Goal: Information Seeking & Learning: Learn about a topic

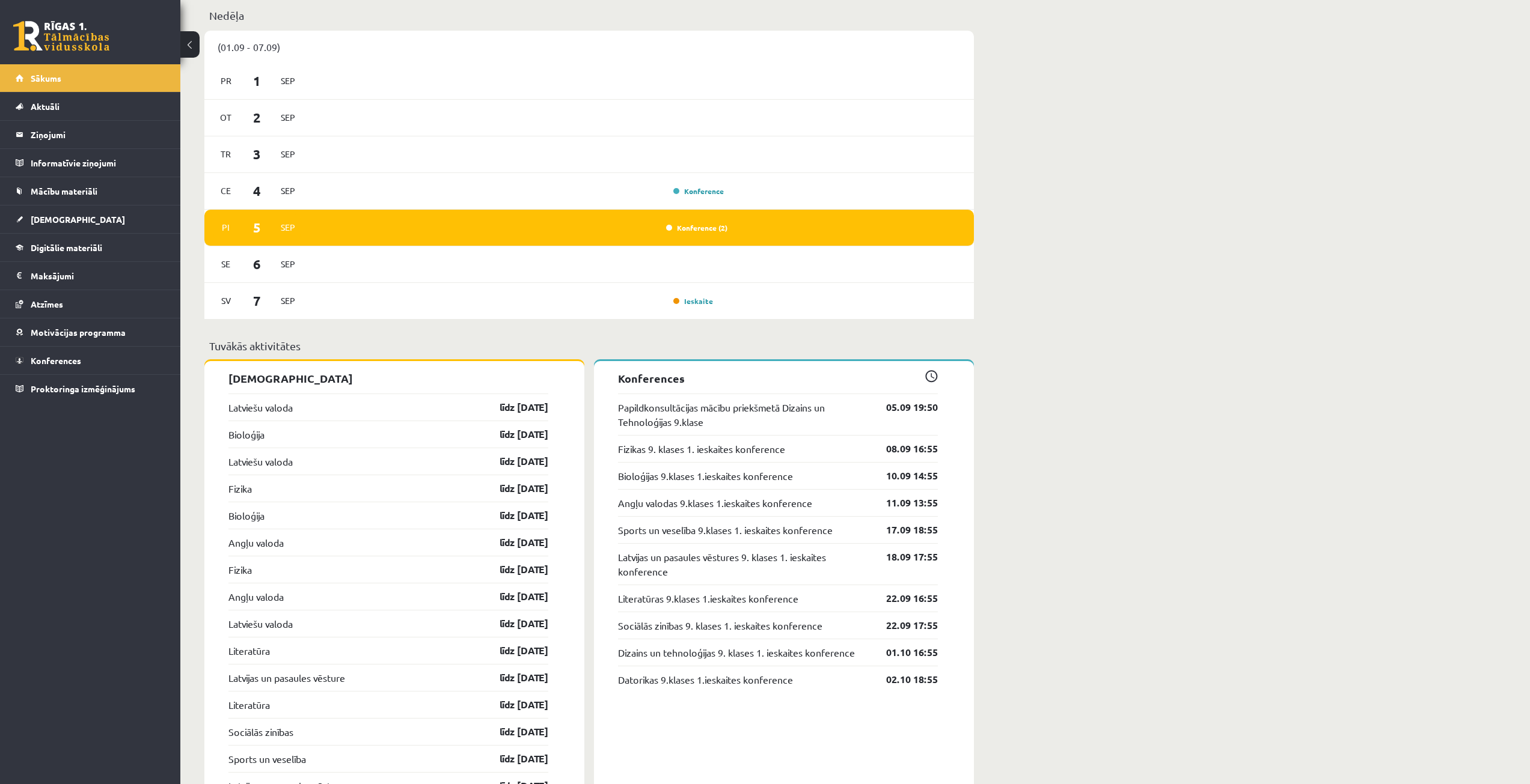
scroll to position [1022, 0]
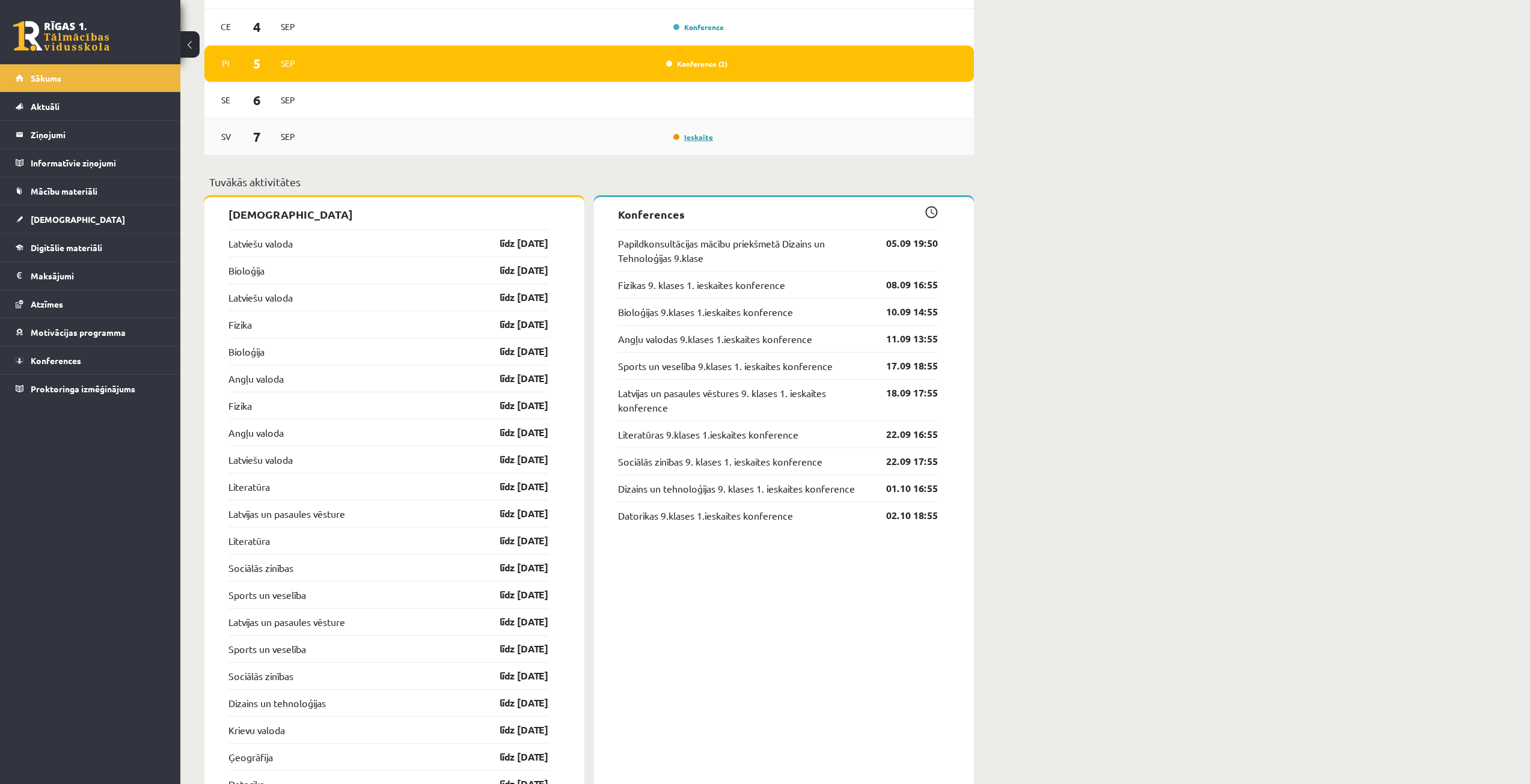
click at [680, 141] on link "Ieskaite" at bounding box center [693, 137] width 40 height 10
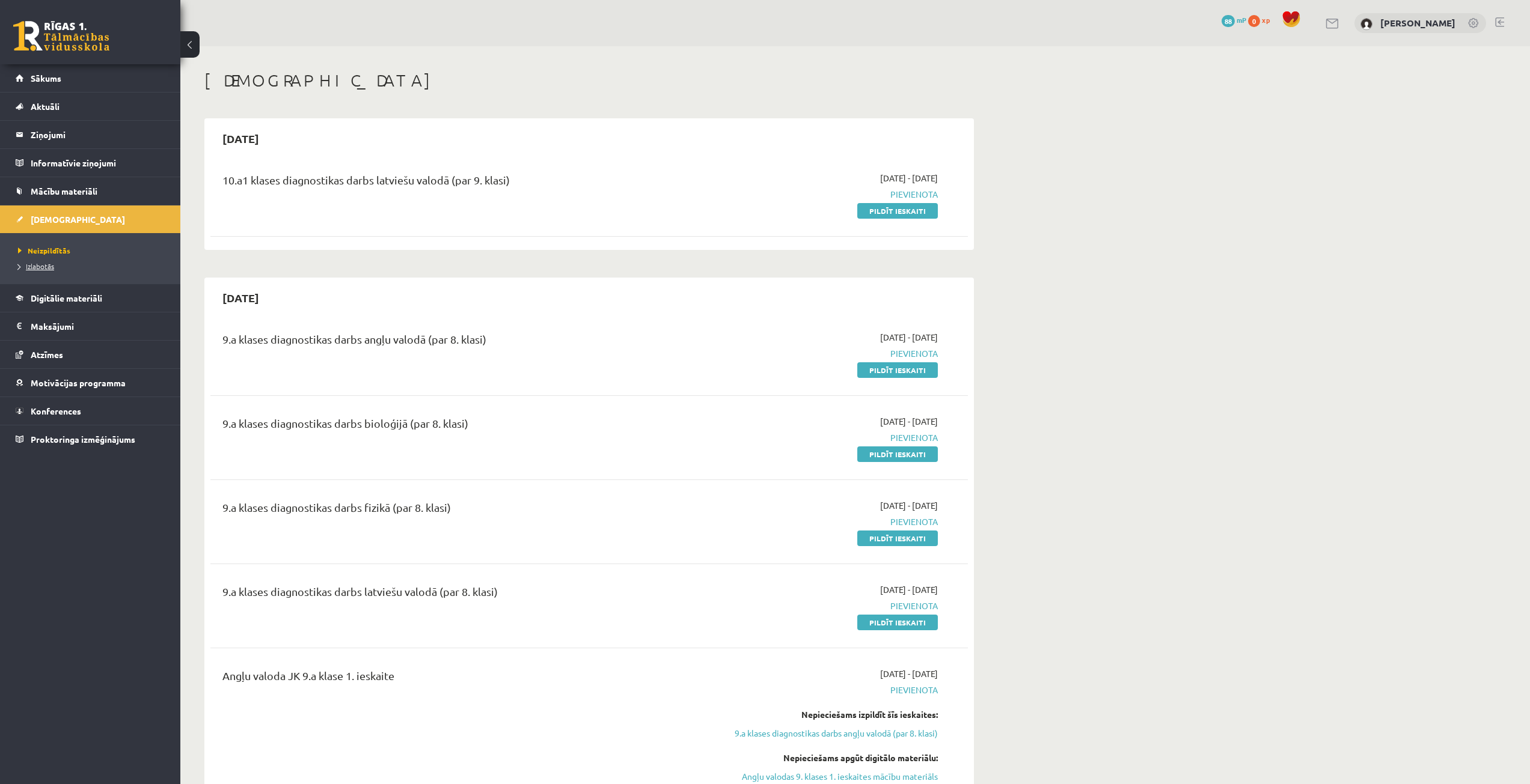
click at [53, 264] on span "Izlabotās" at bounding box center [36, 266] width 36 height 10
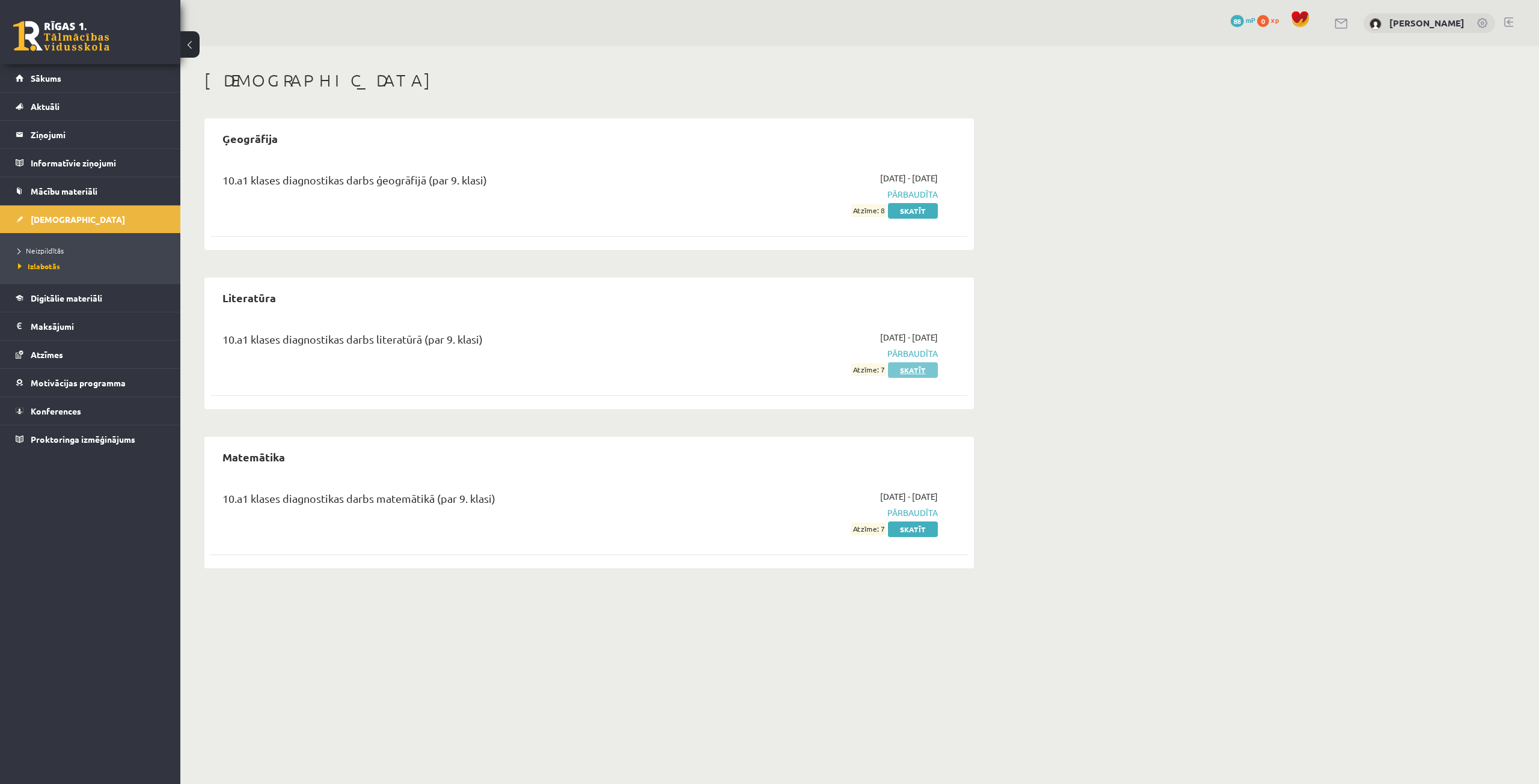
click at [925, 366] on link "Skatīt" at bounding box center [913, 370] width 50 height 16
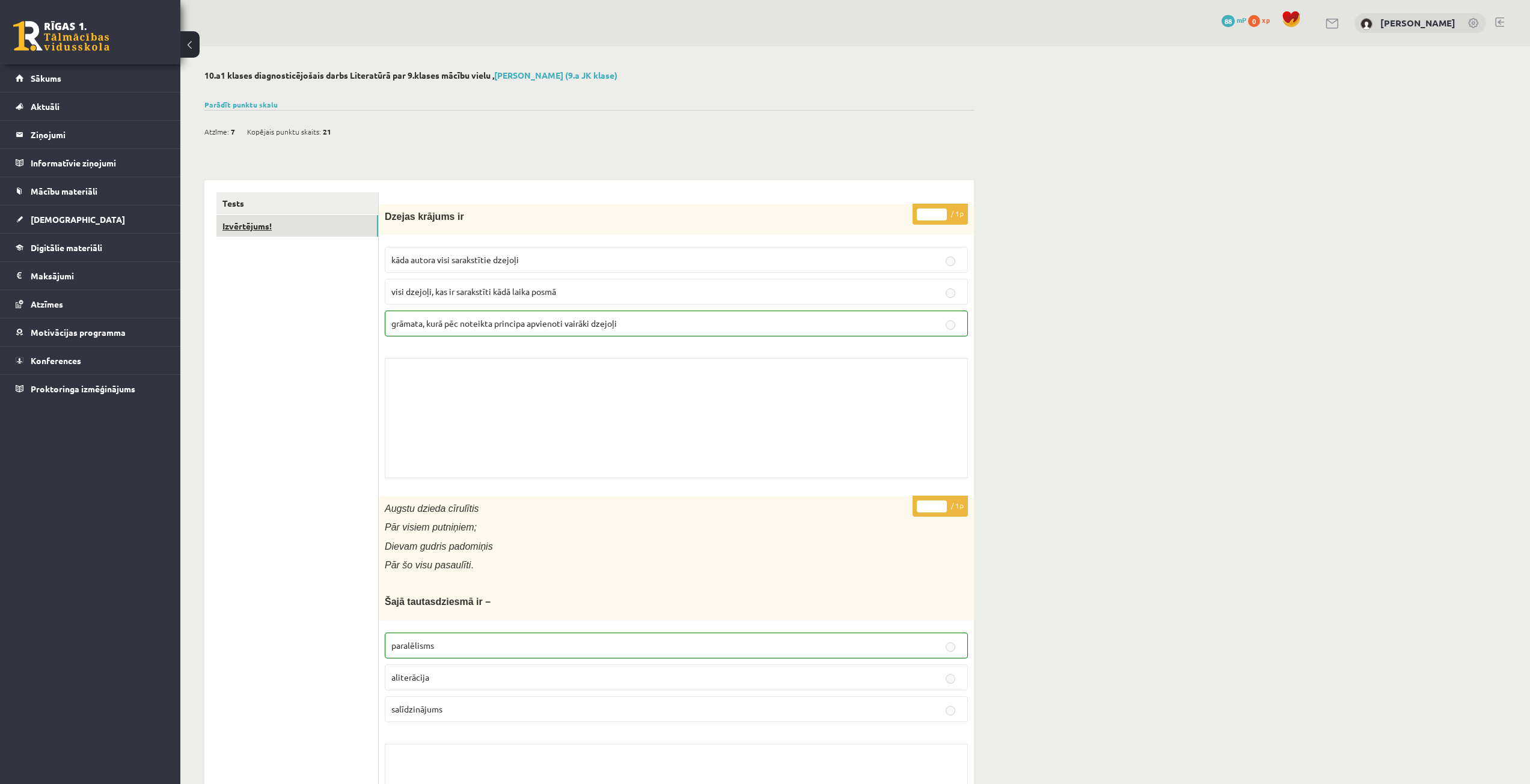
click at [358, 222] on link "Izvērtējums!" at bounding box center [297, 226] width 162 height 22
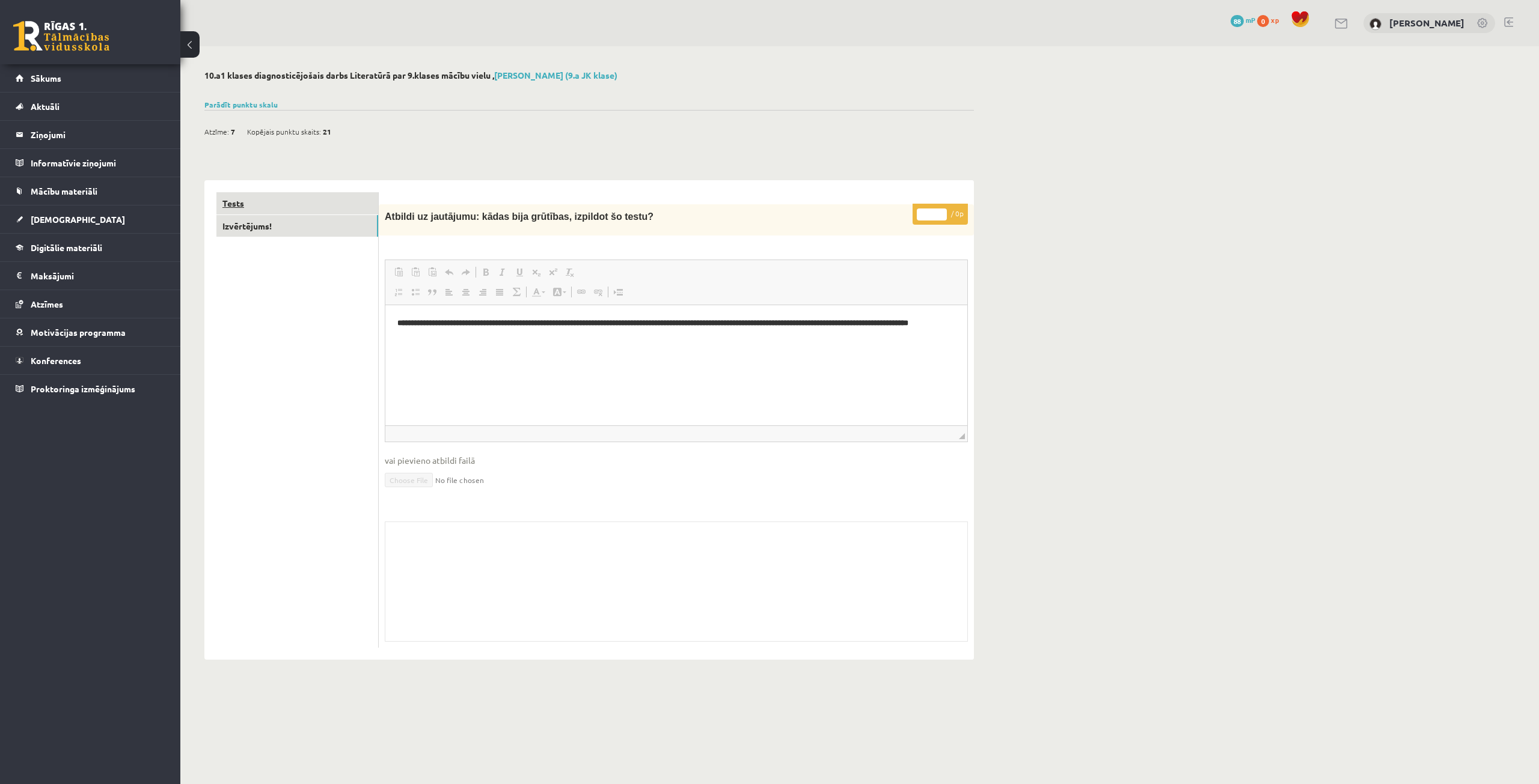
drag, startPoint x: 318, startPoint y: 191, endPoint x: 318, endPoint y: 198, distance: 7.0
click at [317, 193] on div "Tests Izvērtējums!" at bounding box center [292, 420] width 174 height 480
click at [318, 198] on link "Tests" at bounding box center [297, 203] width 162 height 22
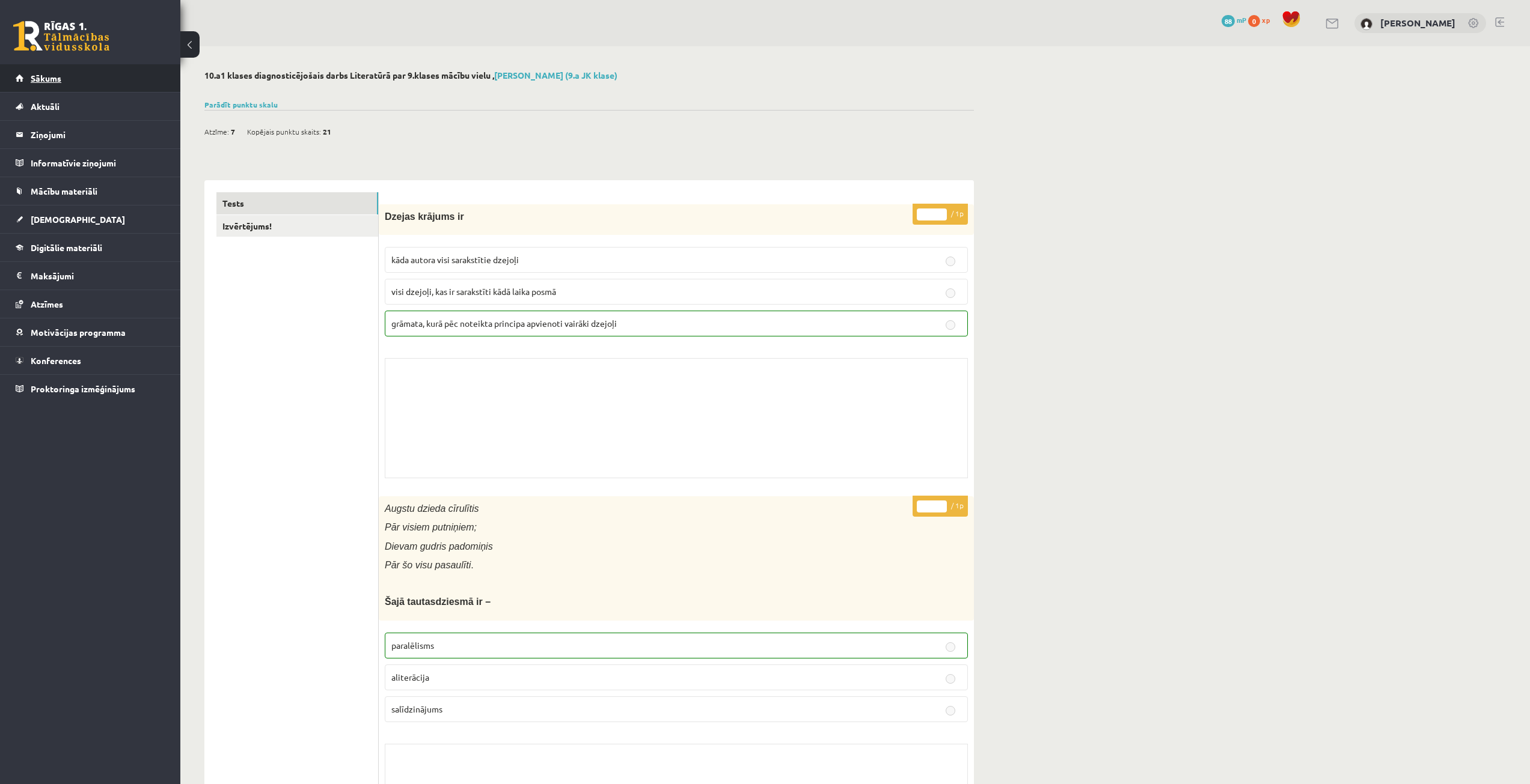
click at [105, 84] on link "Sākums" at bounding box center [90, 78] width 149 height 28
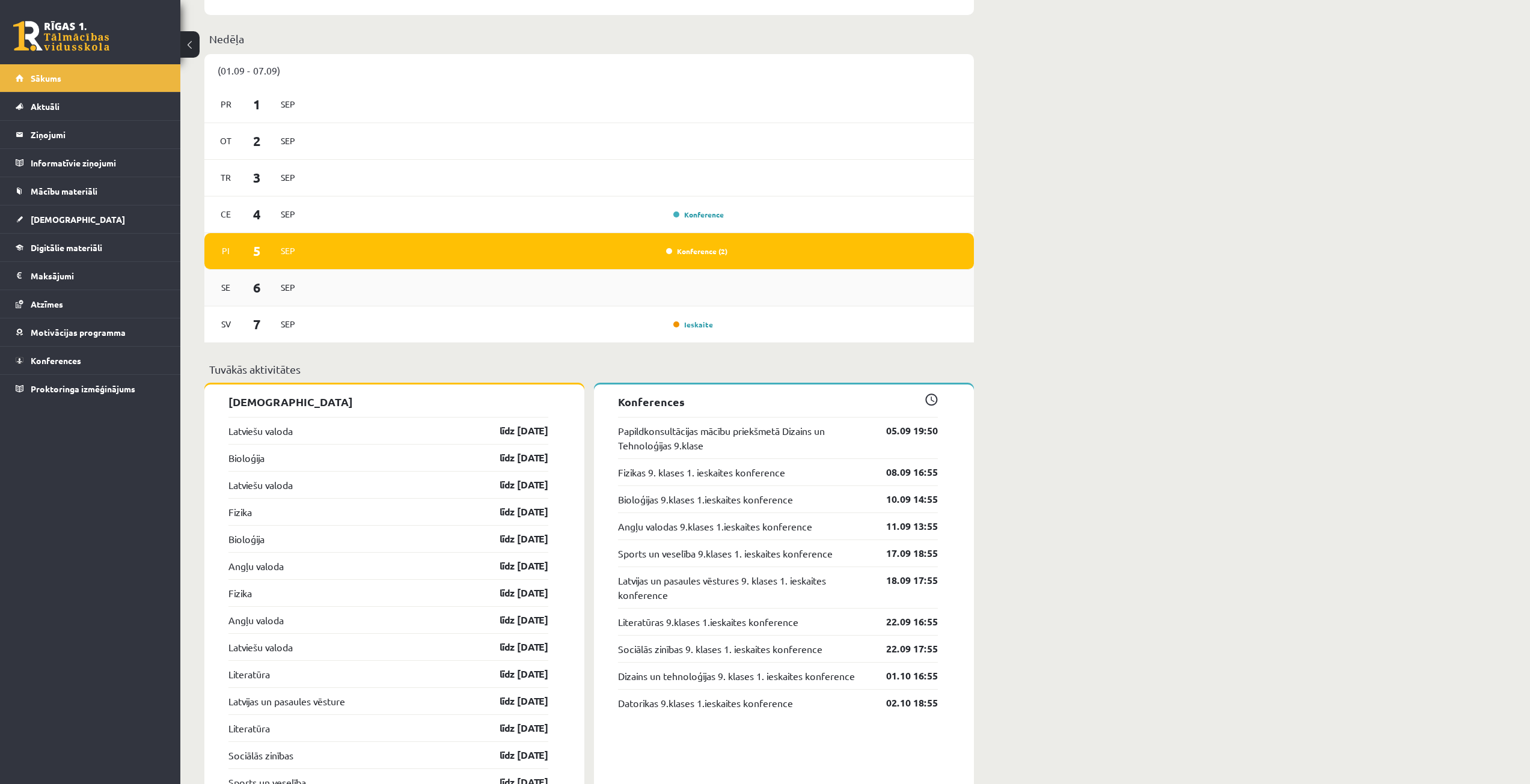
scroll to position [841, 0]
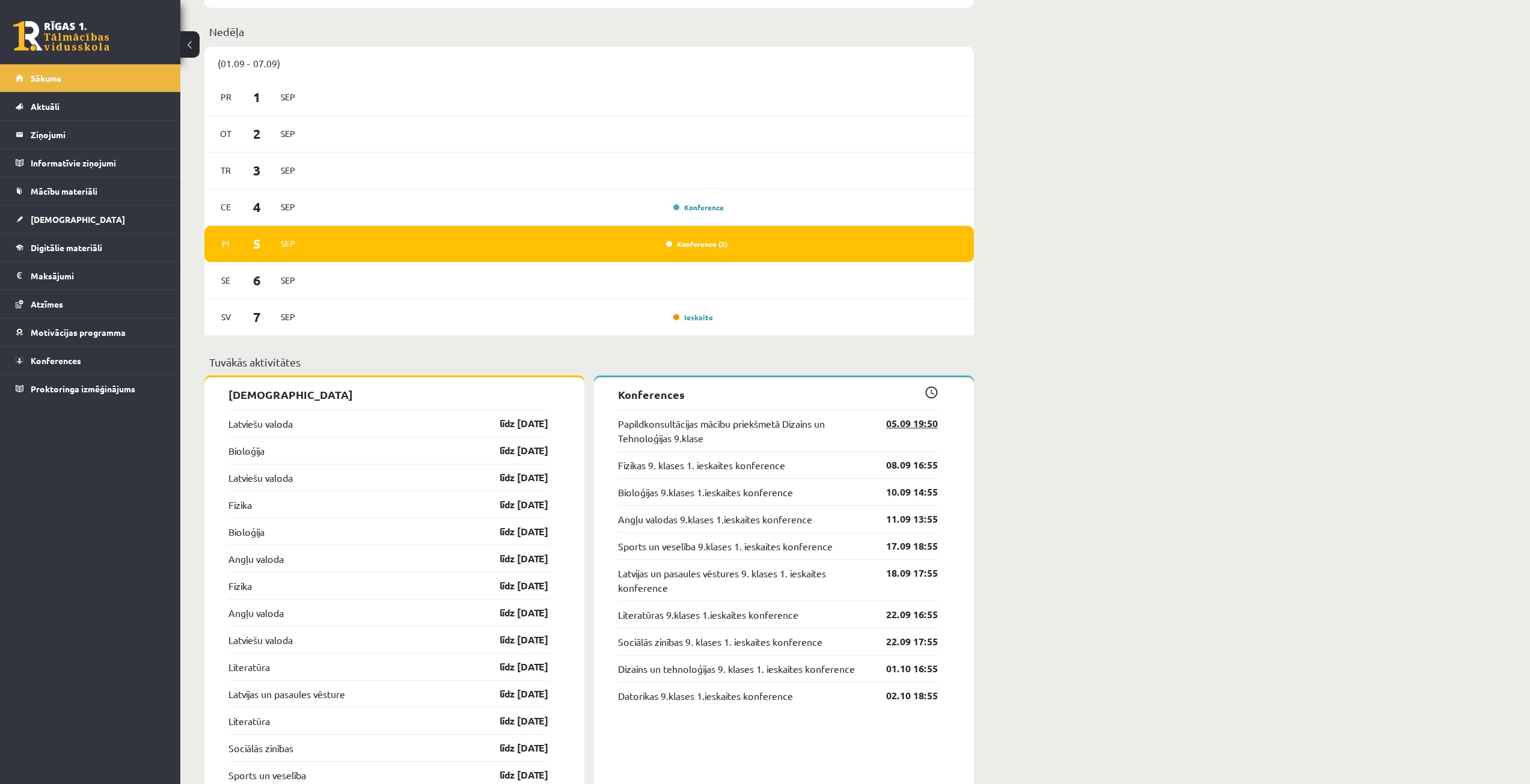
click at [891, 426] on link "05.09 19:50" at bounding box center [902, 423] width 70 height 15
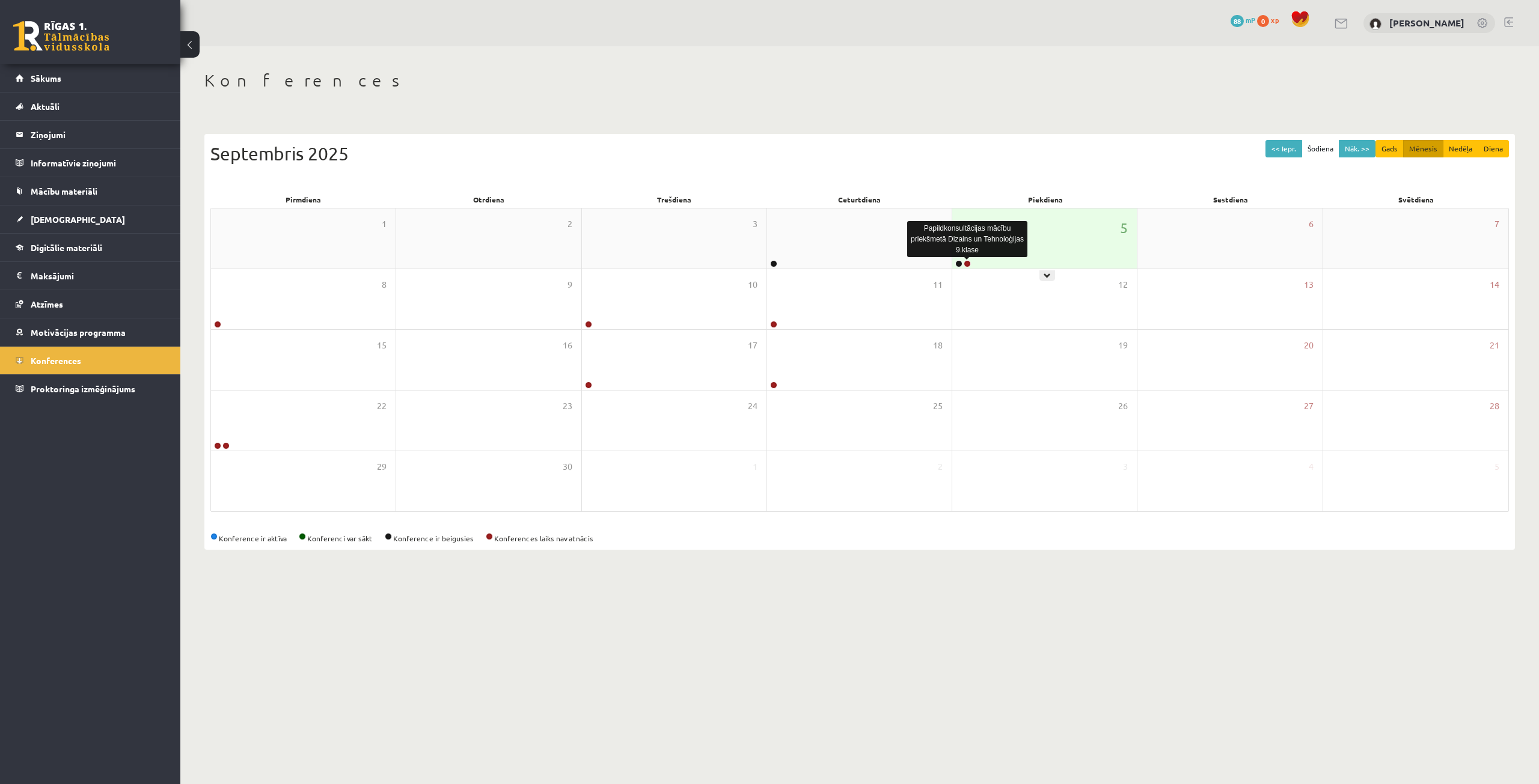
click at [965, 264] on link at bounding box center [967, 264] width 7 height 7
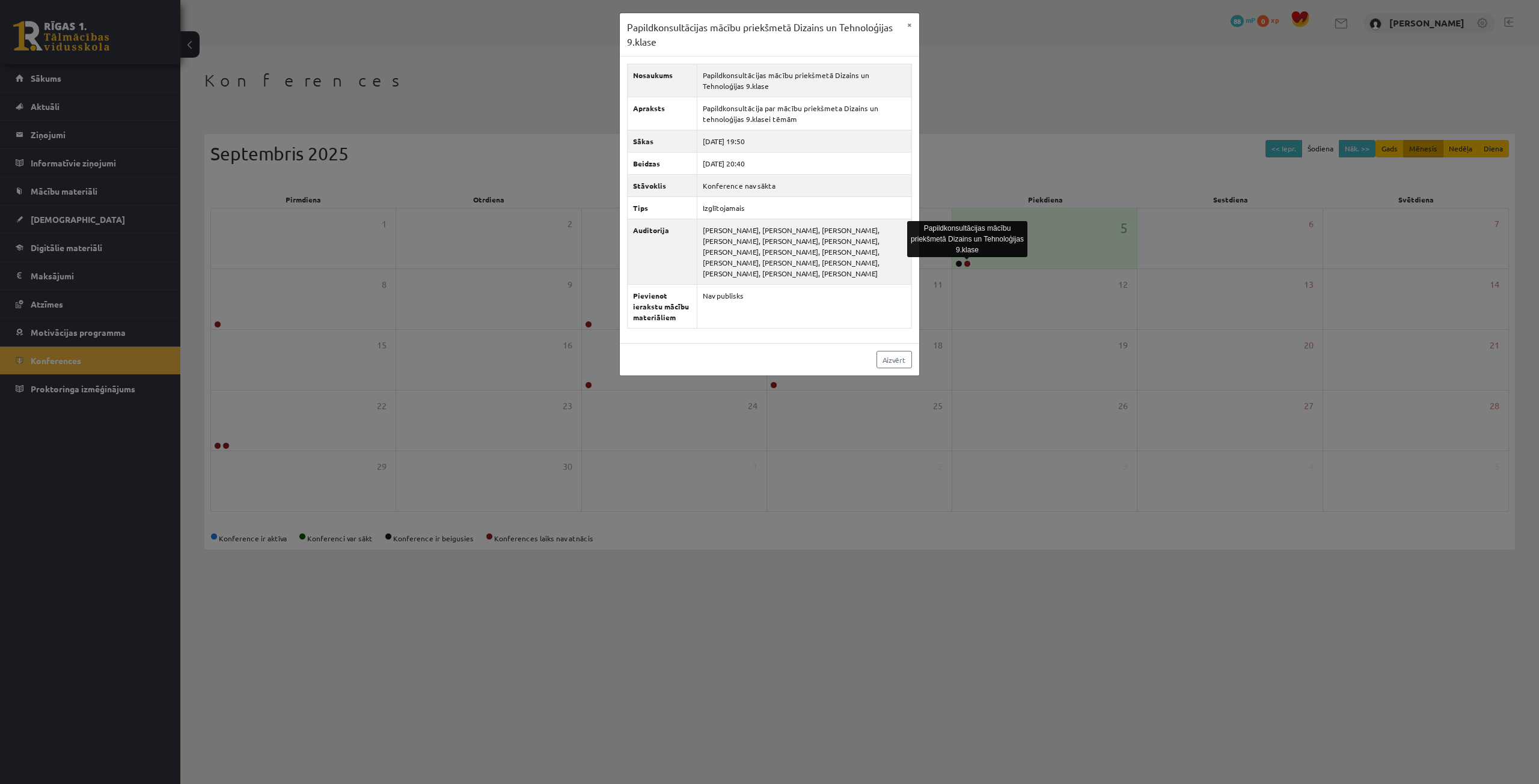
click at [963, 469] on div "Papildkonsultācijas mācību priekšmetā Dizains un Tehnoloģijas 9.klase × Nosauku…" at bounding box center [769, 392] width 1539 height 784
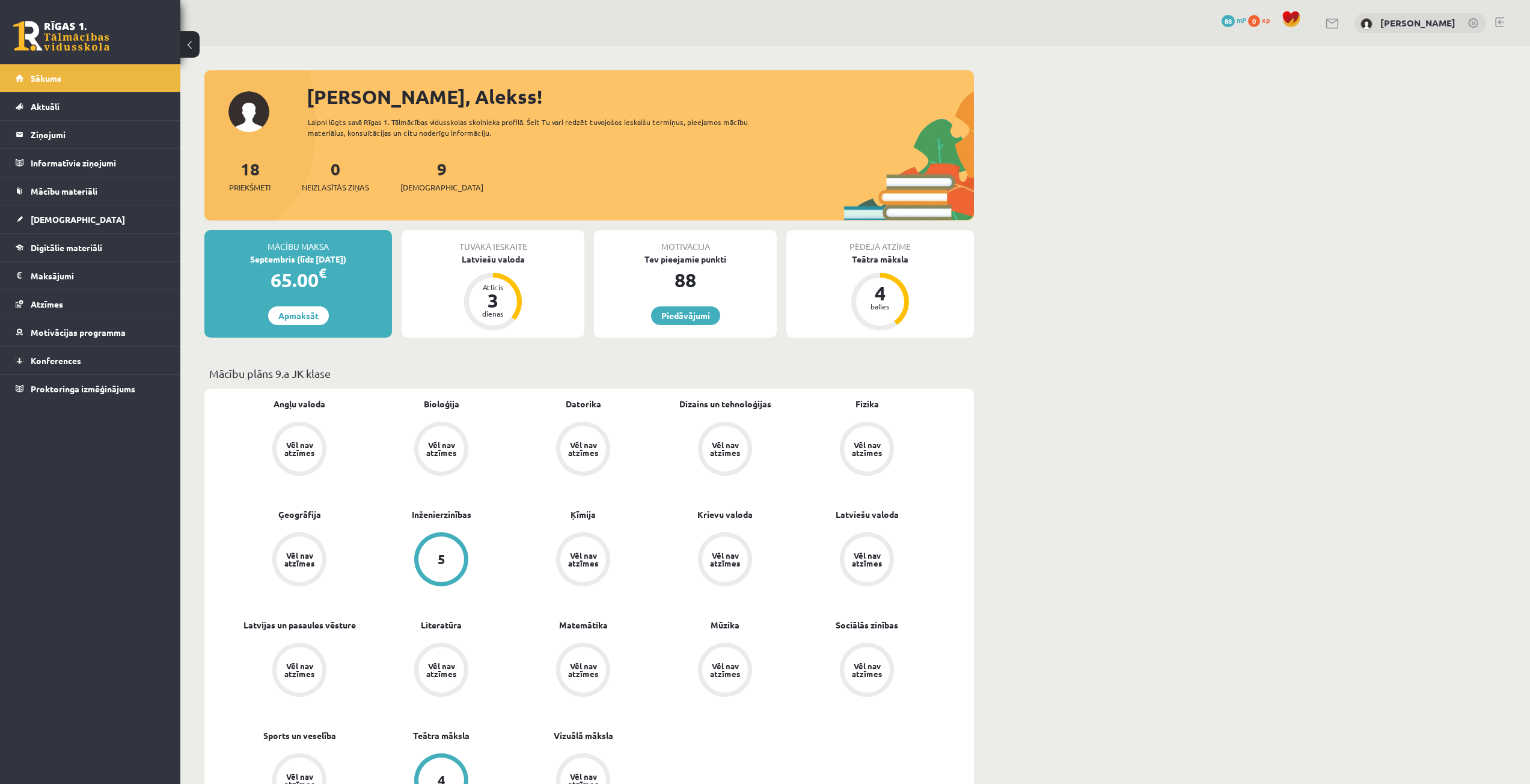
scroll to position [841, 0]
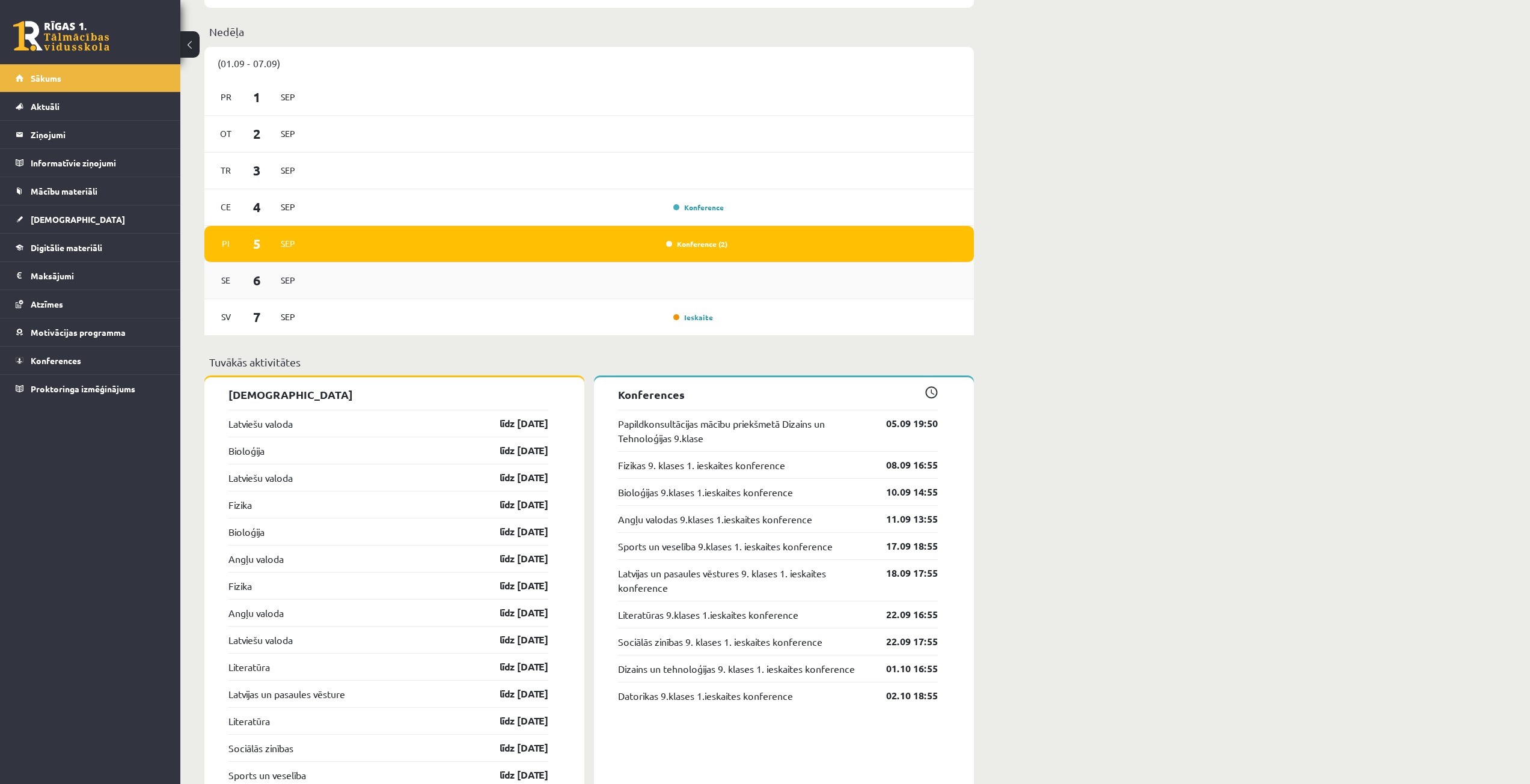
click at [645, 278] on div "Se 6 Sep" at bounding box center [589, 281] width 769 height 37
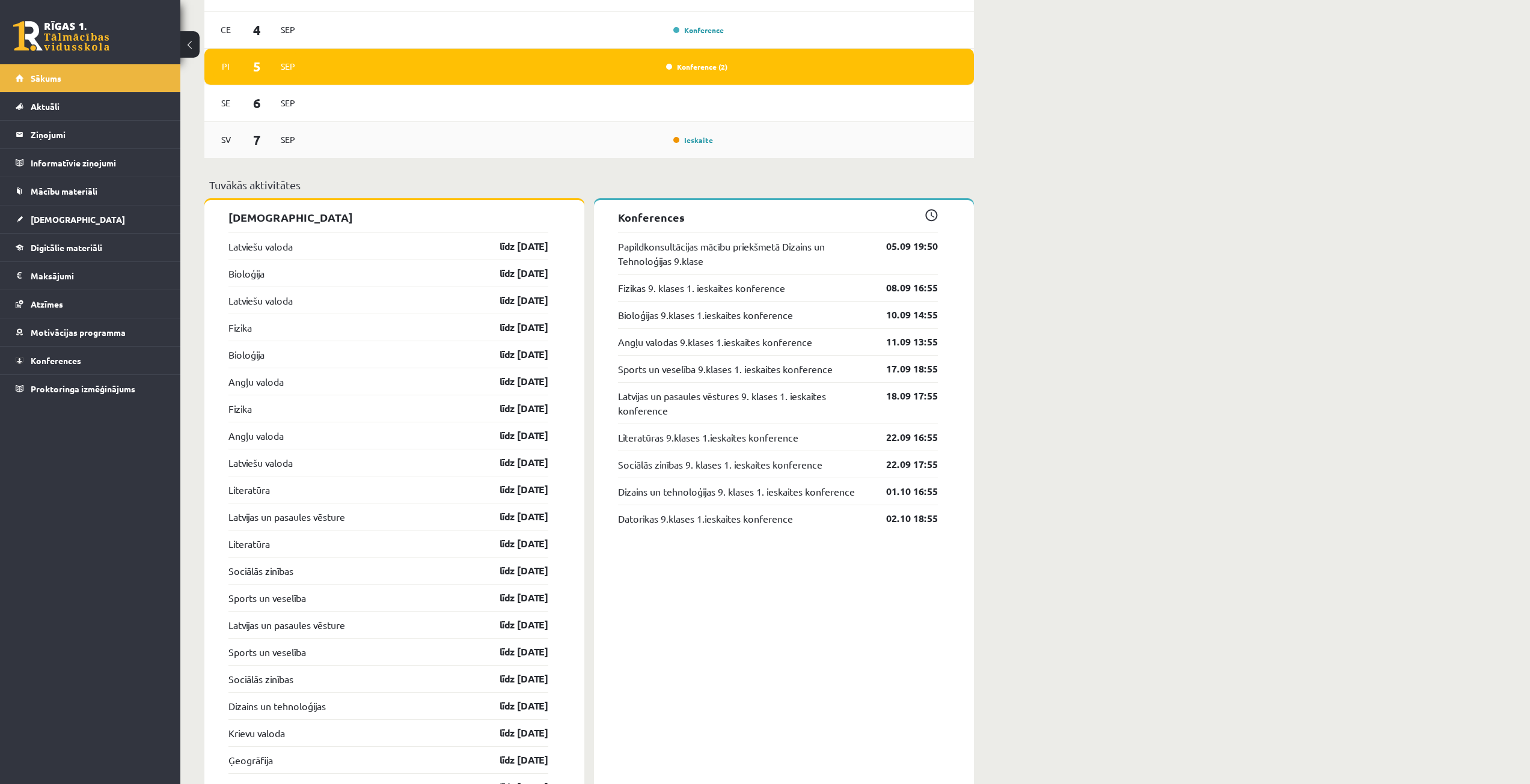
scroll to position [1022, 0]
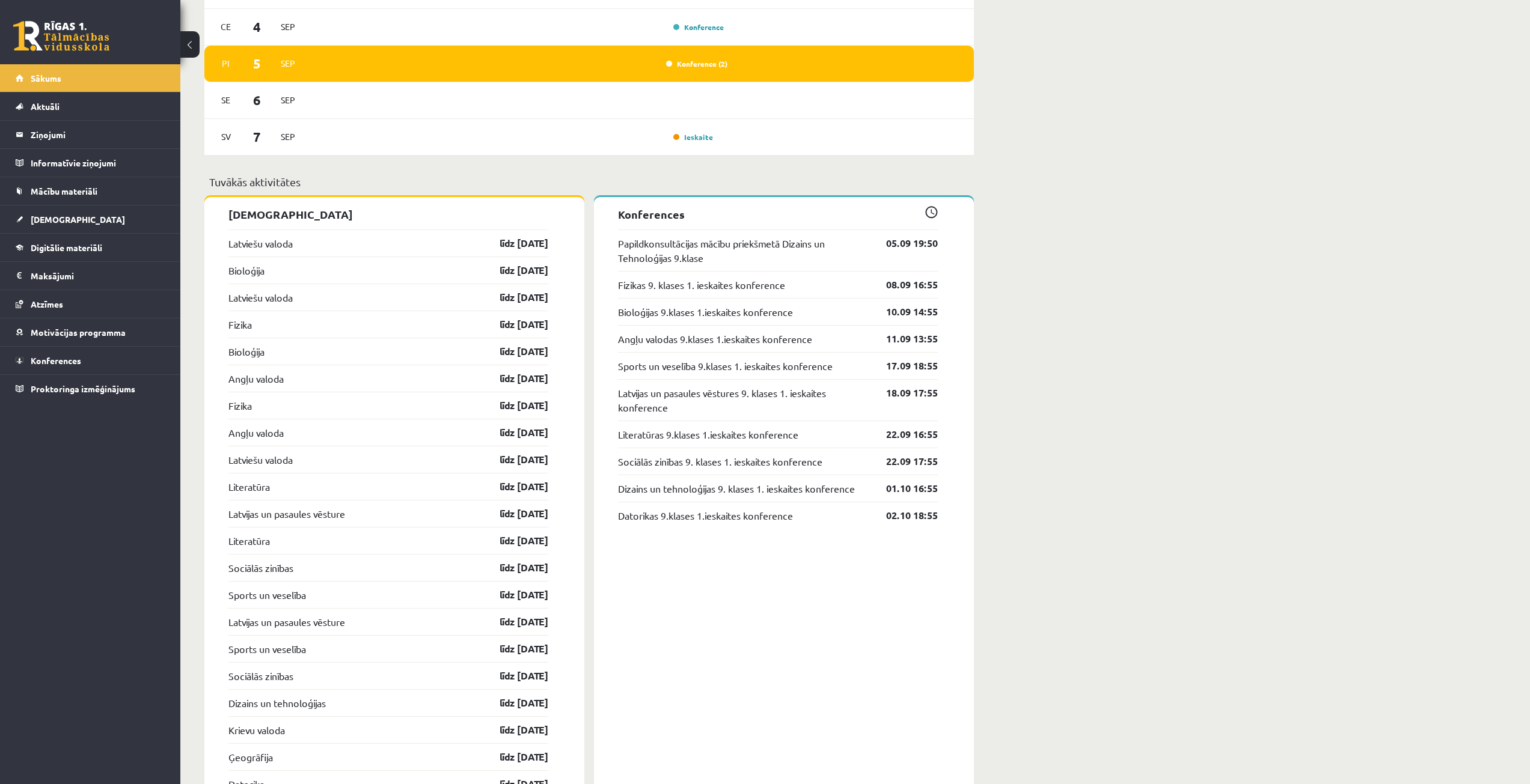
click at [927, 214] on span at bounding box center [931, 212] width 13 height 13
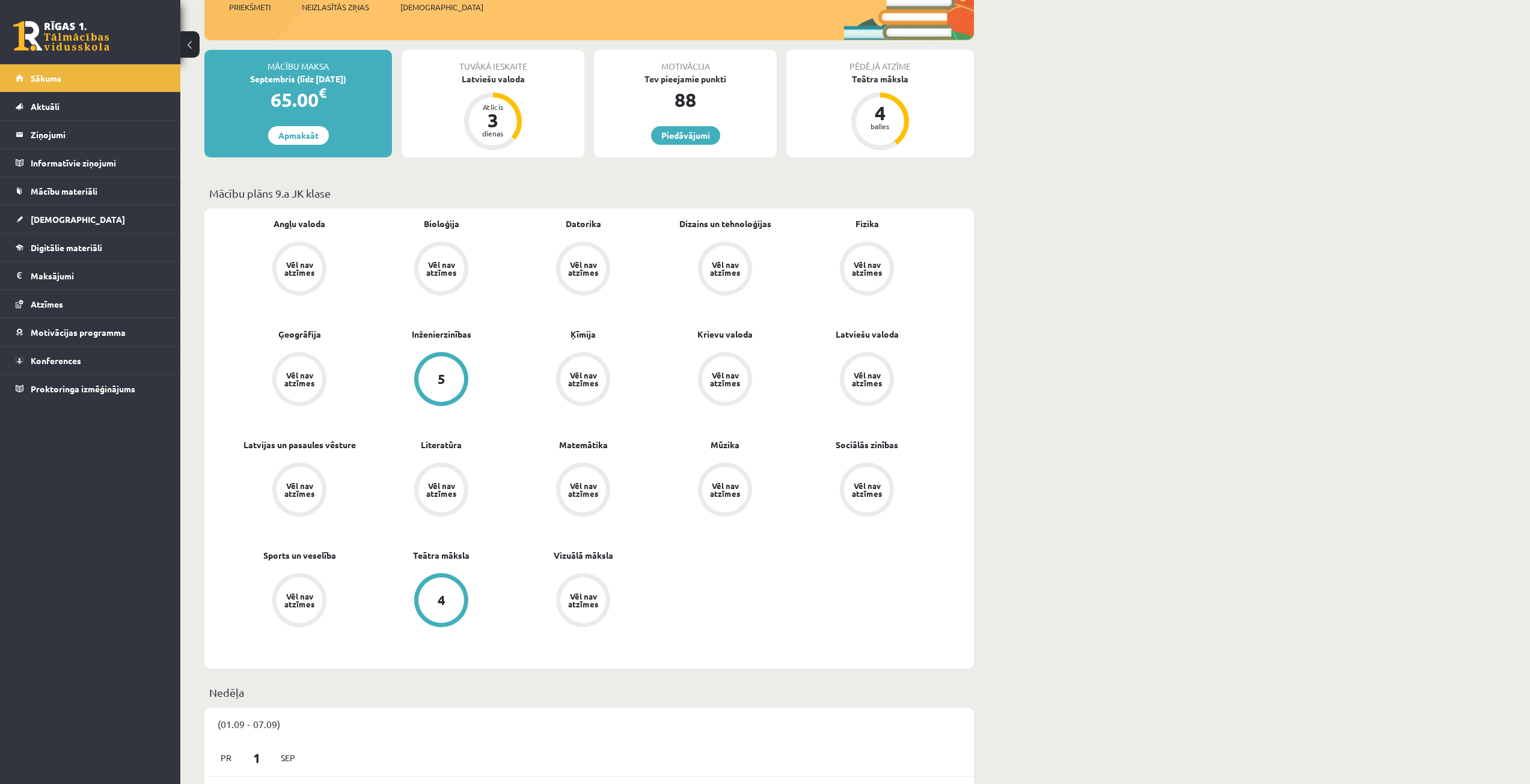
scroll to position [0, 0]
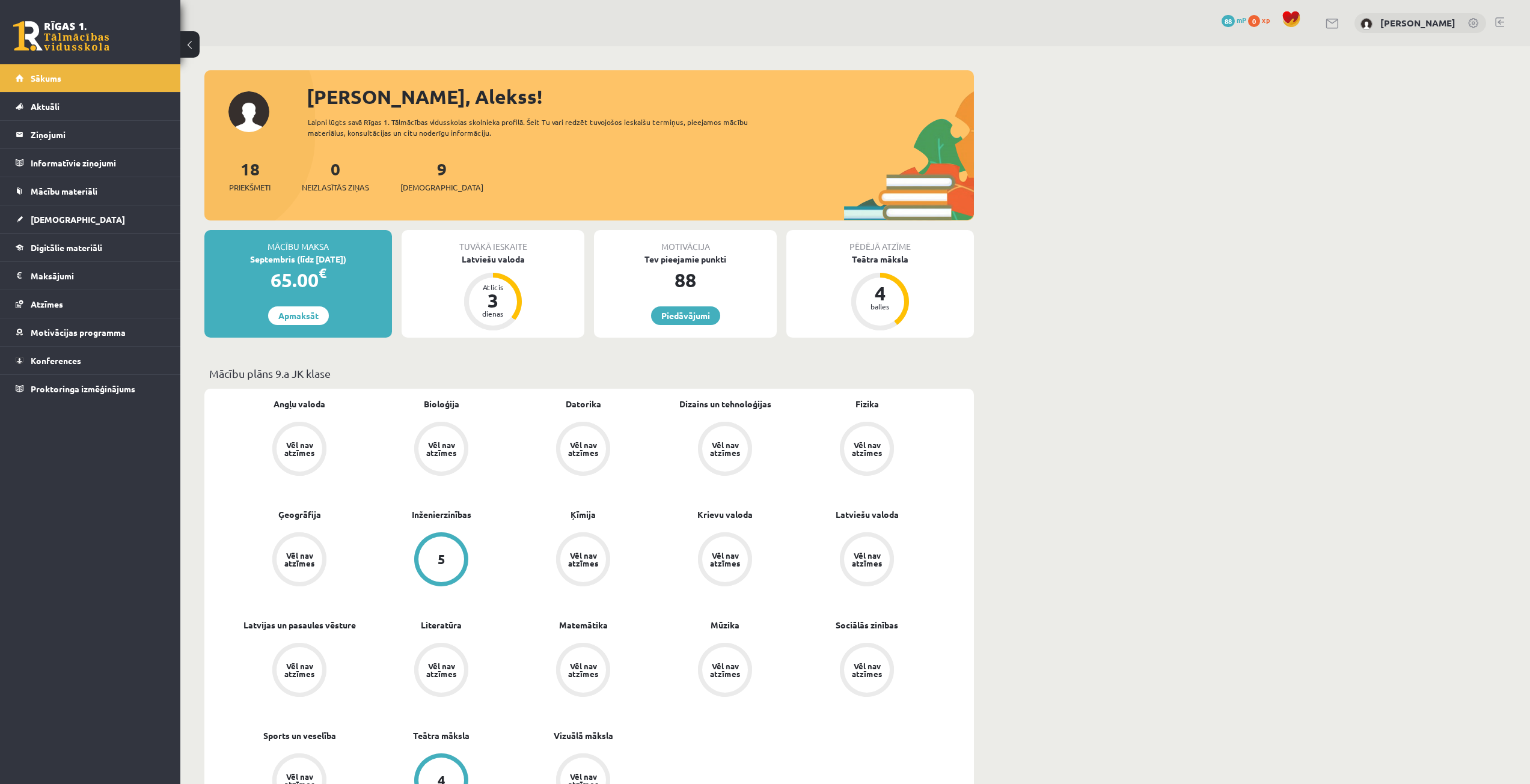
click at [422, 178] on div "9 Ieskaites" at bounding box center [442, 175] width 83 height 38
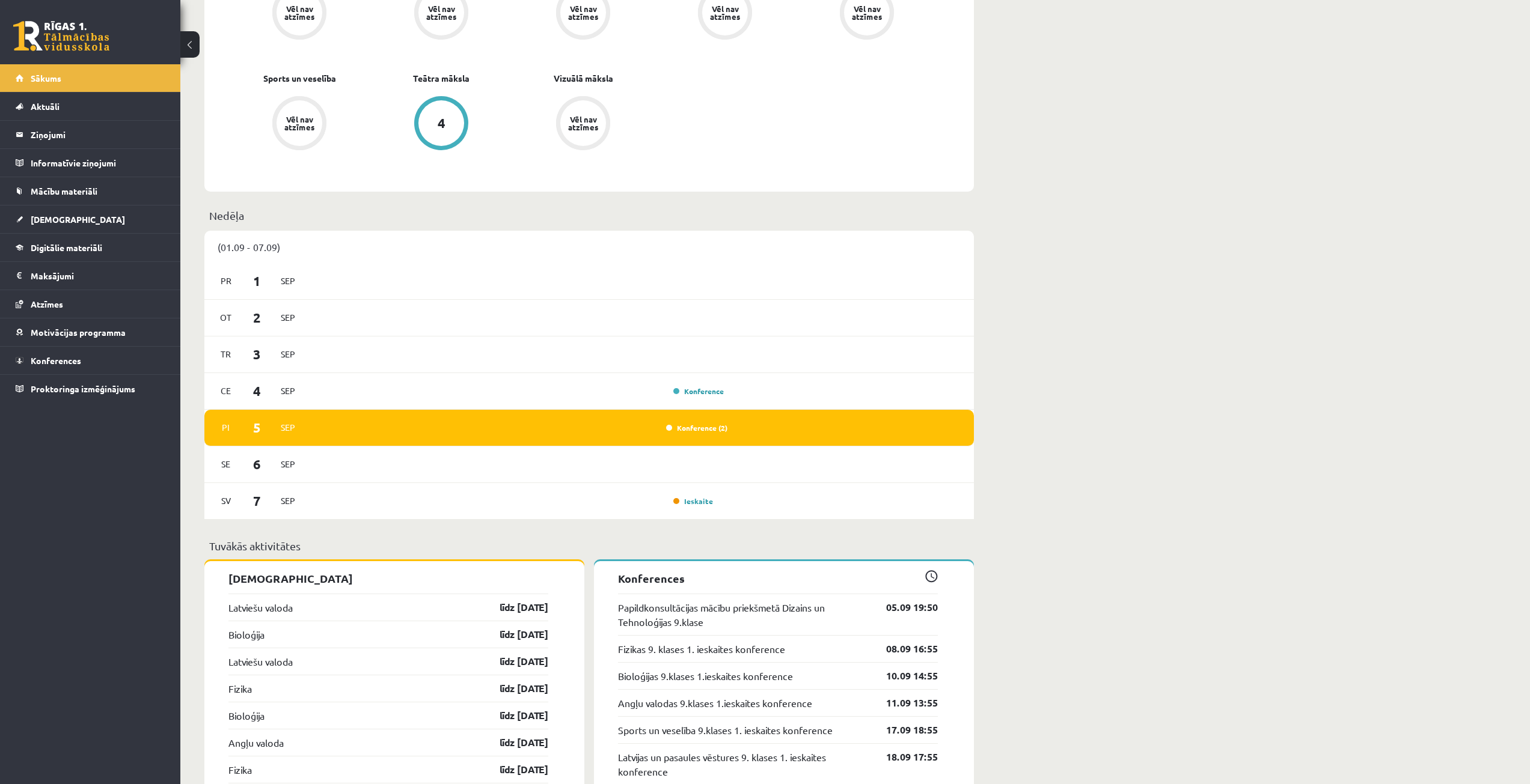
scroll to position [781, 0]
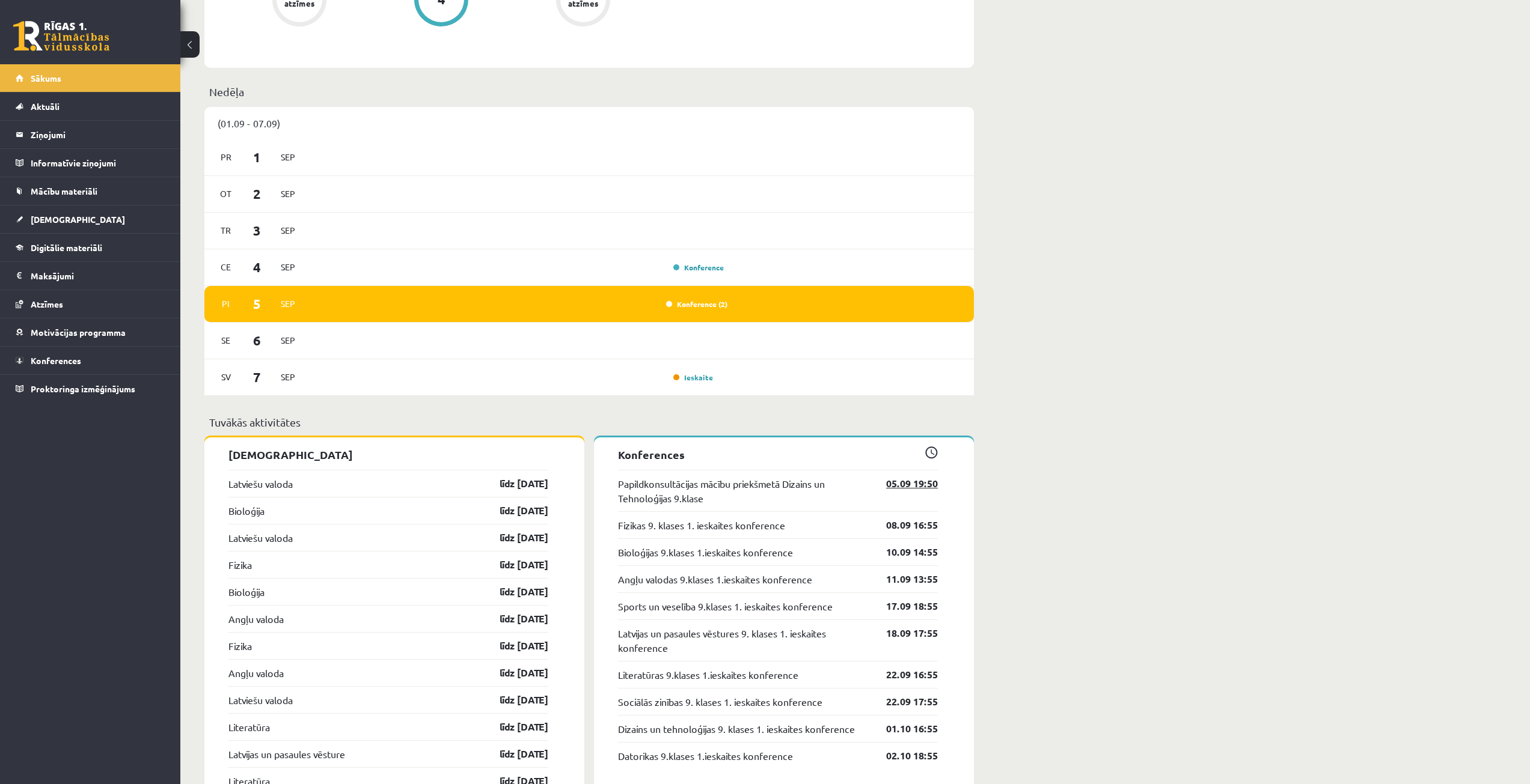
click at [921, 491] on link "05.09 19:50" at bounding box center [902, 484] width 70 height 15
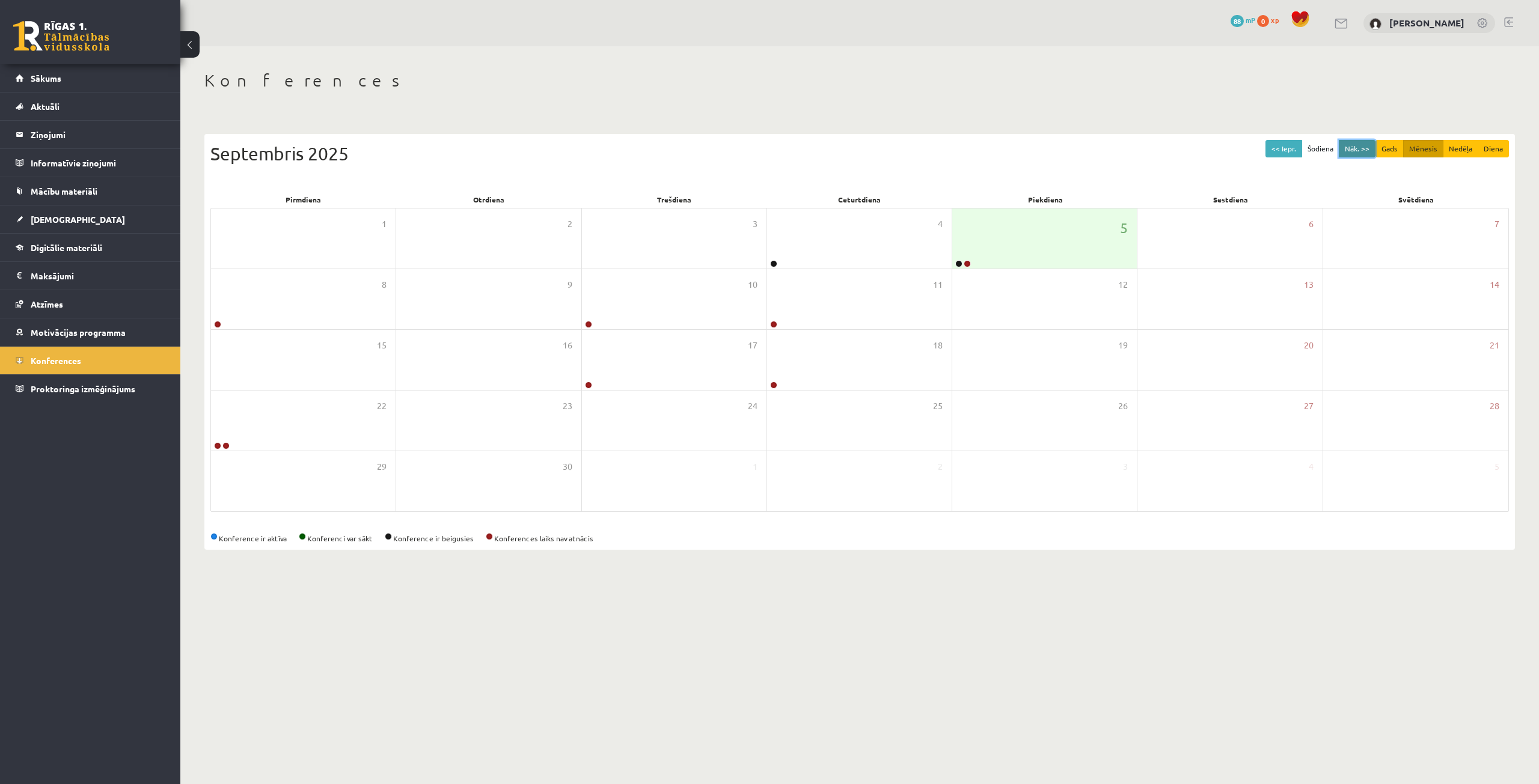
click at [1362, 152] on button "Nāk. >>" at bounding box center [1357, 148] width 37 height 18
click at [1360, 153] on button "Nāk. >>" at bounding box center [1357, 148] width 37 height 18
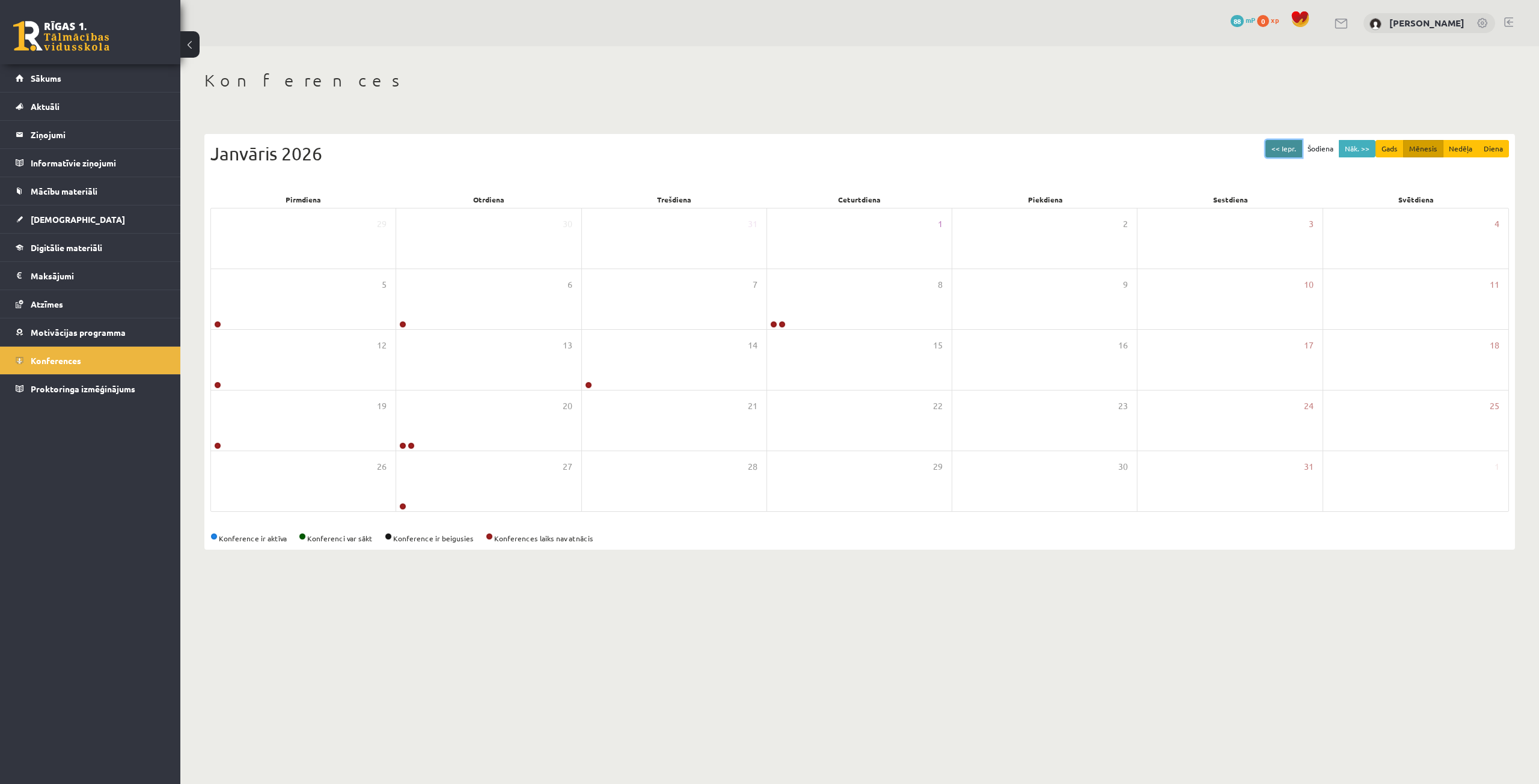
click at [1288, 155] on button "<< Iepr." at bounding box center [1284, 148] width 37 height 18
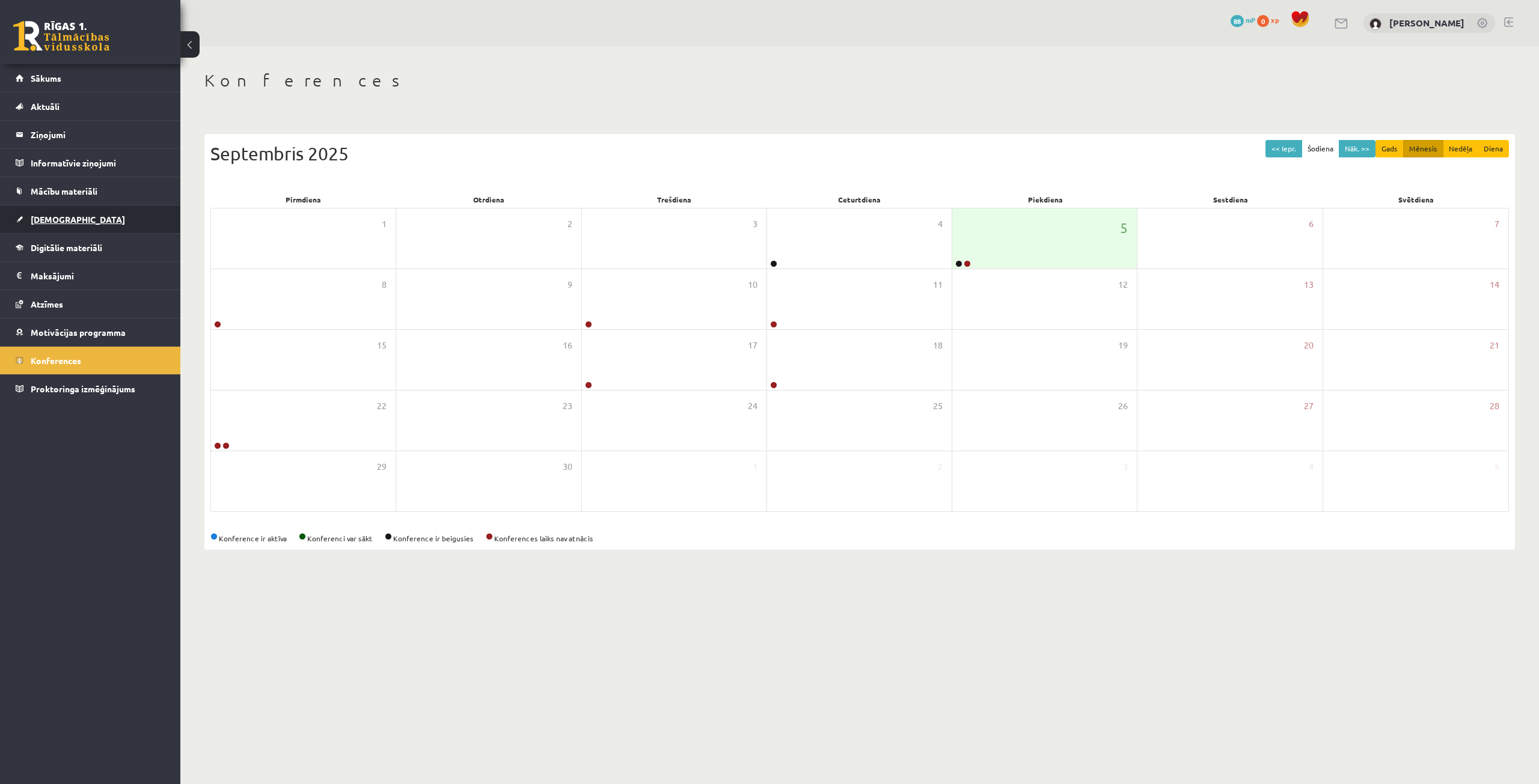
click at [100, 228] on link "[DEMOGRAPHIC_DATA]" at bounding box center [90, 220] width 149 height 28
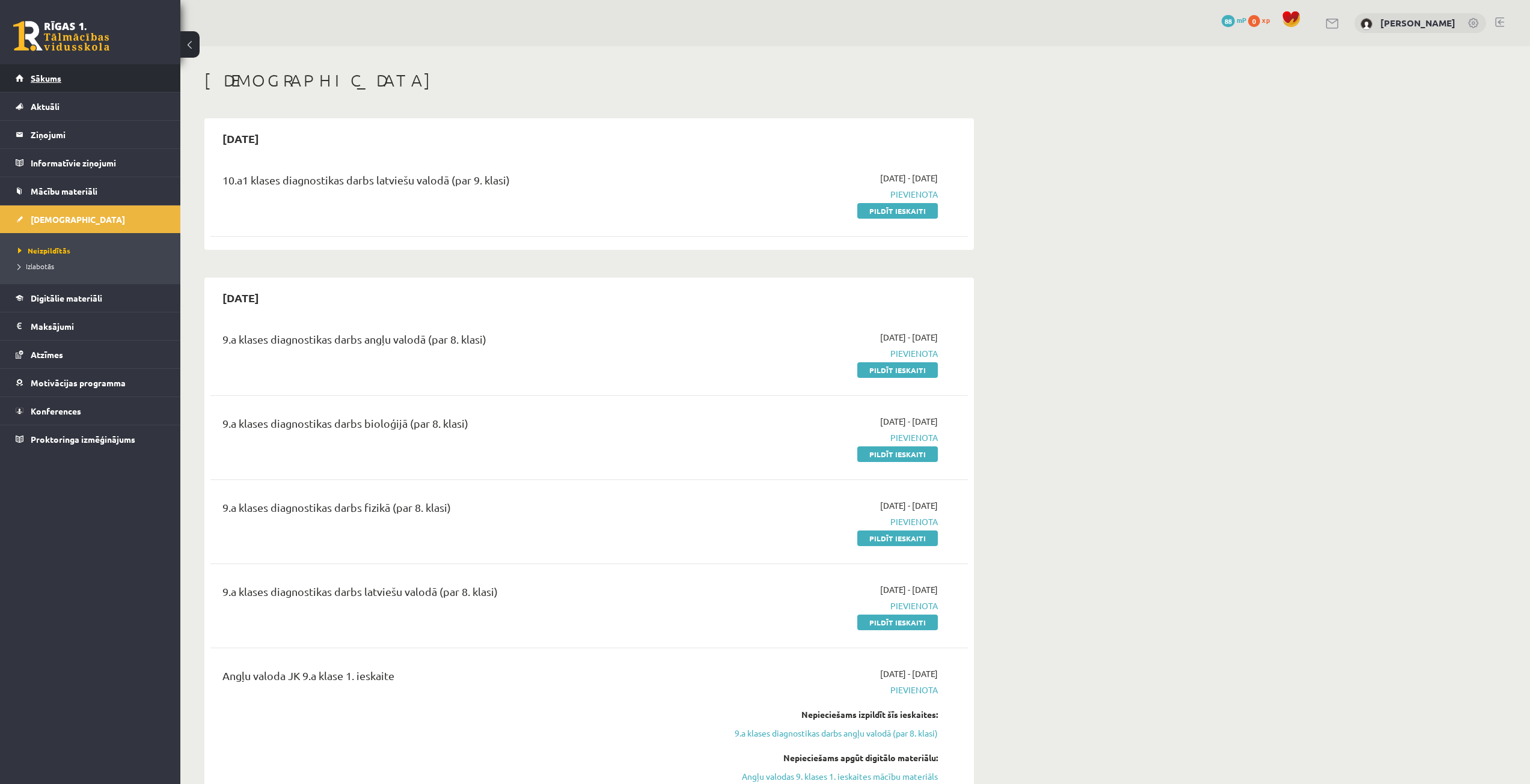
click at [34, 80] on span "Sākums" at bounding box center [46, 78] width 31 height 11
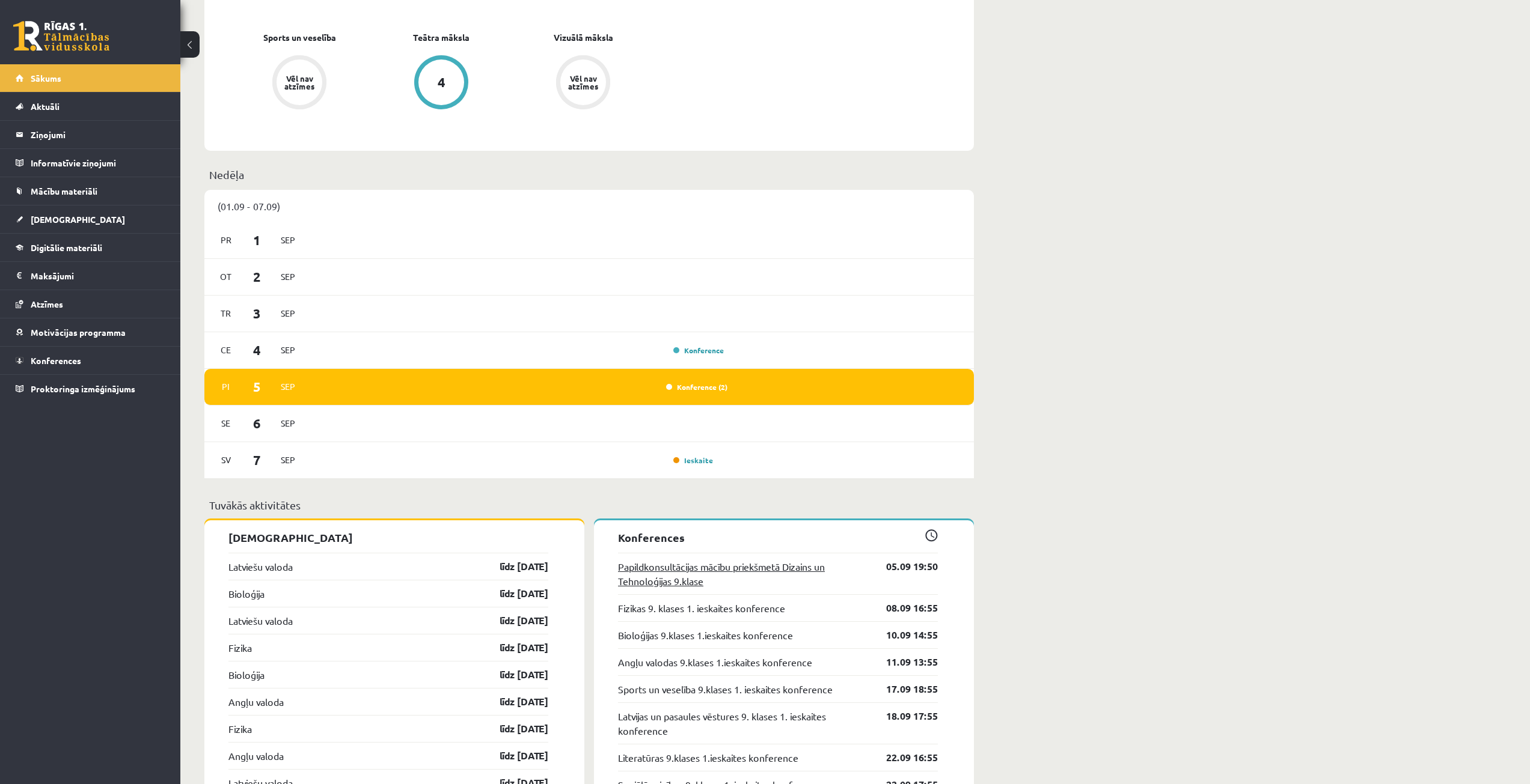
scroll to position [721, 0]
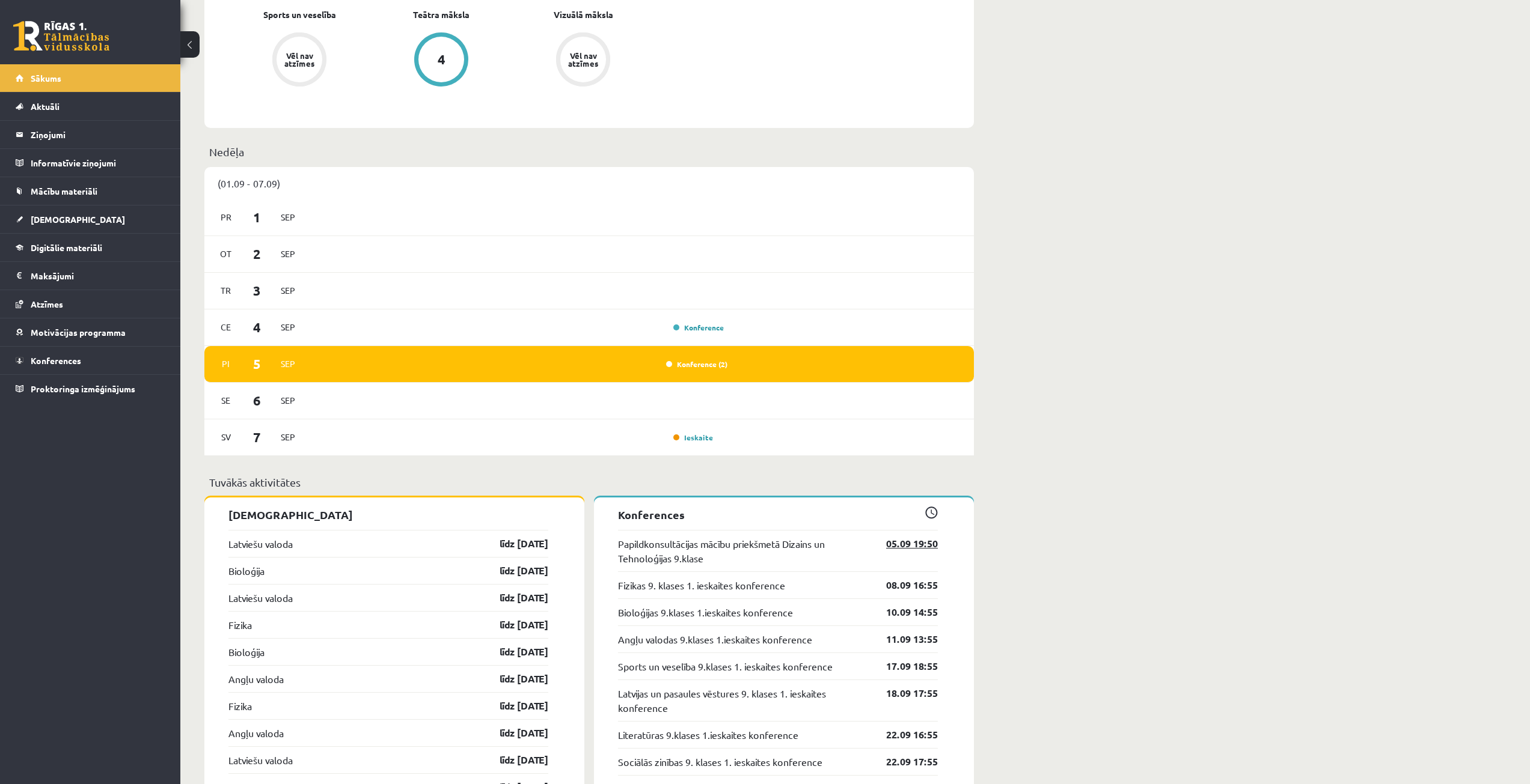
click at [894, 548] on link "05.09 19:50" at bounding box center [902, 544] width 70 height 15
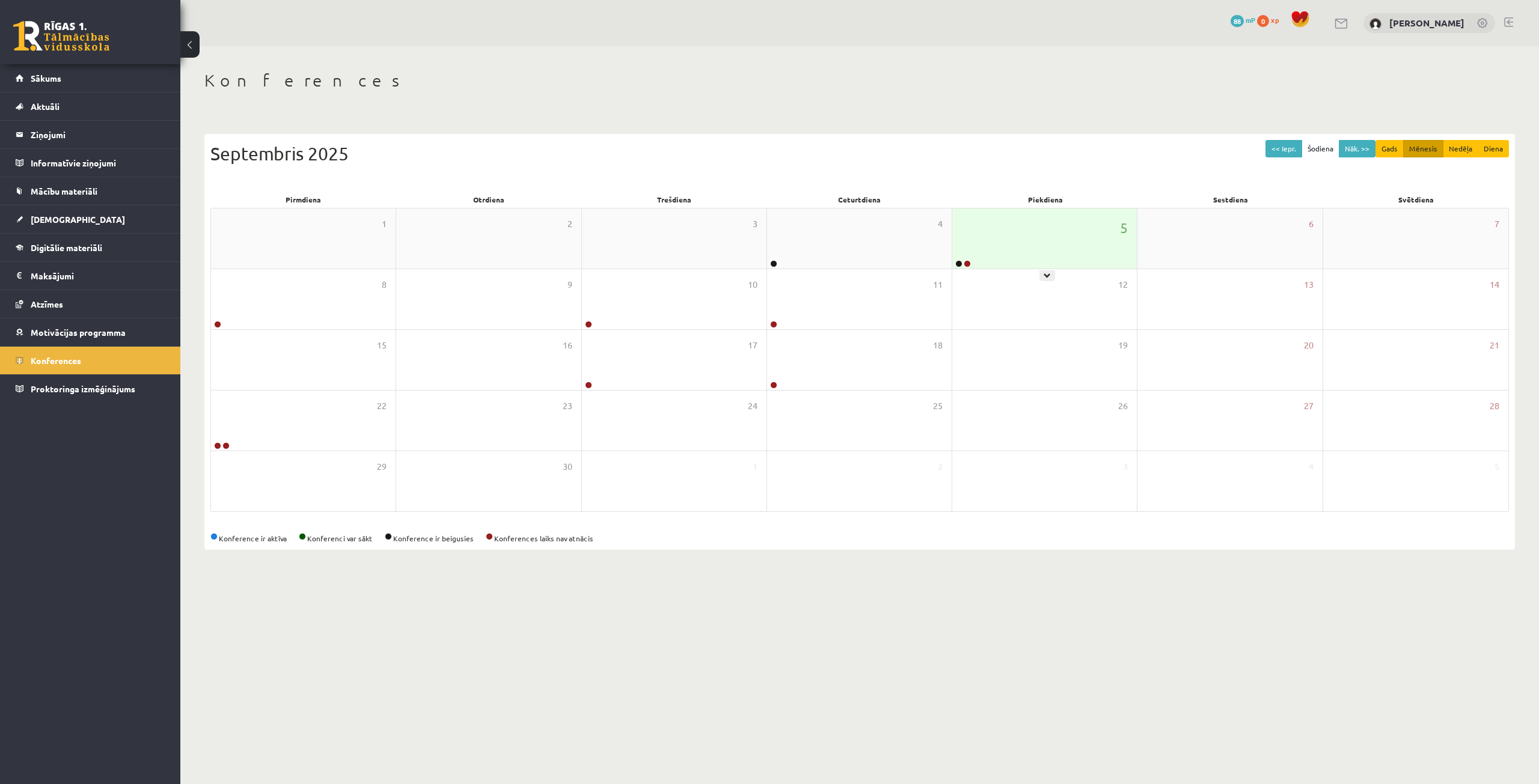
click at [1037, 236] on div "5" at bounding box center [1044, 238] width 185 height 60
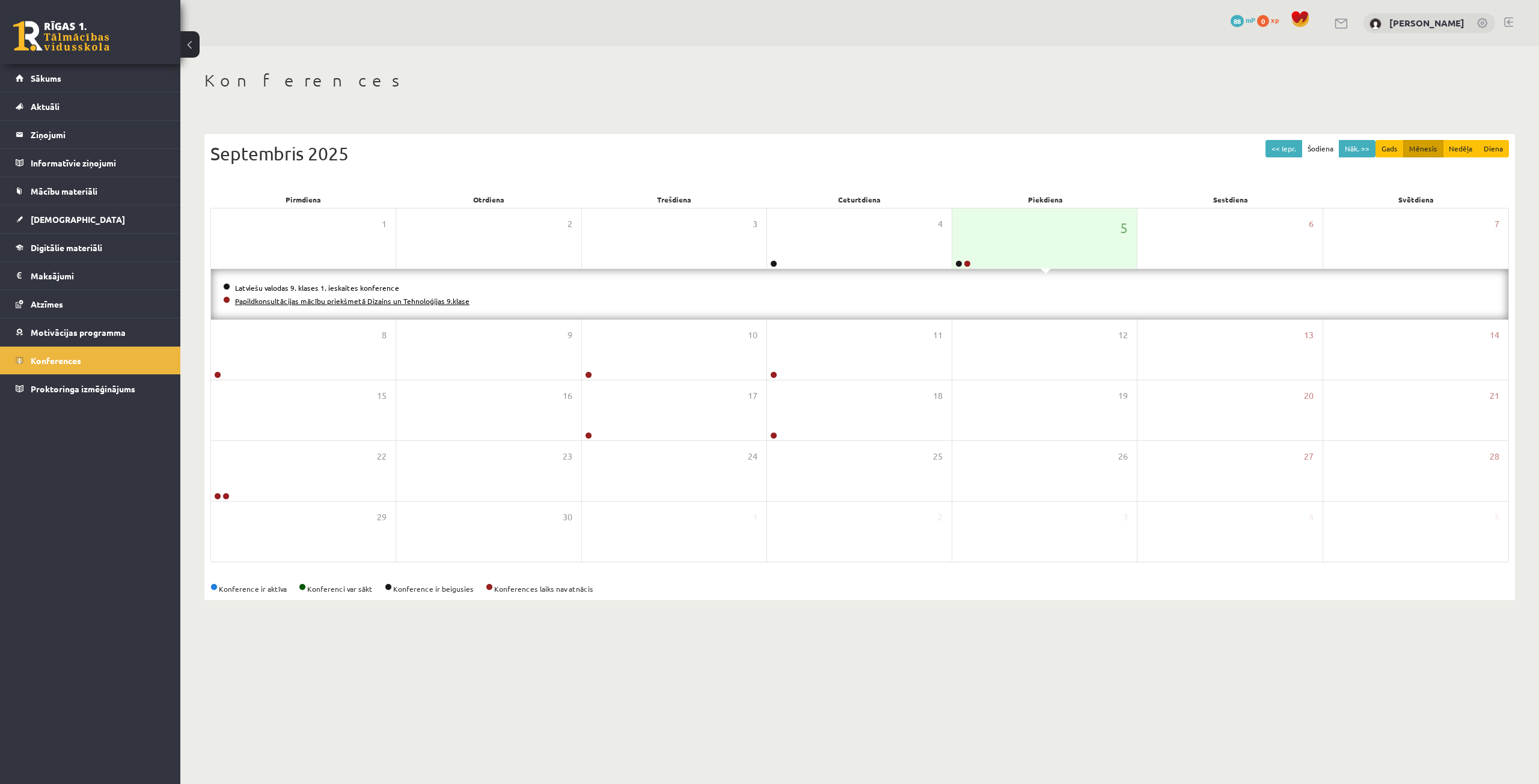
click at [438, 299] on link "Papildkonsultācijas mācību priekšmetā Dizains un Tehnoloģijas 9.klase" at bounding box center [352, 301] width 234 height 10
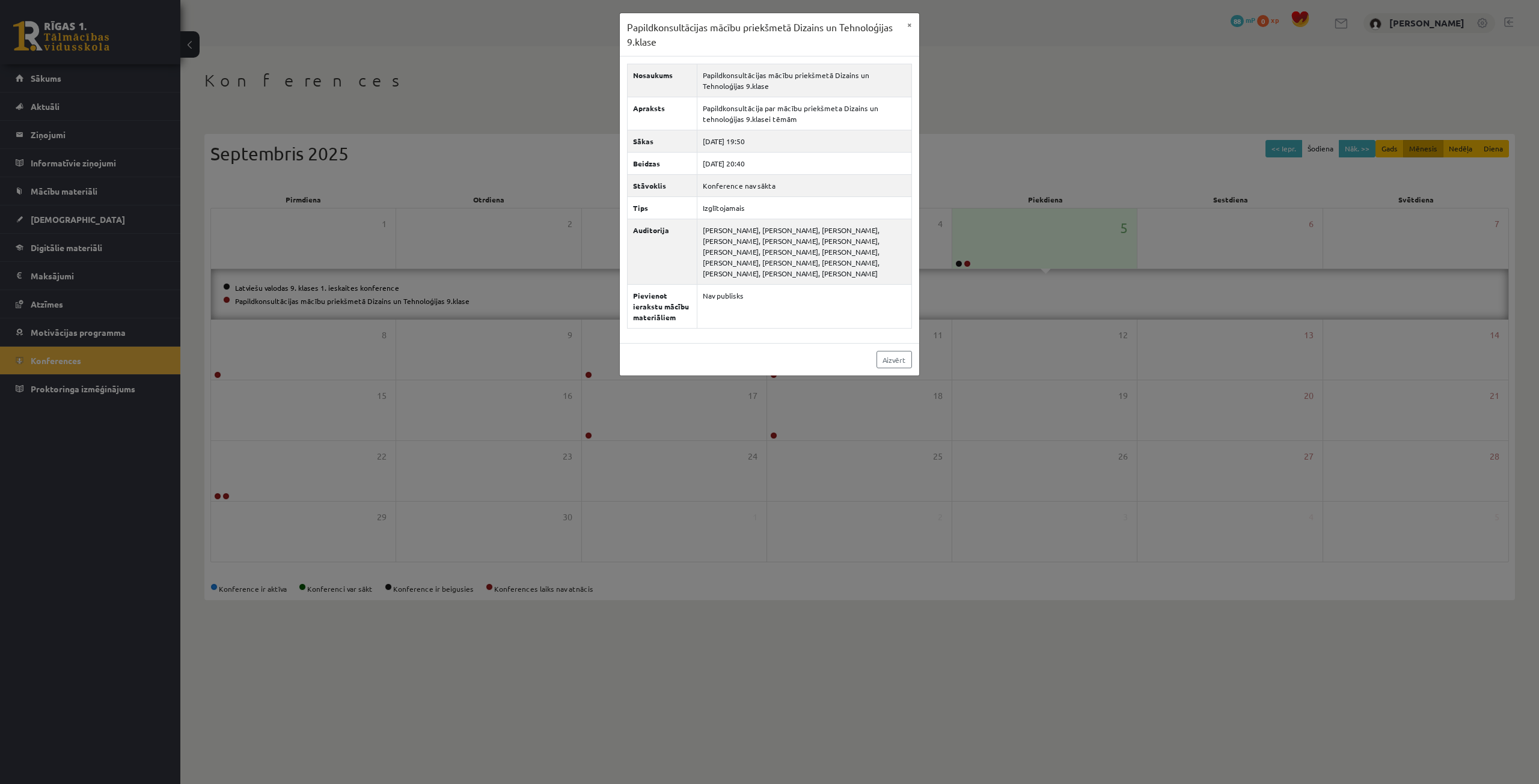
click at [1136, 294] on div "Papildkonsultācijas mācību priekšmetā Dizains un Tehnoloģijas 9.klase × Nosauku…" at bounding box center [769, 392] width 1539 height 784
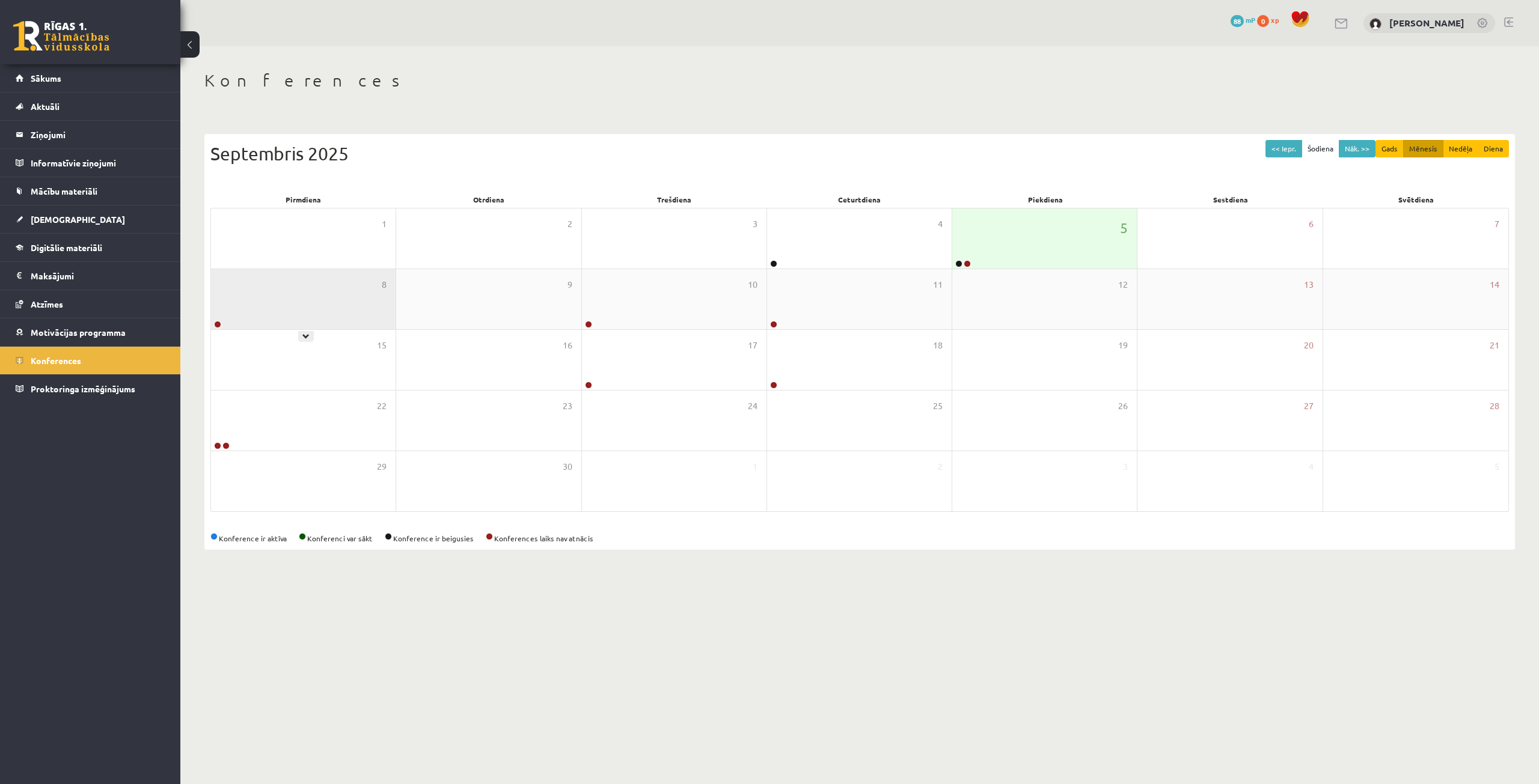
click at [271, 315] on div "8" at bounding box center [303, 299] width 185 height 60
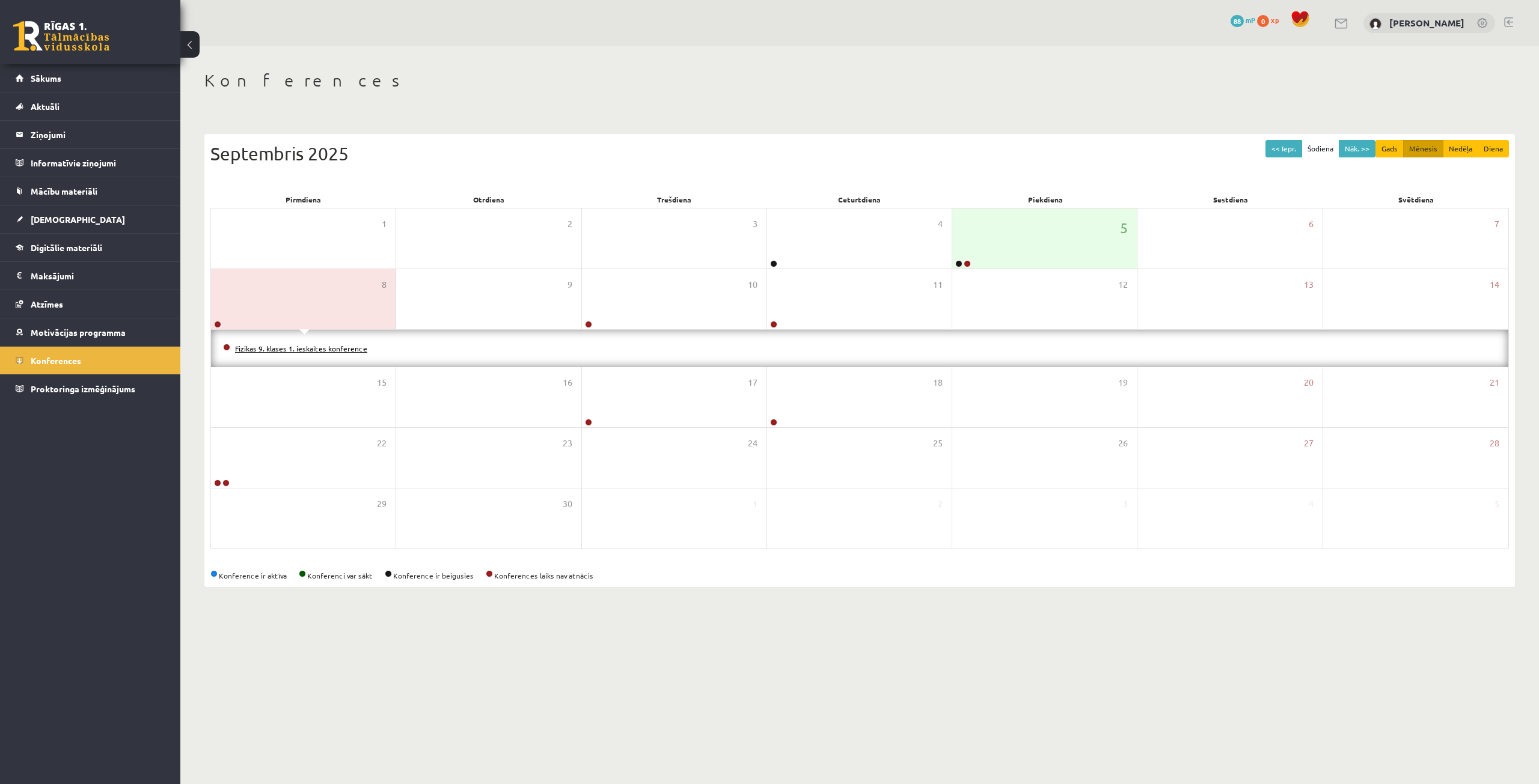
click at [290, 351] on link "Fizikas 9. klases 1. ieskaites konference" at bounding box center [301, 348] width 133 height 10
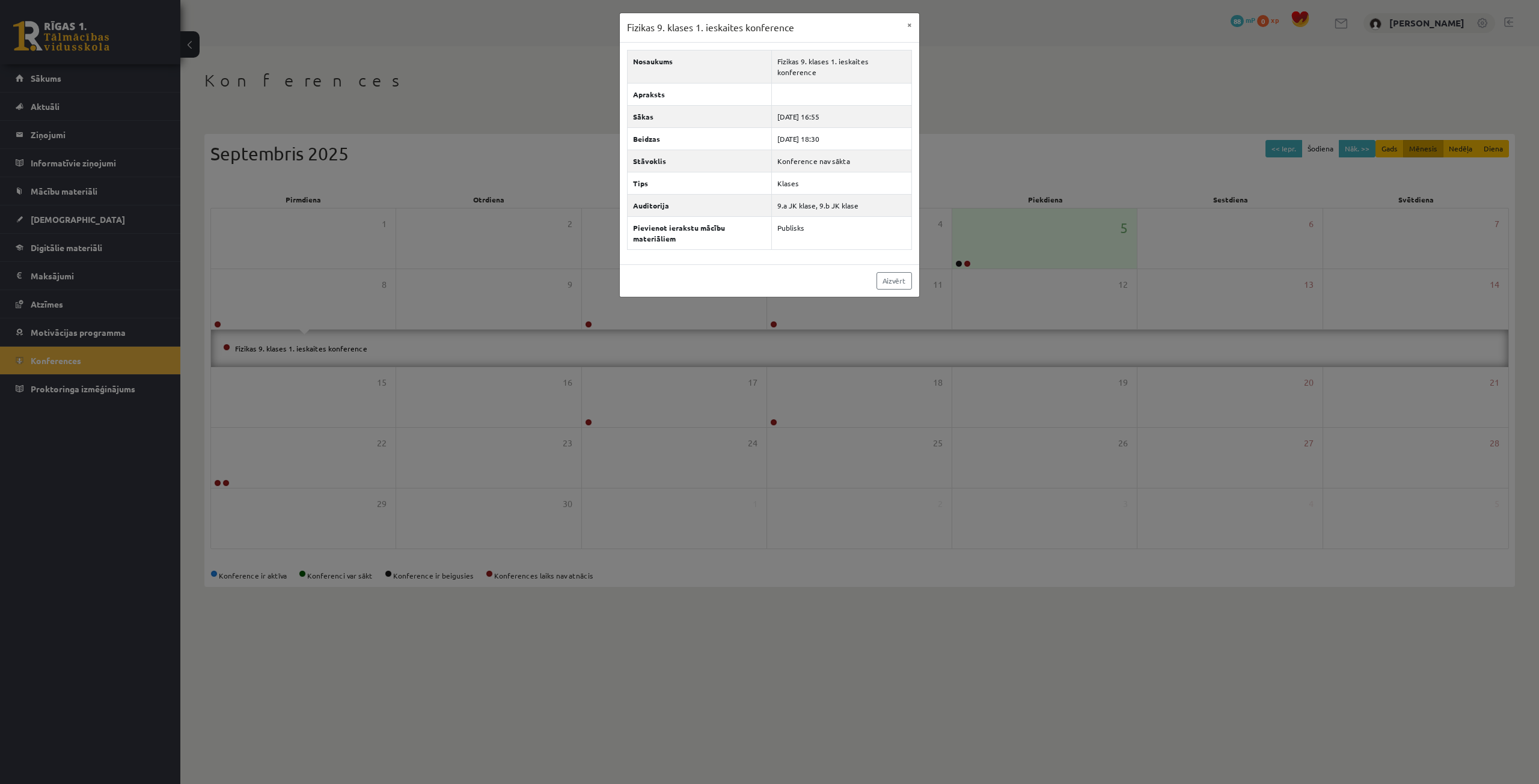
click at [620, 315] on div "Fizikas 9. klases 1. ieskaites konference × Nosaukums Fizikas 9. klases 1. iesk…" at bounding box center [769, 392] width 1539 height 784
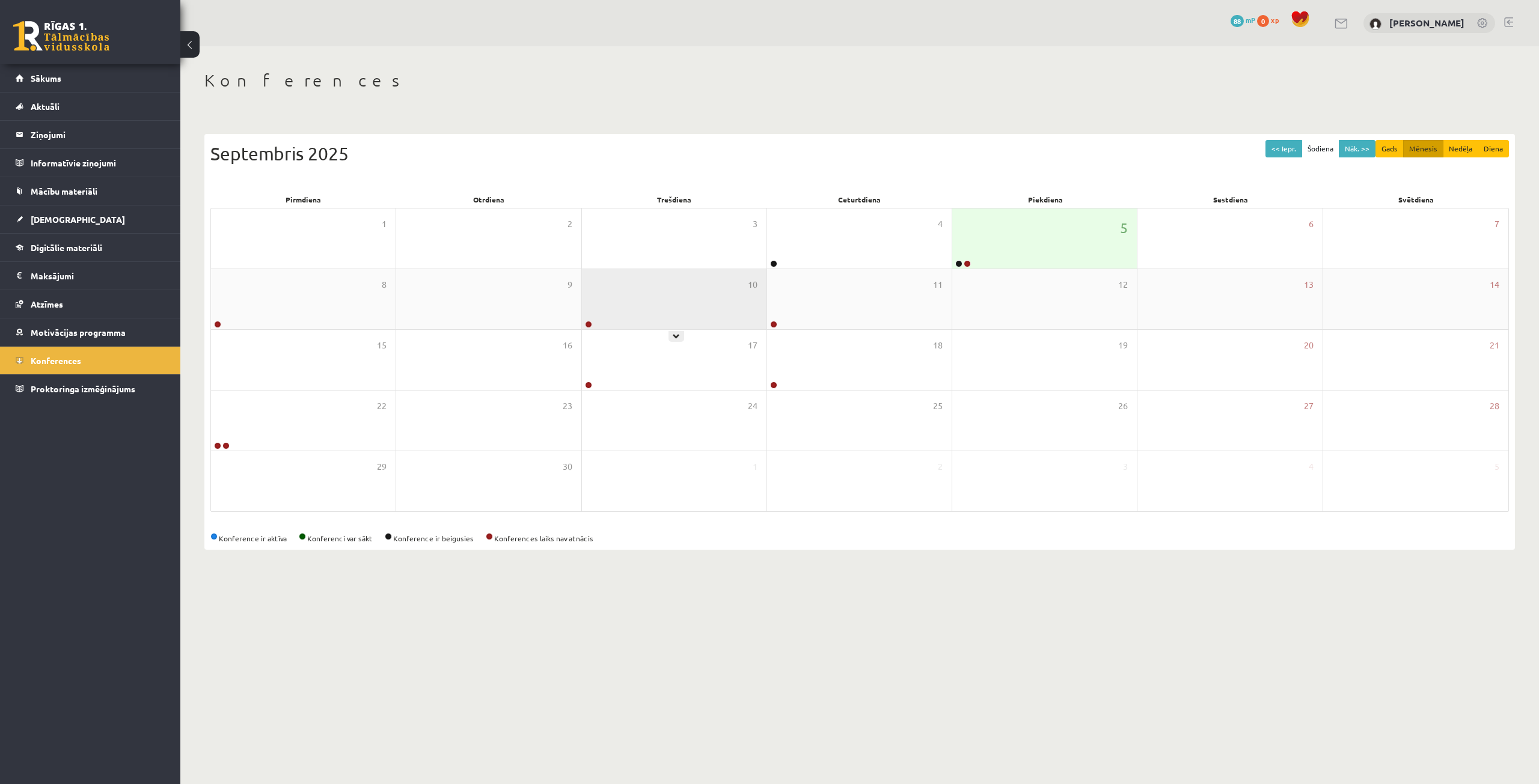
click at [663, 319] on div "10" at bounding box center [674, 299] width 185 height 60
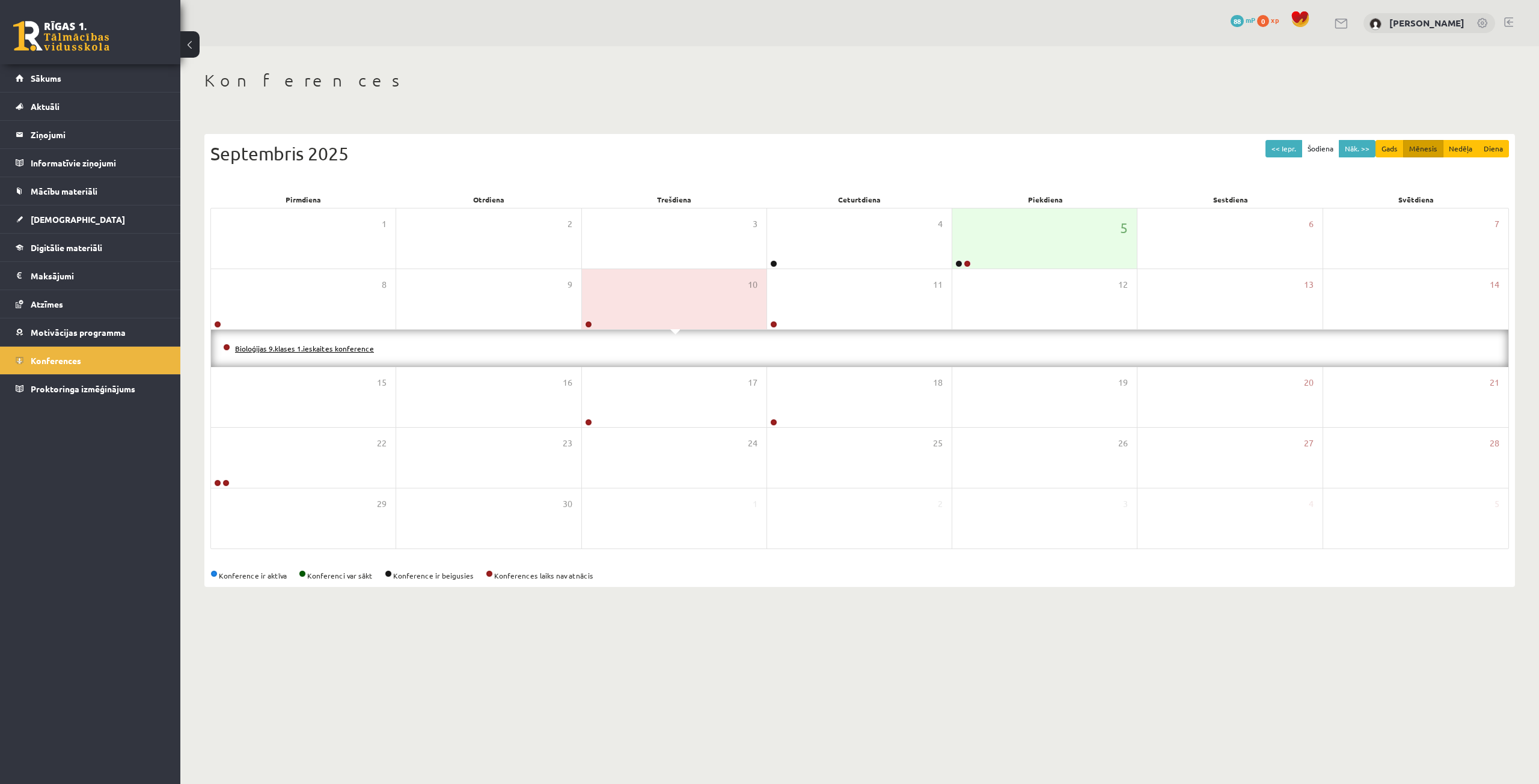
click at [284, 347] on link "Bioloģijas 9.klases 1.ieskaites konference" at bounding box center [304, 348] width 139 height 10
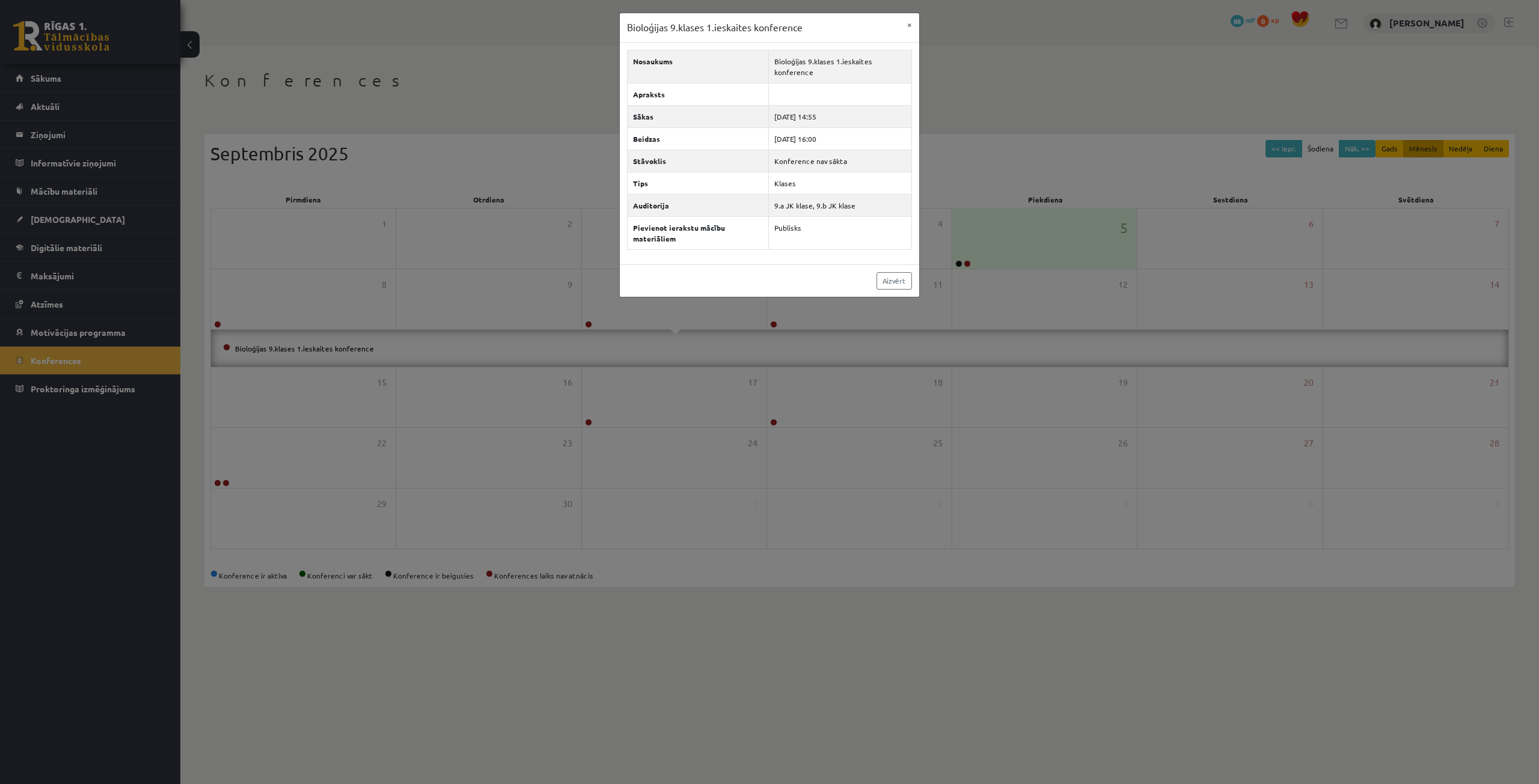
click at [284, 345] on div "Bioloģijas 9.klases 1.ieskaites konference × Nosaukums Bioloģijas 9.klases 1.ie…" at bounding box center [769, 392] width 1539 height 784
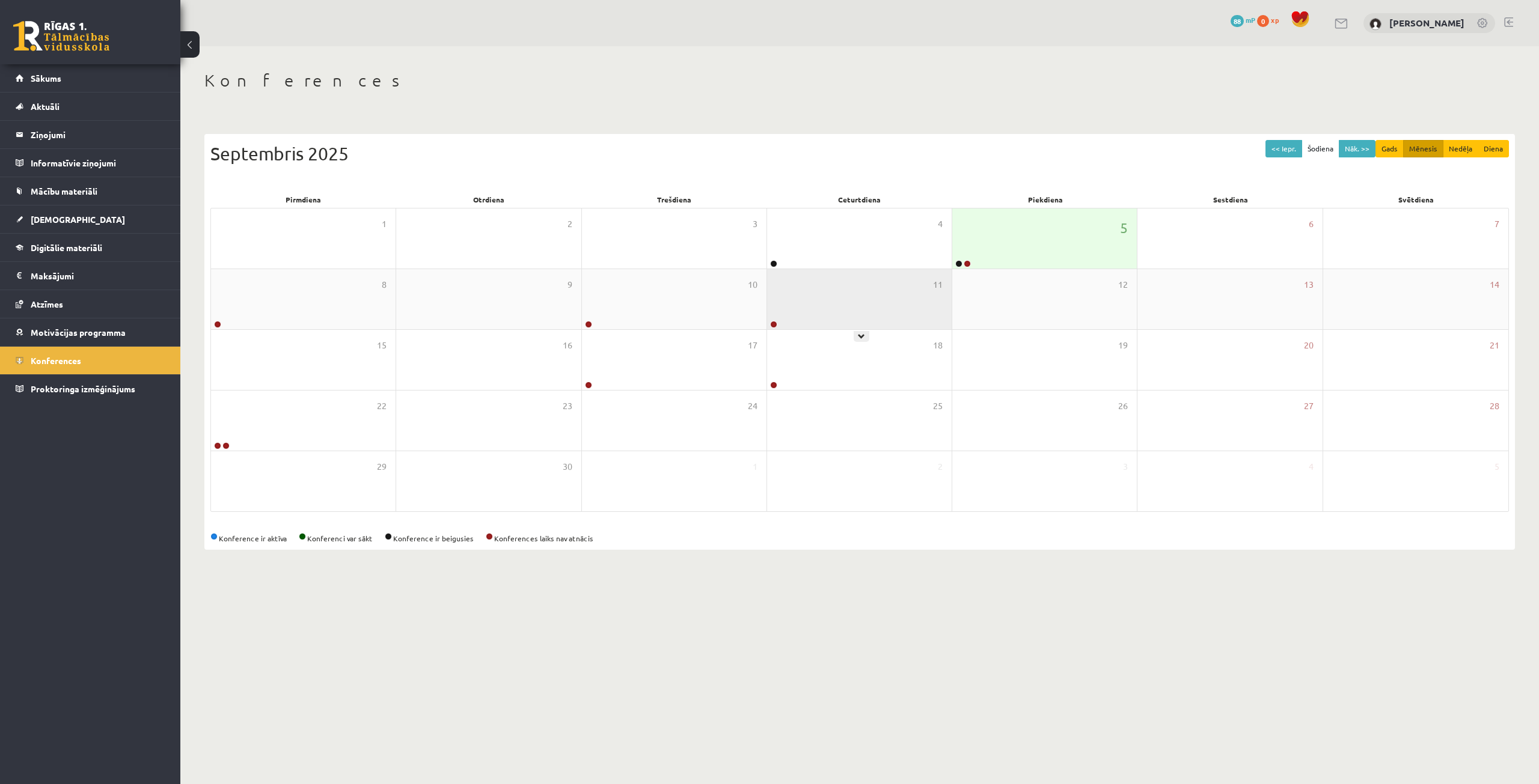
click at [858, 308] on div "11" at bounding box center [859, 299] width 185 height 60
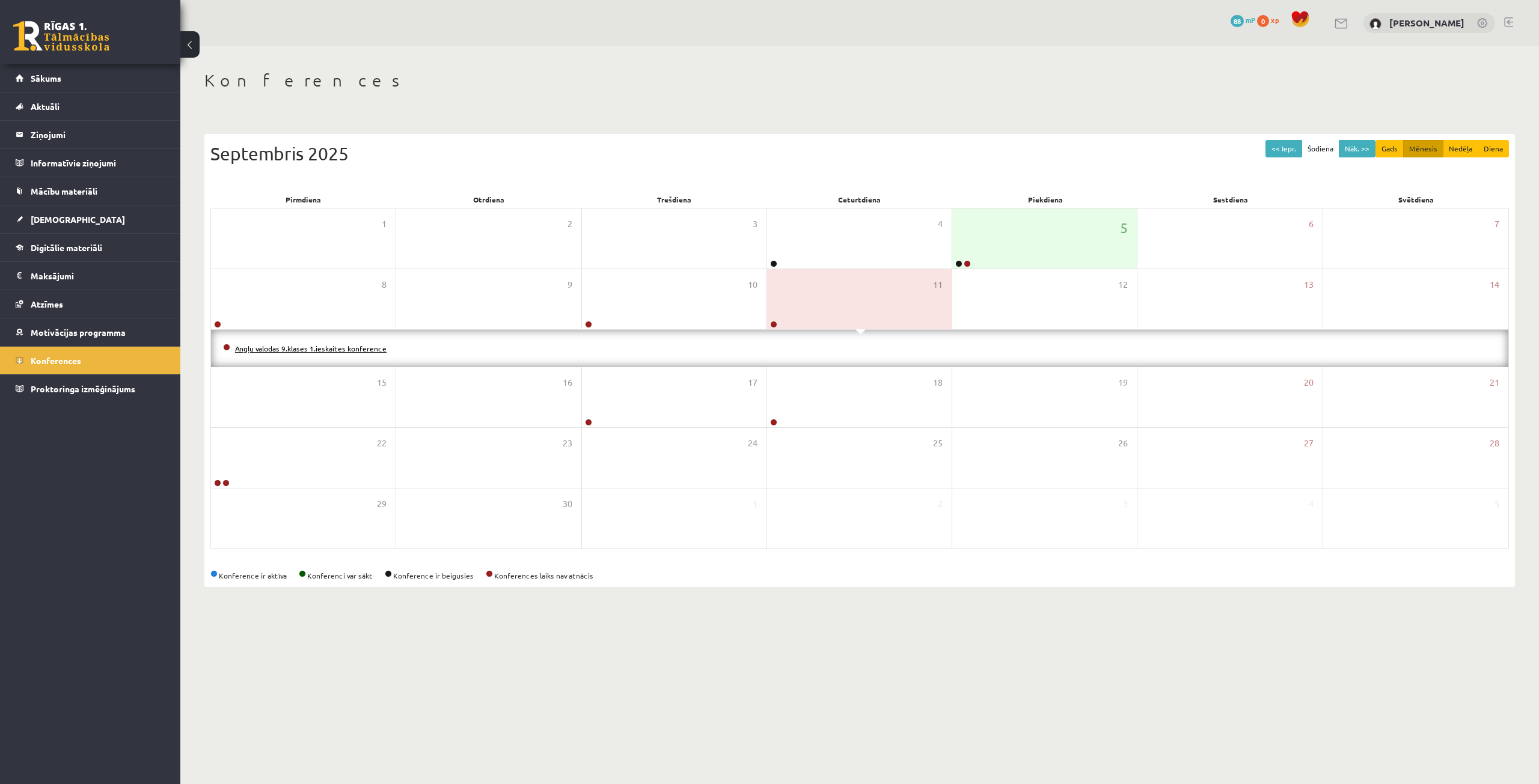
click at [330, 345] on link "Angļu valodas 9.klases 1.ieskaites konference" at bounding box center [310, 348] width 151 height 10
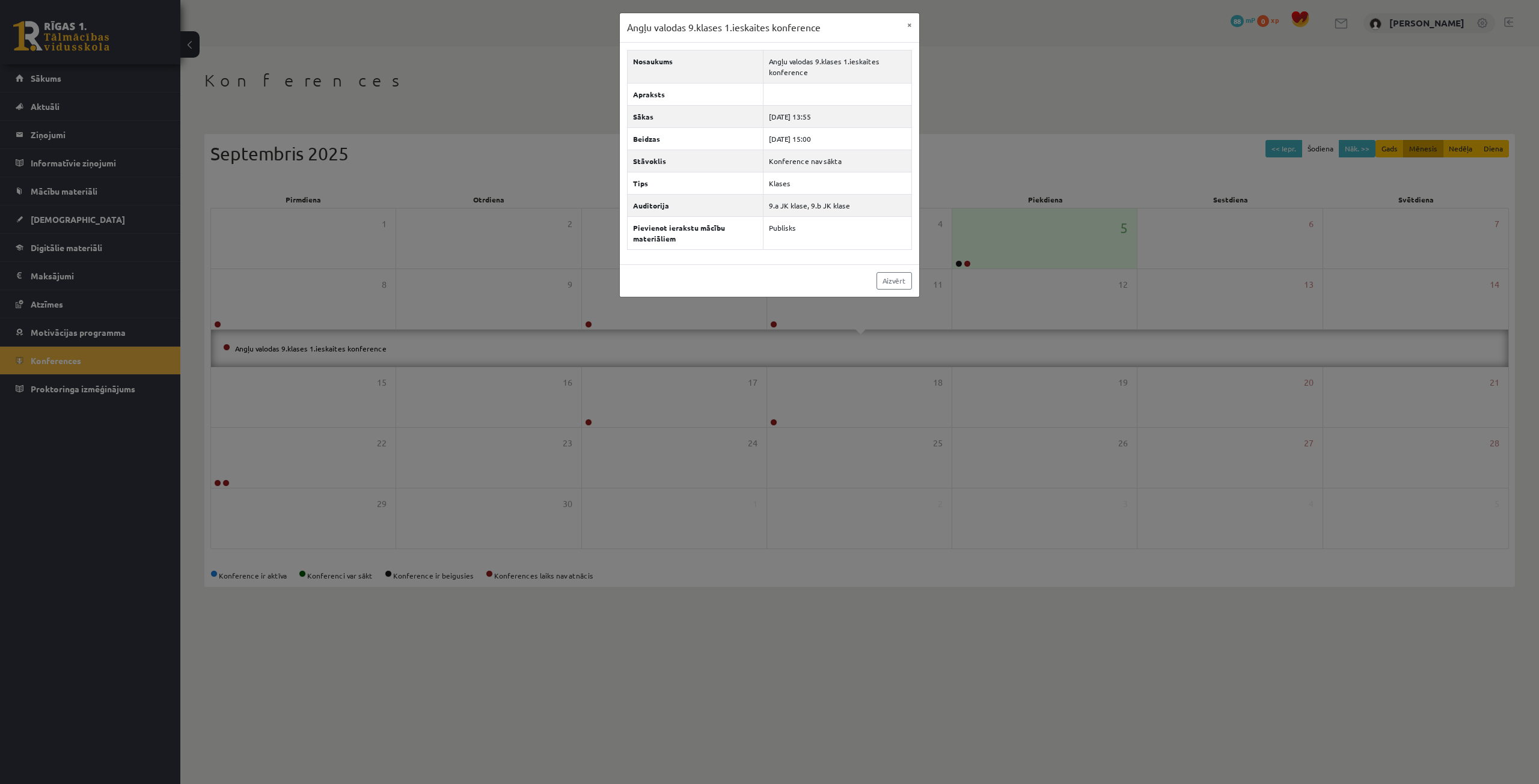
click at [539, 347] on div "Angļu valodas 9.klases 1.ieskaites konference × Nosaukums Angļu valodas 9.klase…" at bounding box center [769, 392] width 1539 height 784
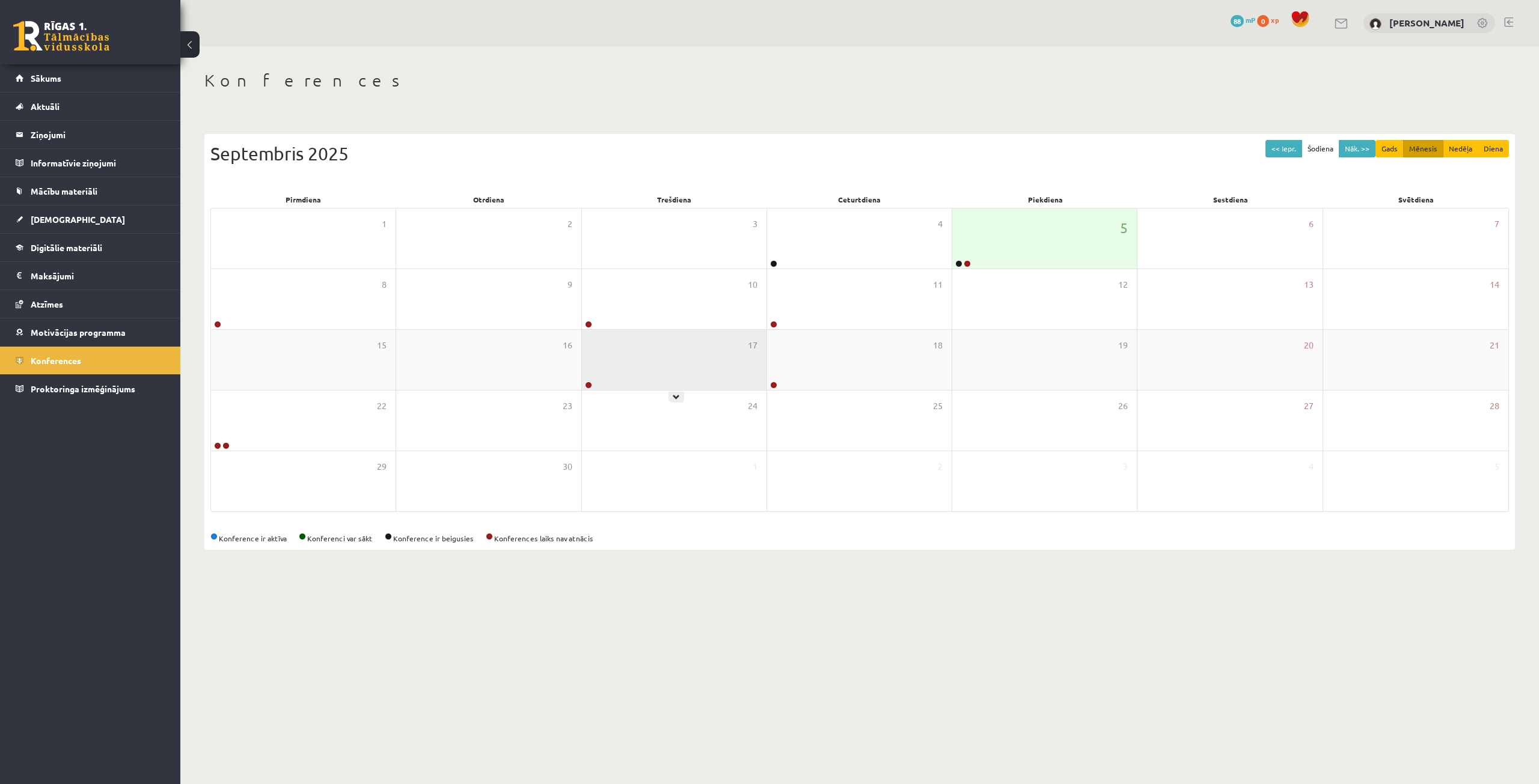
click at [622, 353] on div "17" at bounding box center [674, 359] width 185 height 60
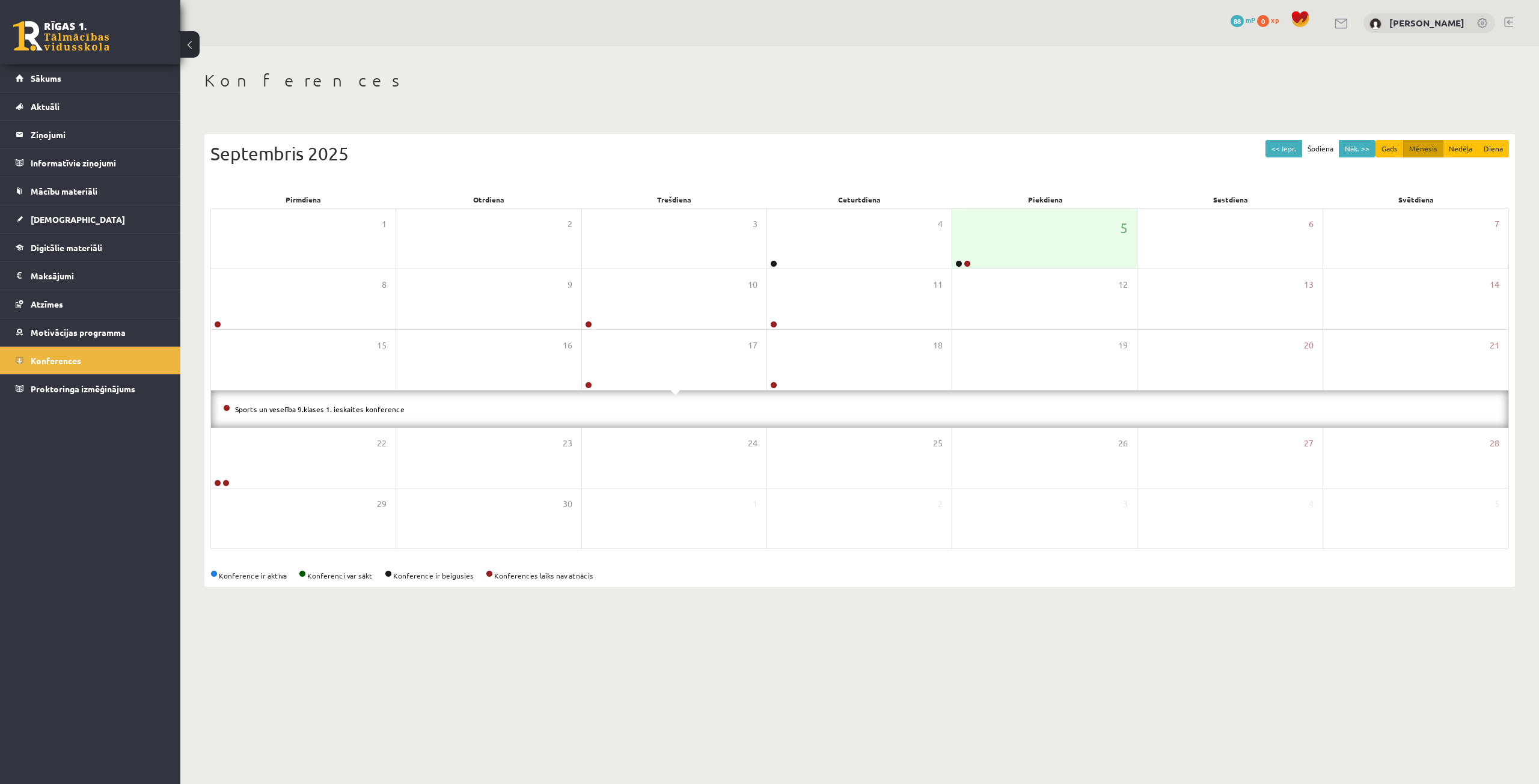
click at [383, 402] on li "Sports un veselība 9.klases 1. ieskaites konference" at bounding box center [860, 409] width 1273 height 13
click at [381, 405] on link "Sports un veselība 9.klases 1. ieskaites konference" at bounding box center [320, 409] width 169 height 10
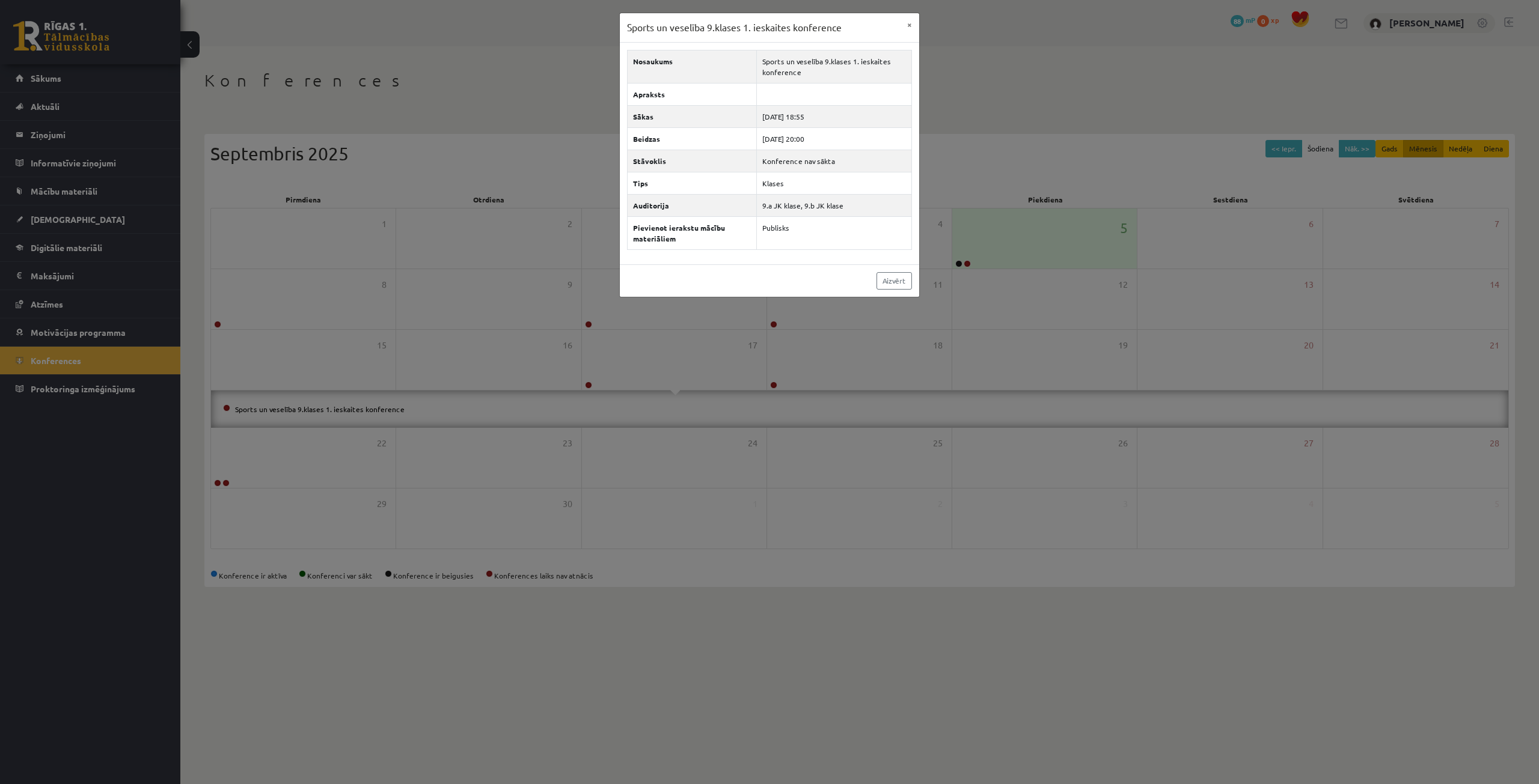
click at [806, 377] on div "Sports un veselība 9.klases 1. ieskaites konference × Nosaukums Sports un vesel…" at bounding box center [769, 392] width 1539 height 784
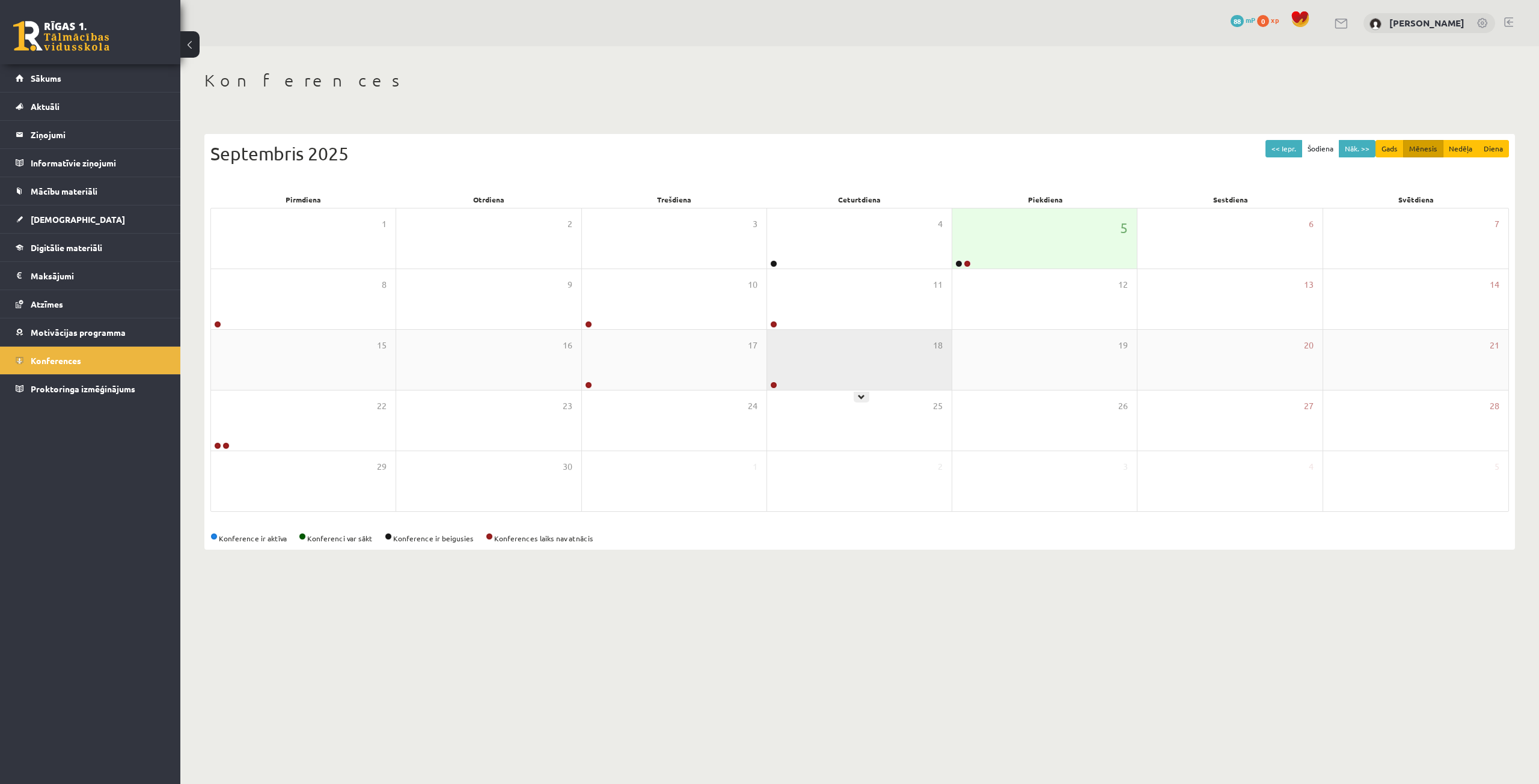
click at [806, 373] on div "18" at bounding box center [859, 359] width 185 height 60
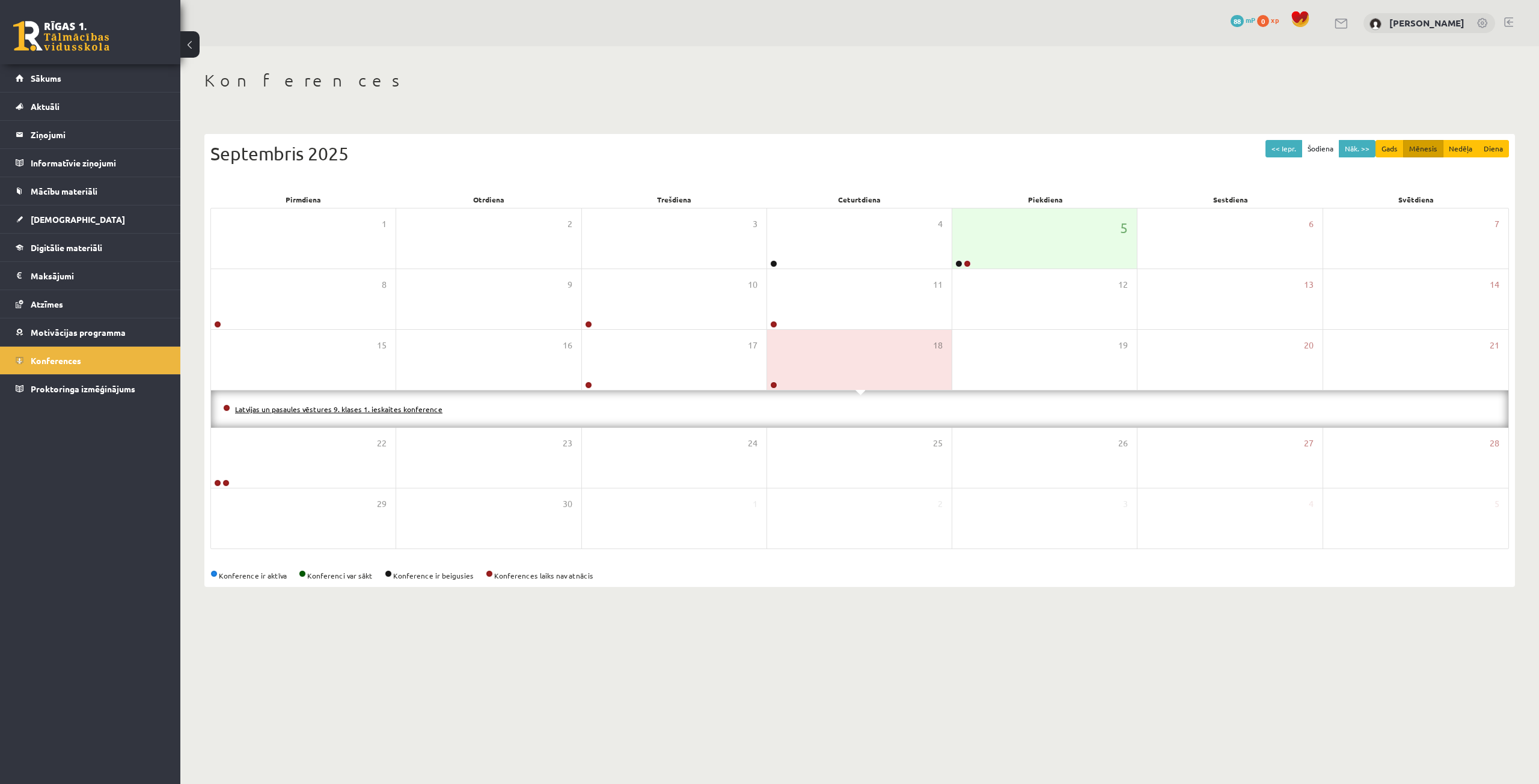
click at [425, 410] on link "Latvijas un pasaules vēstures 9. klases 1. ieskaites konference" at bounding box center [338, 409] width 208 height 10
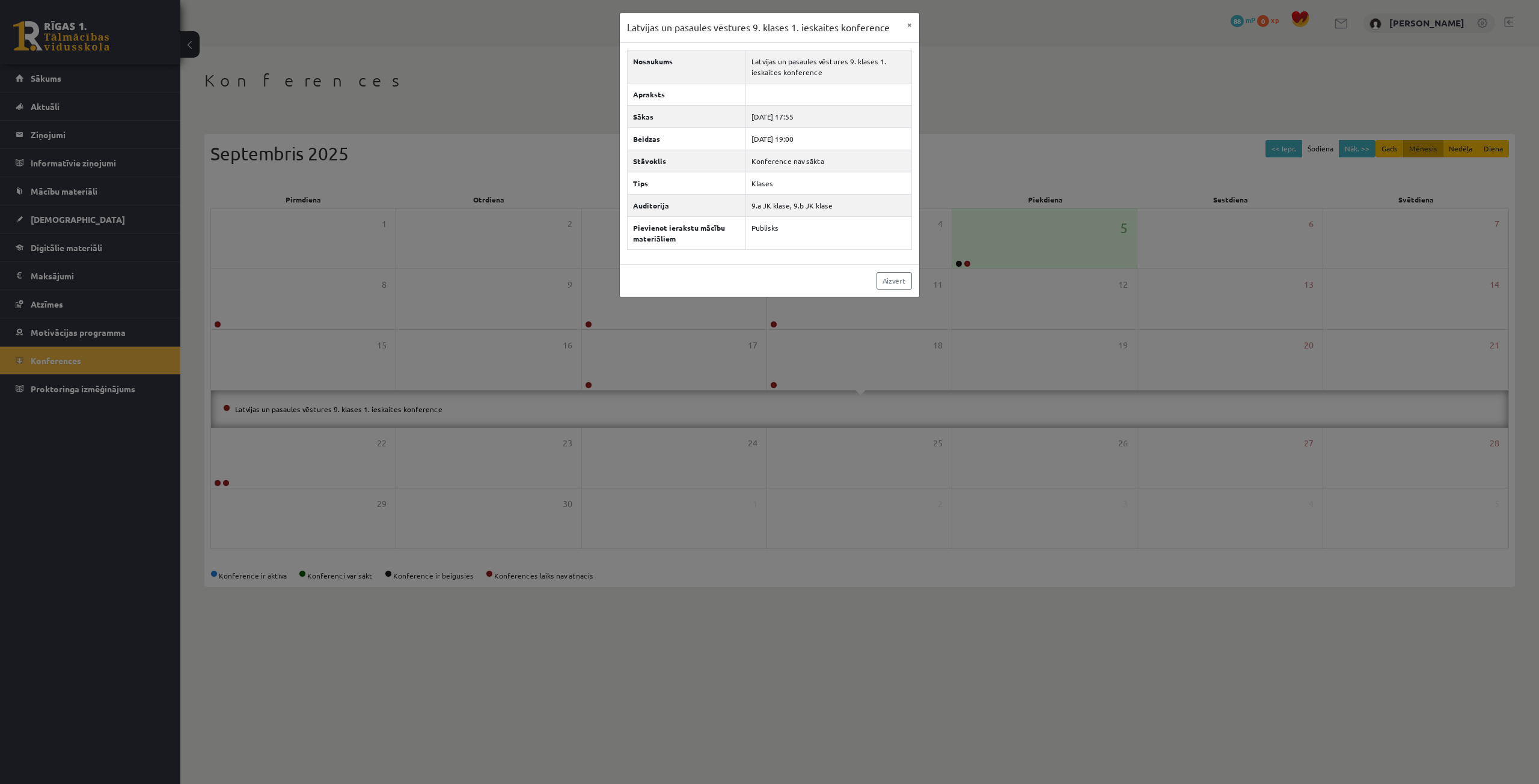
click at [454, 405] on div "Latvijas un pasaules vēstures 9. klases 1. ieskaites konference × Nosaukums Lat…" at bounding box center [769, 392] width 1539 height 784
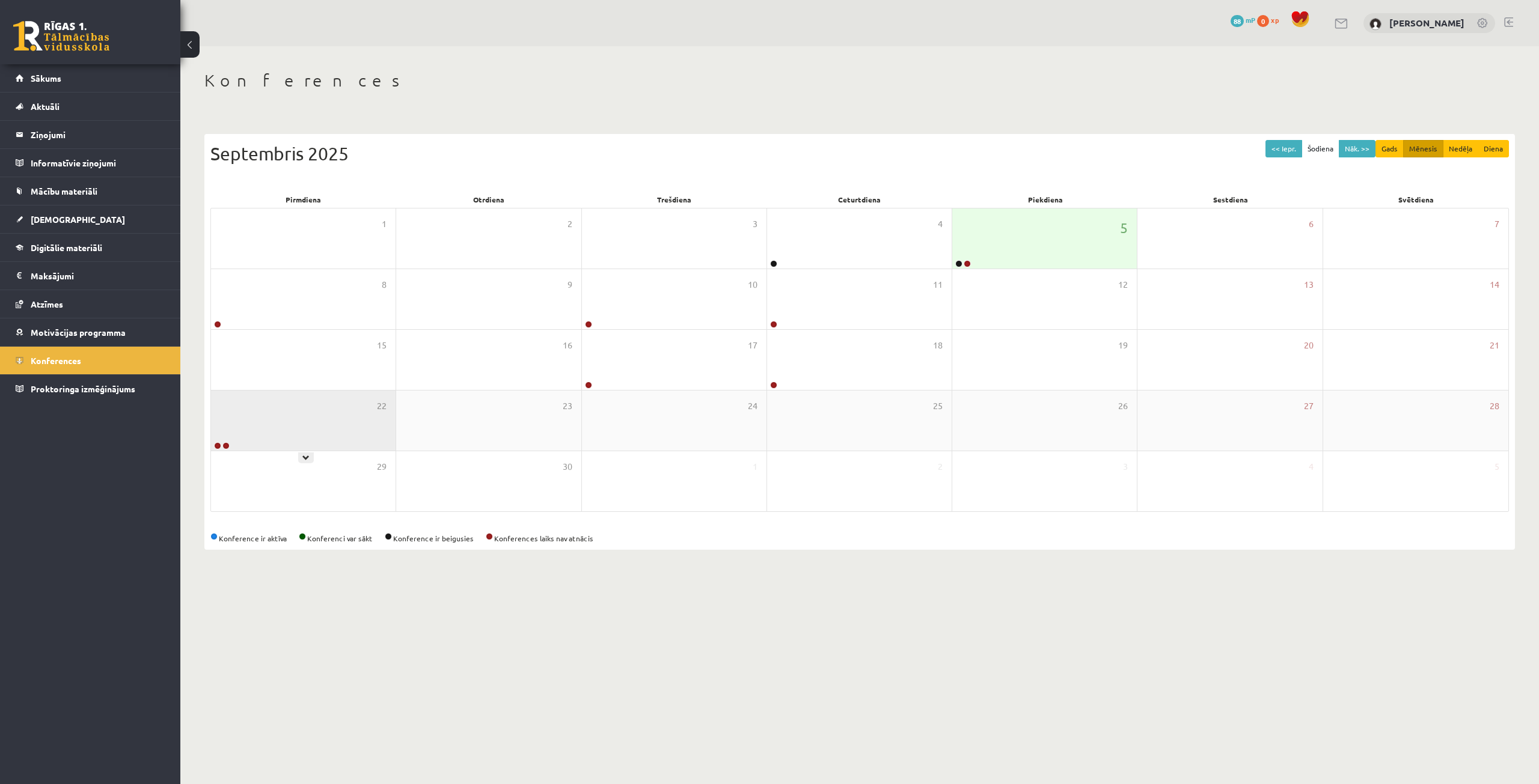
click at [349, 430] on div "22" at bounding box center [303, 420] width 185 height 60
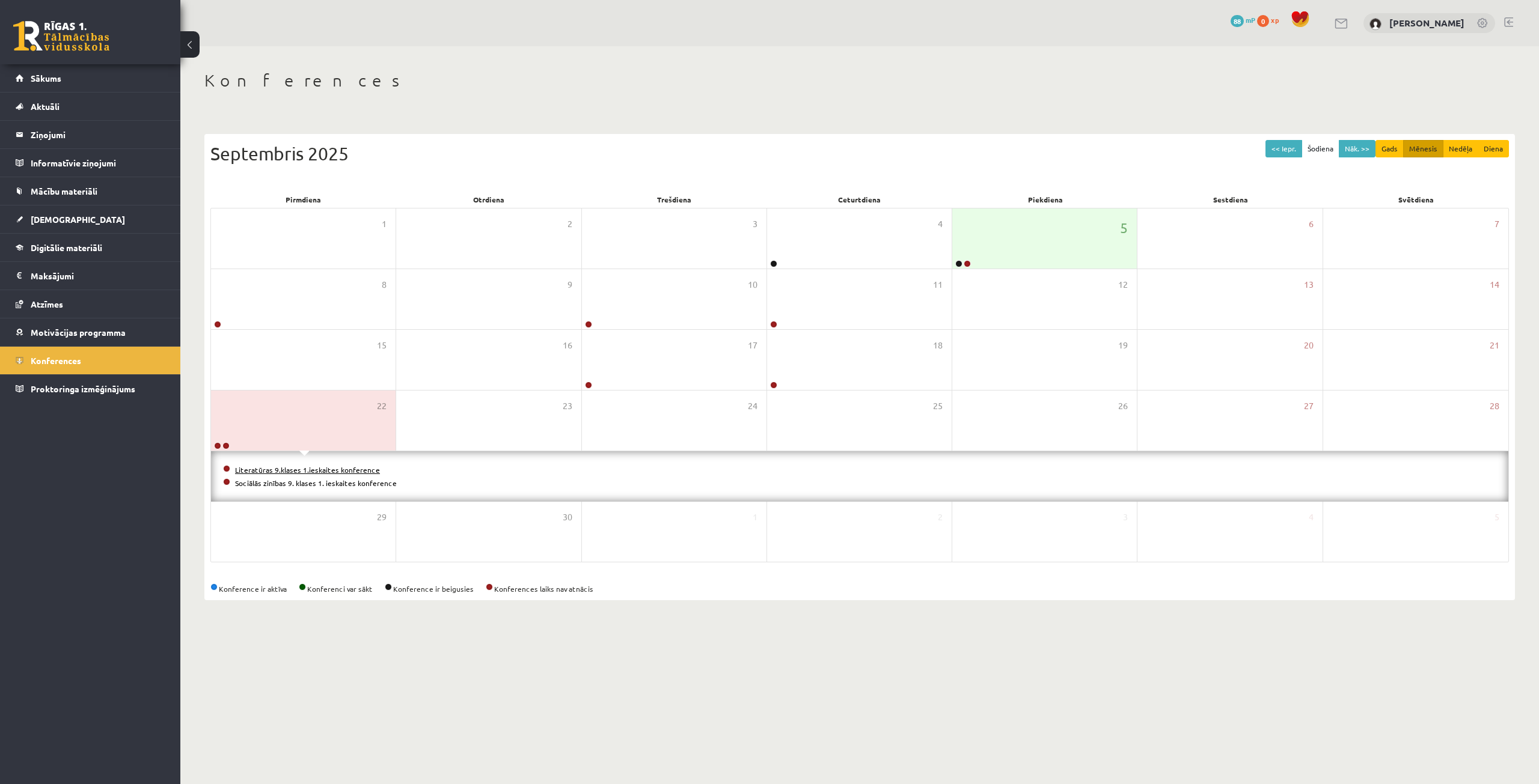
click at [332, 469] on link "Literatūras 9.klases 1.ieskaites konference" at bounding box center [307, 470] width 145 height 10
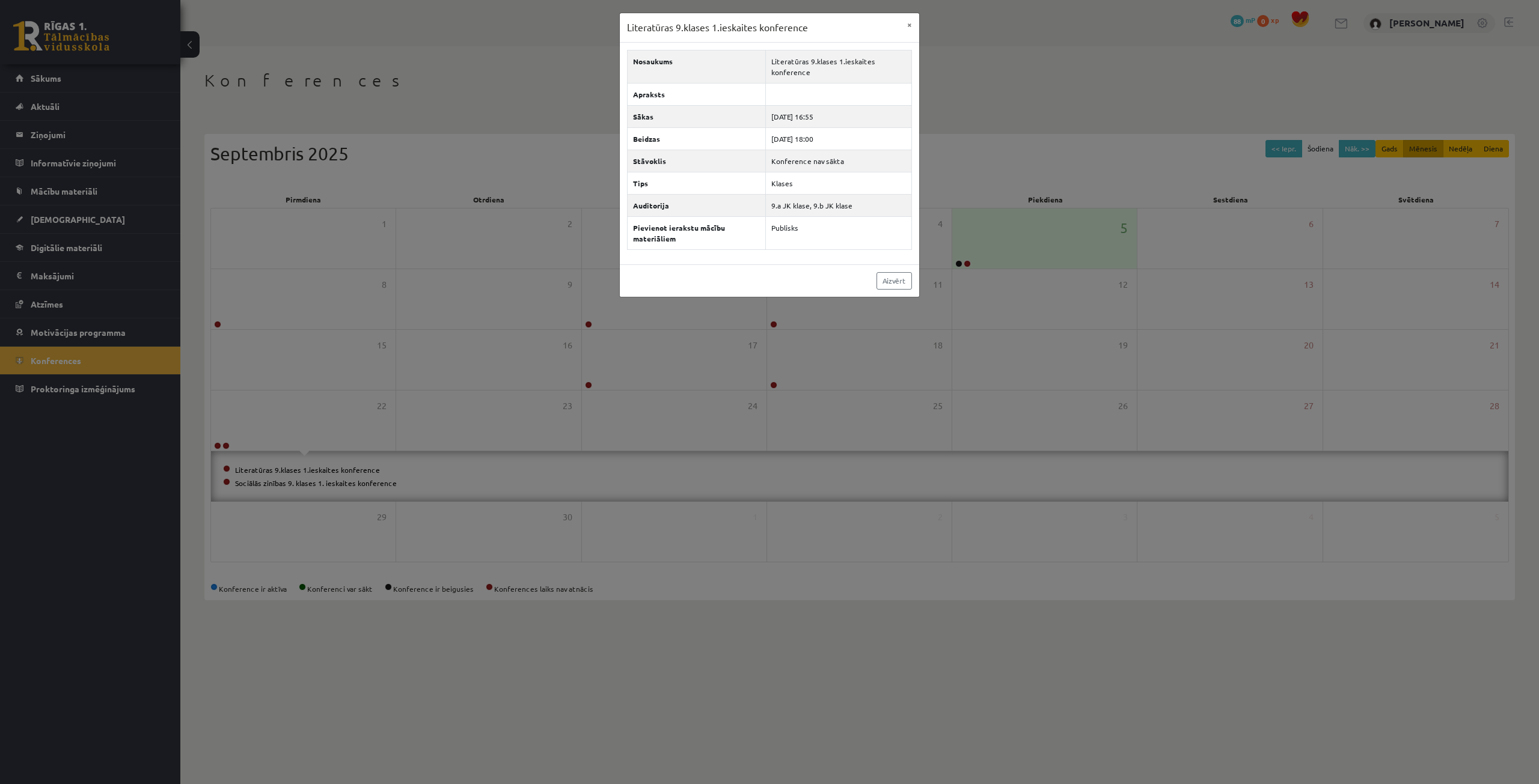
click at [322, 448] on div "Literatūras 9.klases 1.ieskaites konference × Nosaukums Literatūras 9.klases 1.…" at bounding box center [769, 392] width 1539 height 784
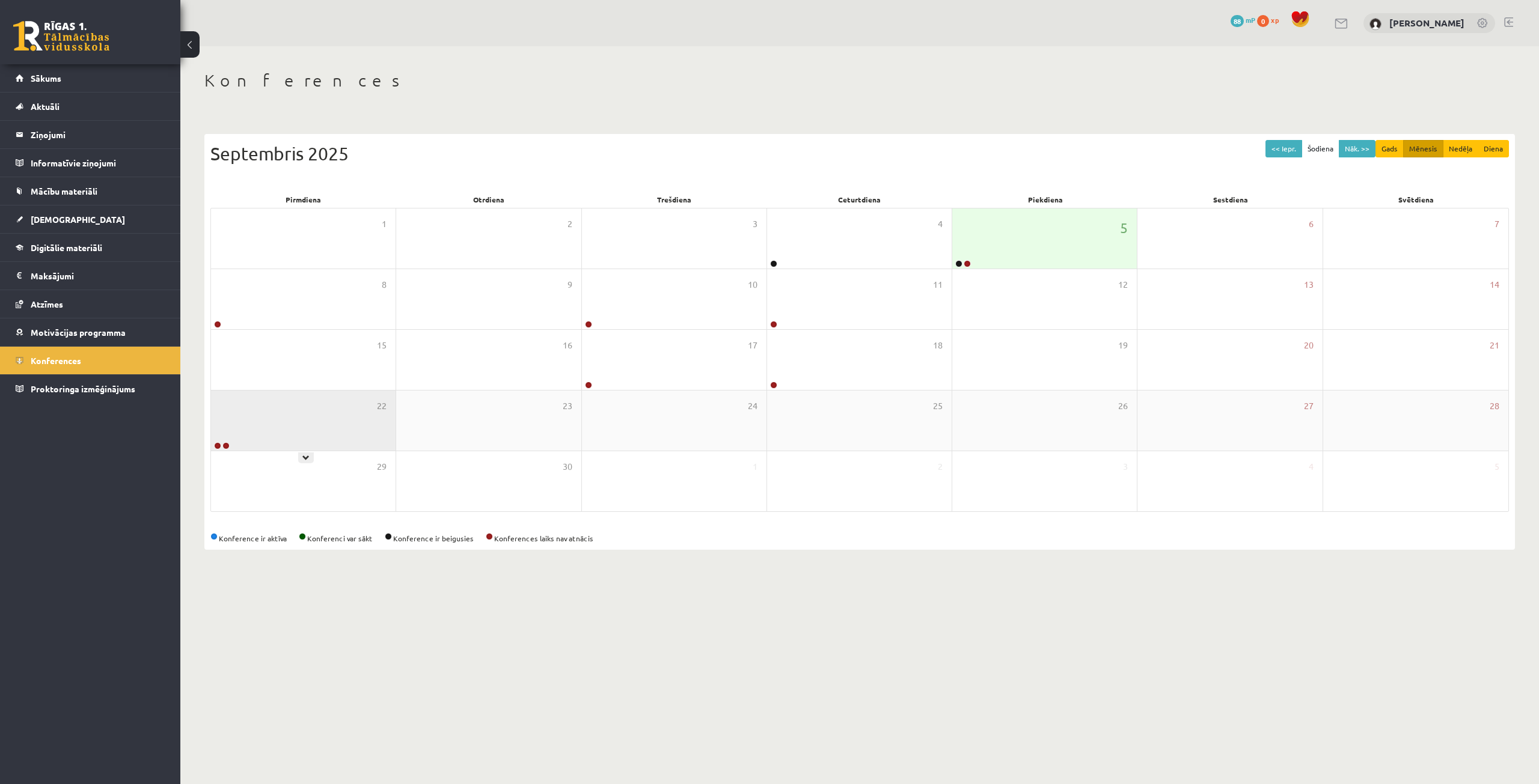
click at [313, 436] on div "22" at bounding box center [303, 420] width 185 height 60
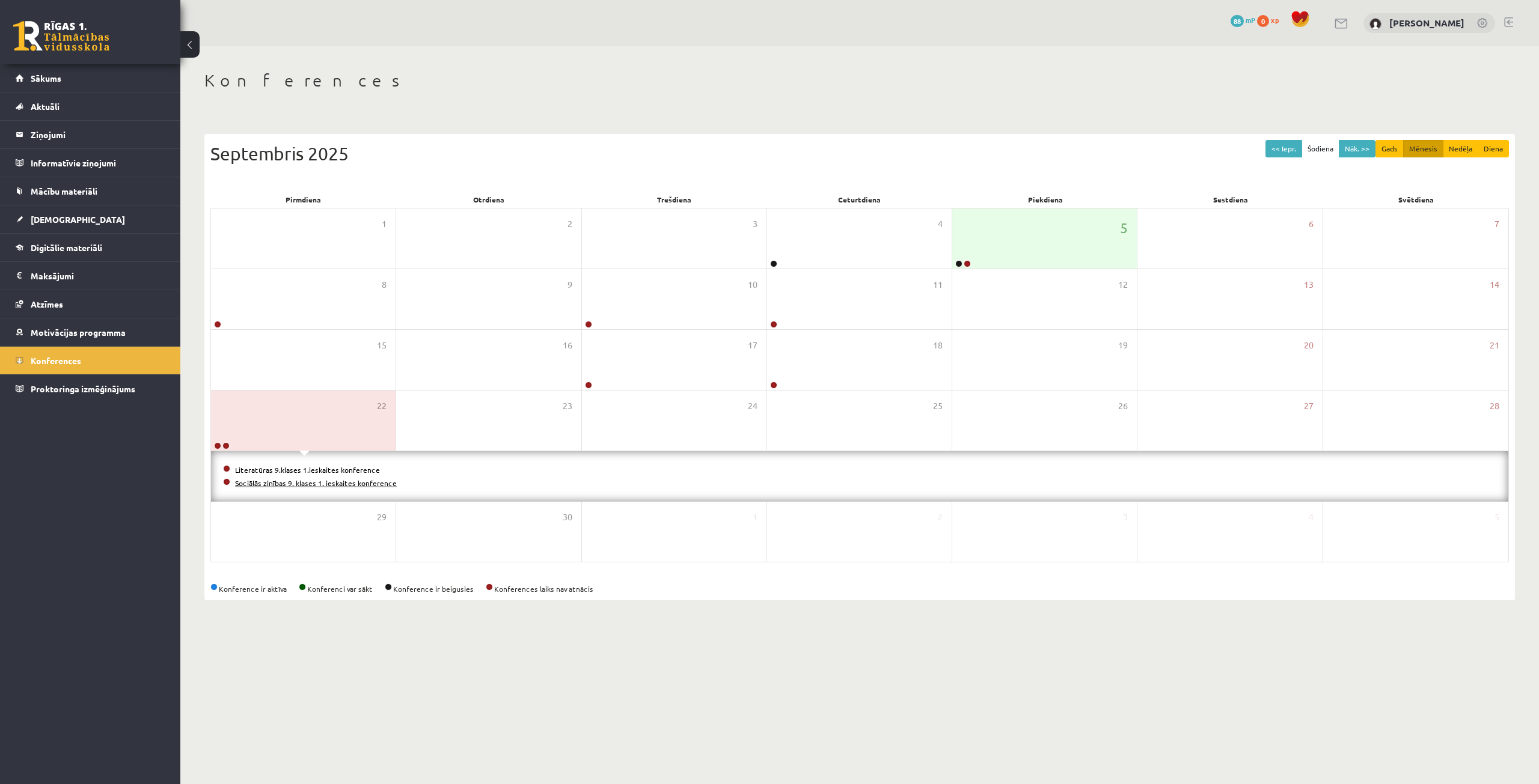
click at [320, 480] on link "Sociālās zinības 9. klases 1. ieskaites konference" at bounding box center [315, 483] width 162 height 10
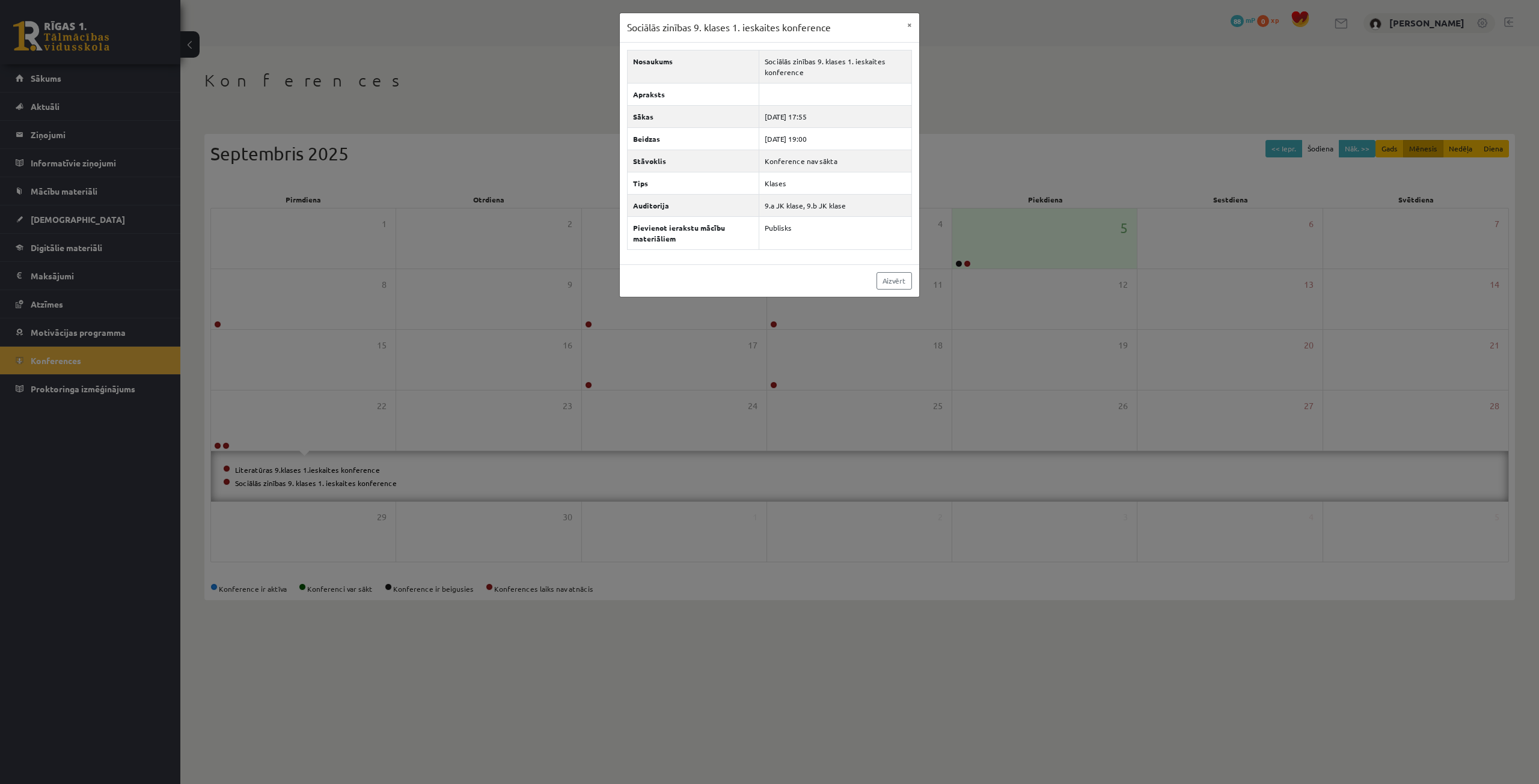
click at [343, 416] on div "Sociālās zinības 9. klases 1. ieskaites konference × Nosaukums Sociālās zinības…" at bounding box center [769, 392] width 1539 height 784
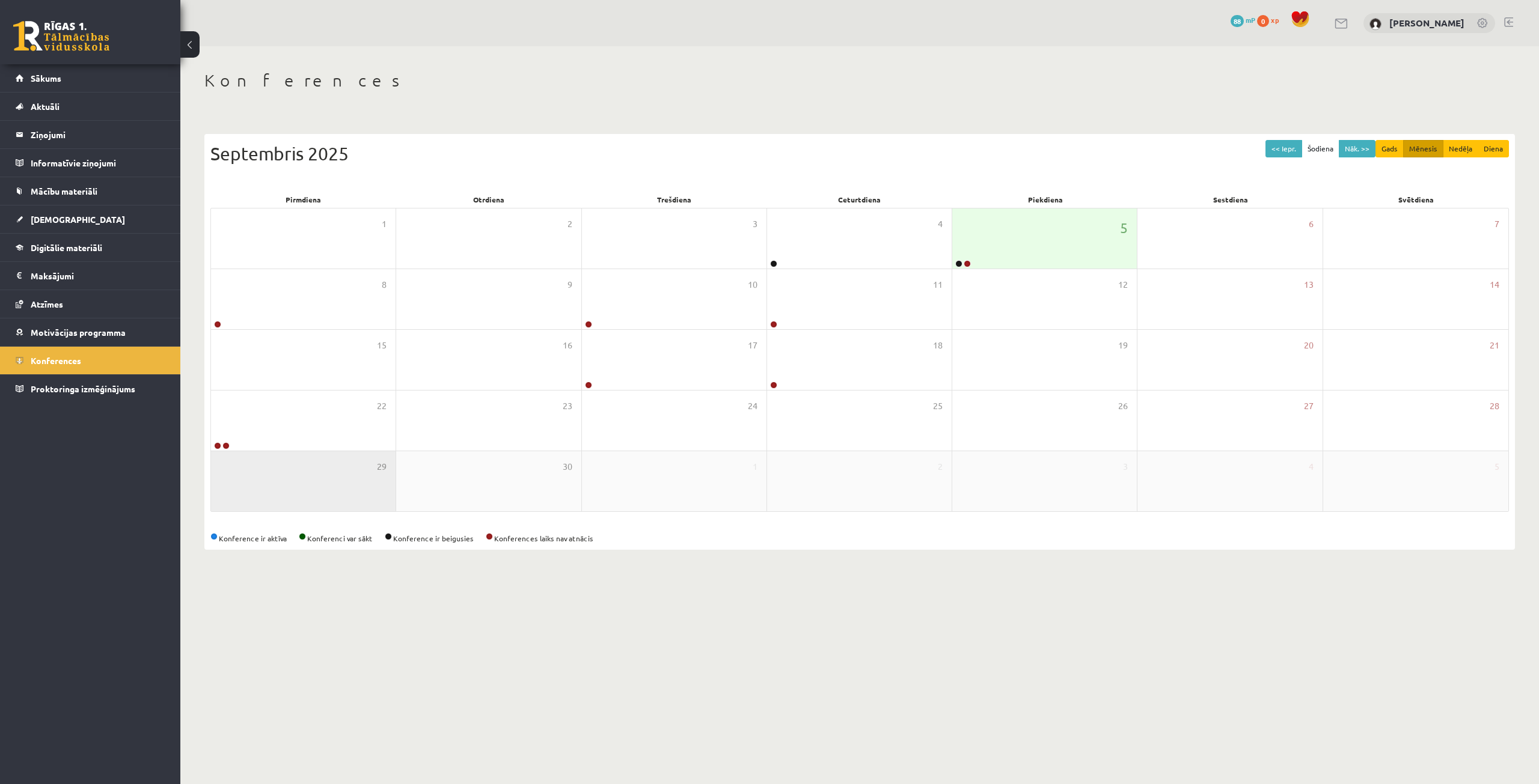
click at [340, 461] on div "29" at bounding box center [303, 481] width 185 height 60
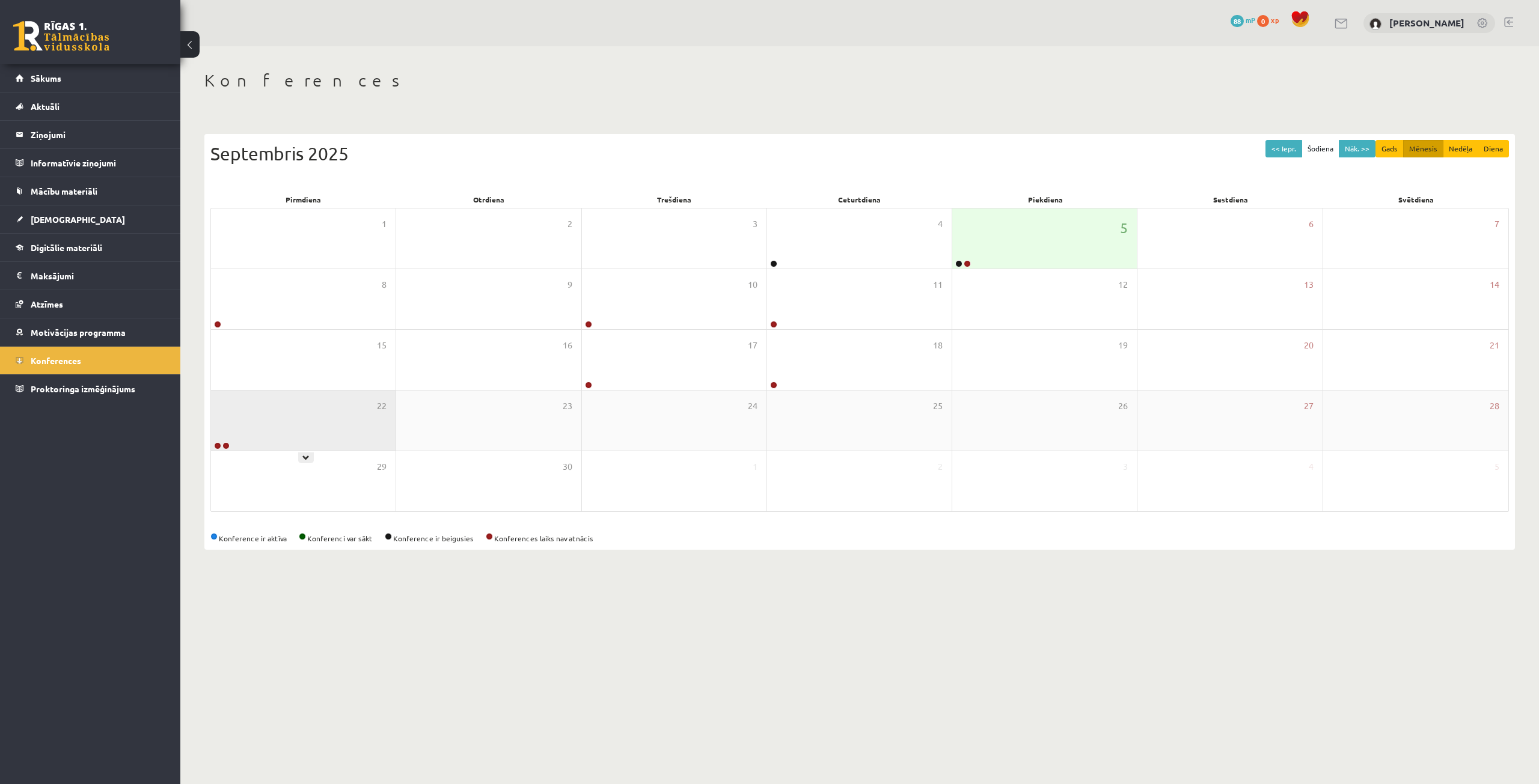
click at [332, 435] on div "22" at bounding box center [303, 420] width 185 height 60
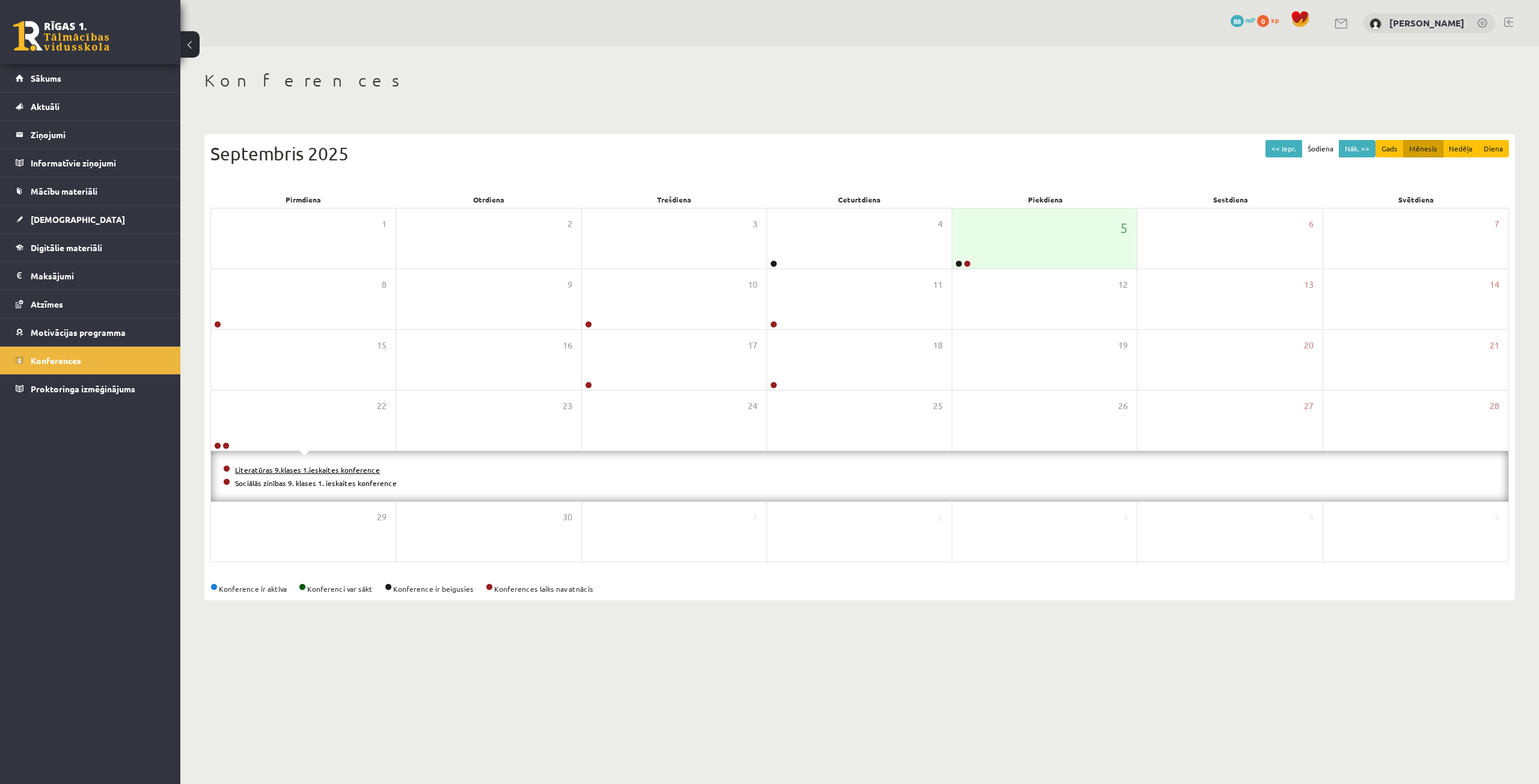
click at [323, 469] on link "Literatūras 9.klases 1.ieskaites konference" at bounding box center [307, 470] width 145 height 10
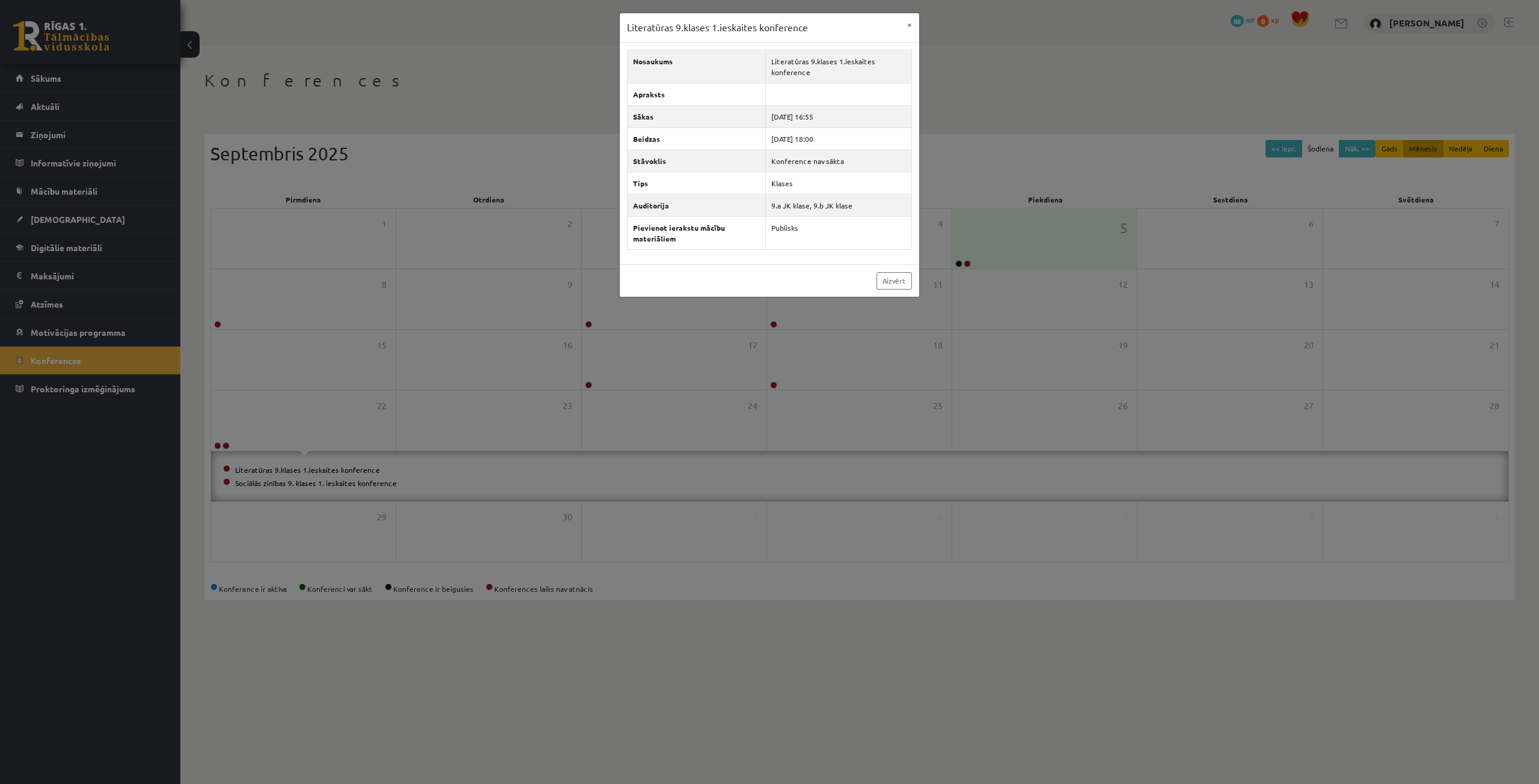
click at [326, 483] on div "Literatūras 9.klases 1.ieskaites konference × Nosaukums Literatūras 9.klases 1.…" at bounding box center [769, 392] width 1539 height 784
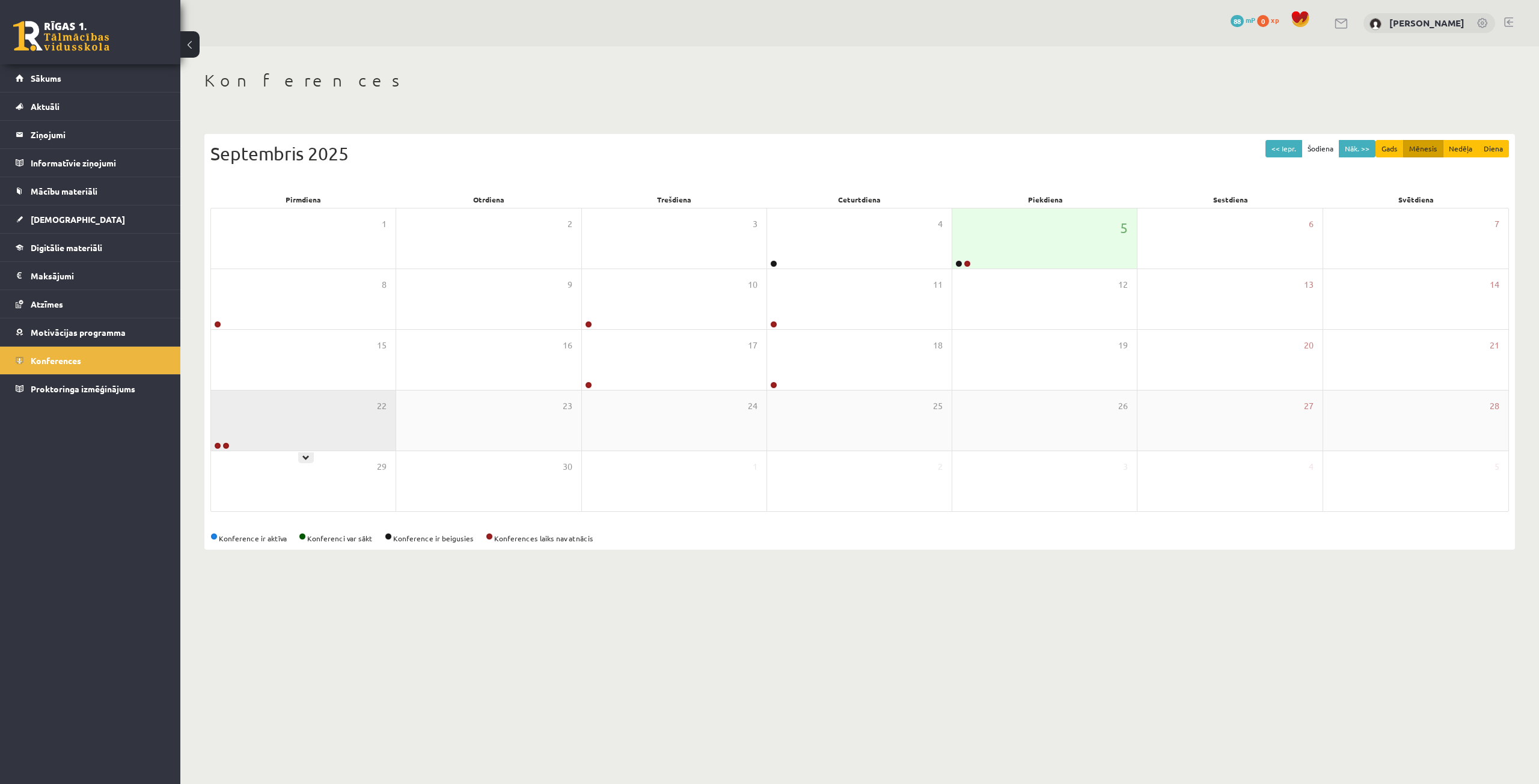
click at [318, 429] on div "22" at bounding box center [303, 420] width 185 height 60
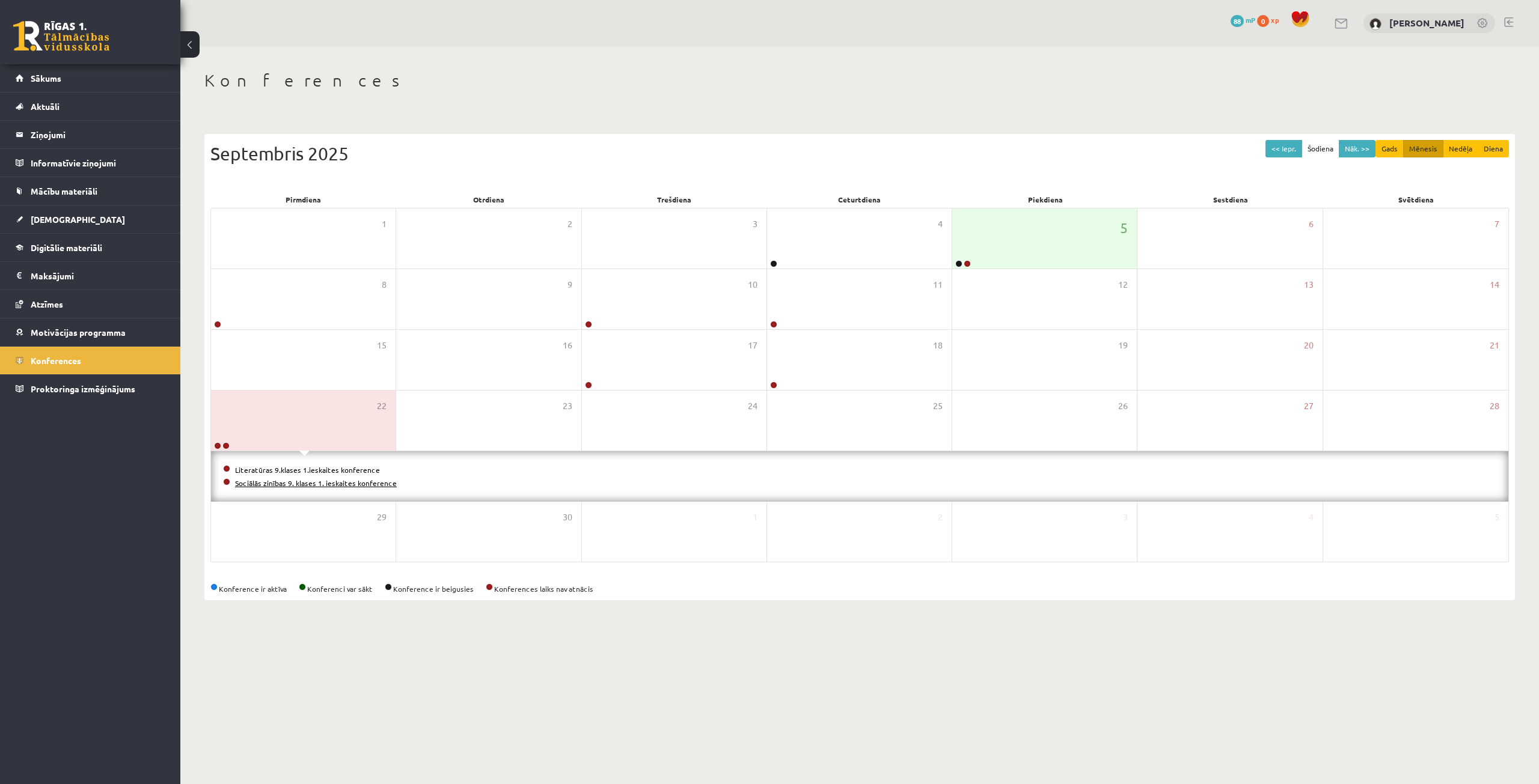
click at [321, 481] on link "Sociālās zinības 9. klases 1. ieskaites konference" at bounding box center [315, 483] width 162 height 10
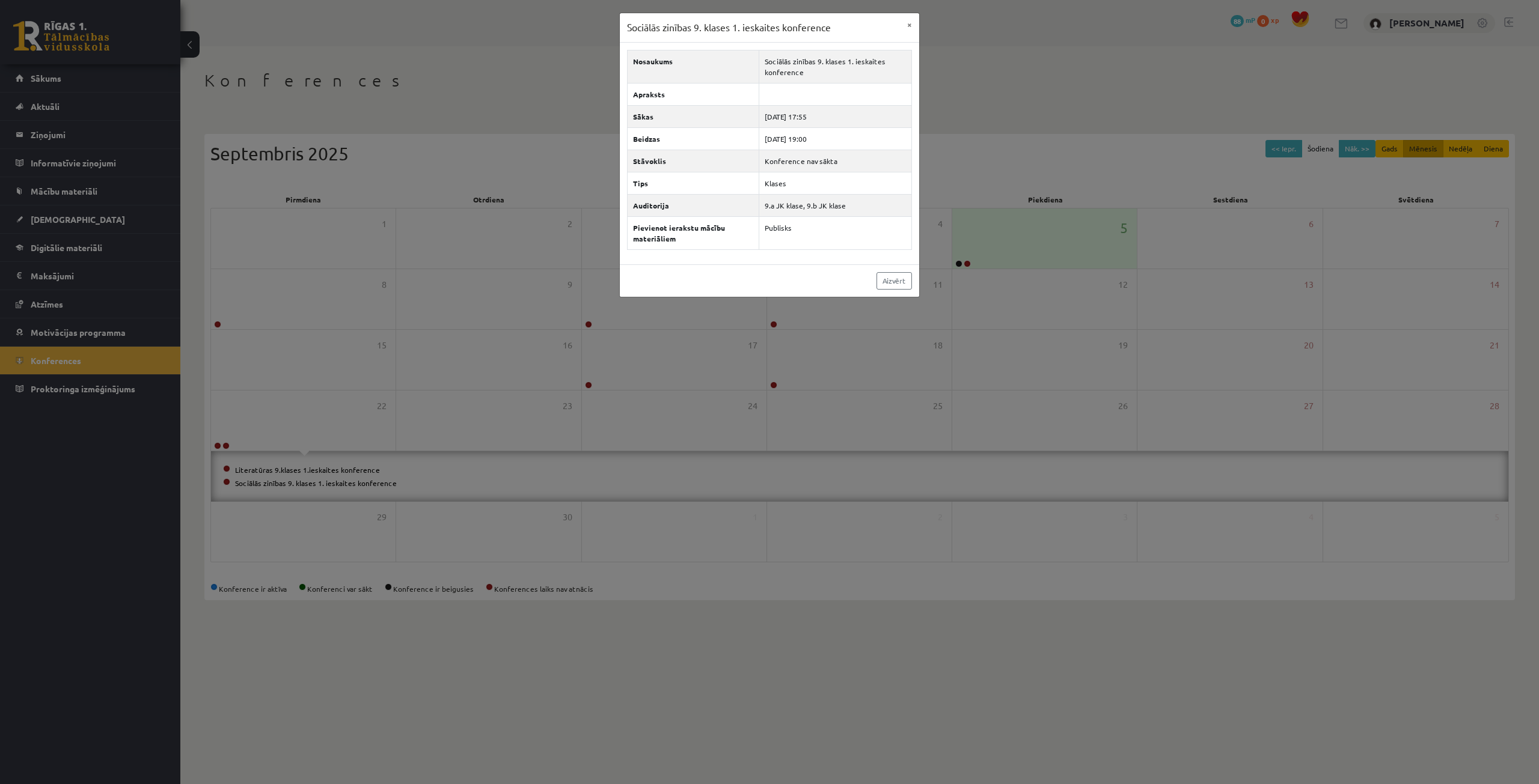
click at [318, 423] on div "Sociālās zinības 9. klases 1. ieskaites konference × Nosaukums Sociālās zinības…" at bounding box center [769, 392] width 1539 height 784
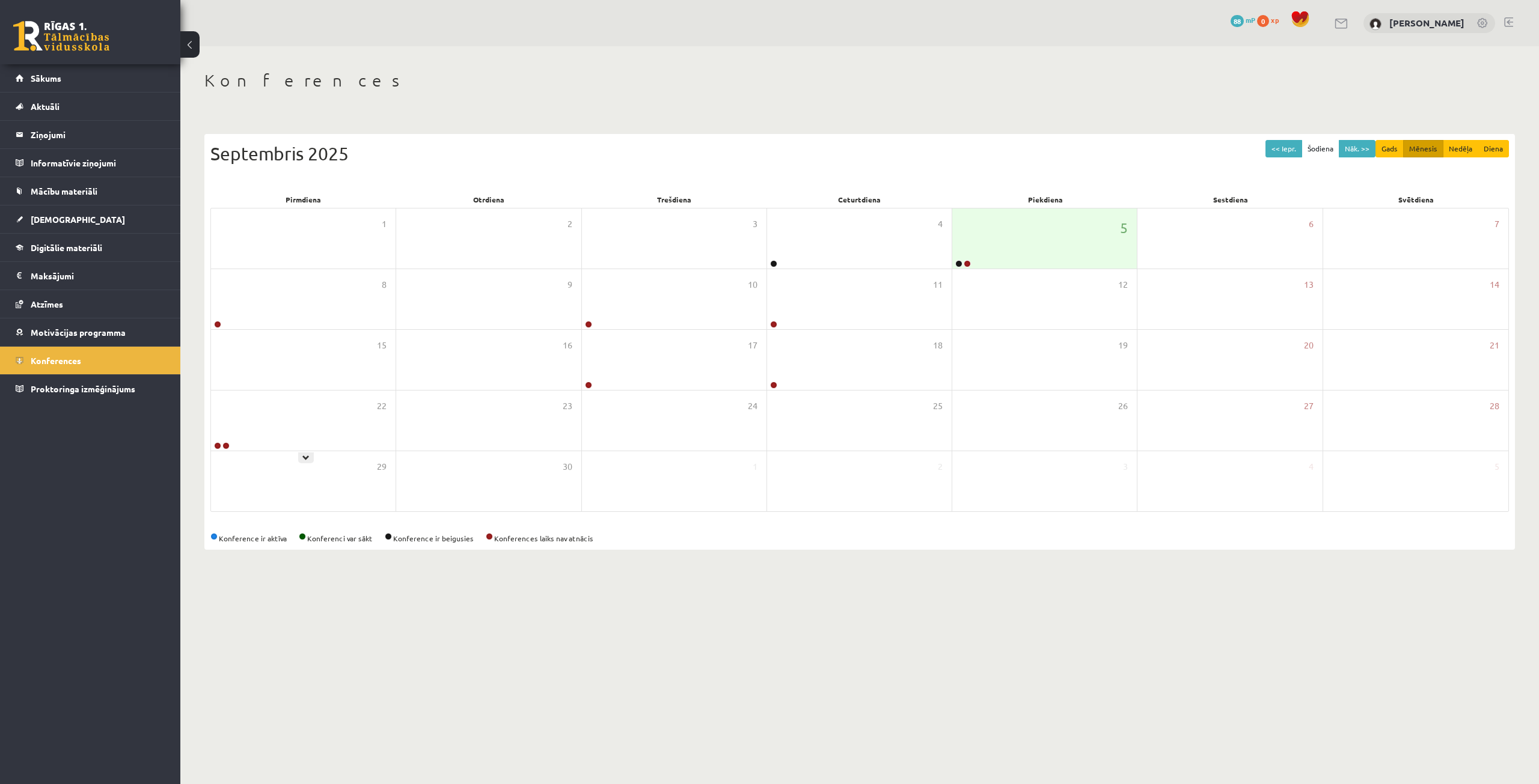
click at [318, 423] on div "22" at bounding box center [303, 420] width 185 height 60
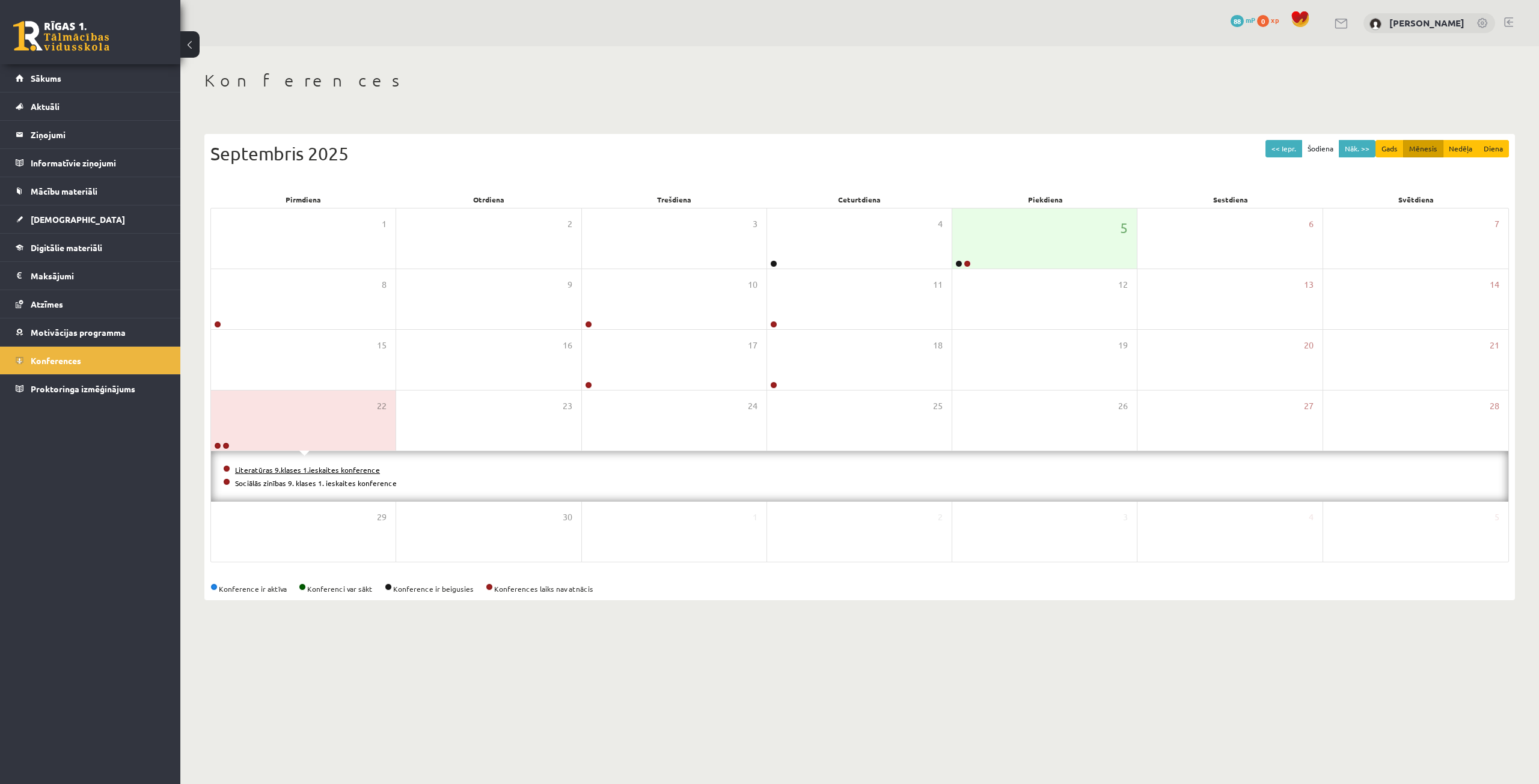
click at [306, 469] on link "Literatūras 9.klases 1.ieskaites konference" at bounding box center [307, 470] width 145 height 10
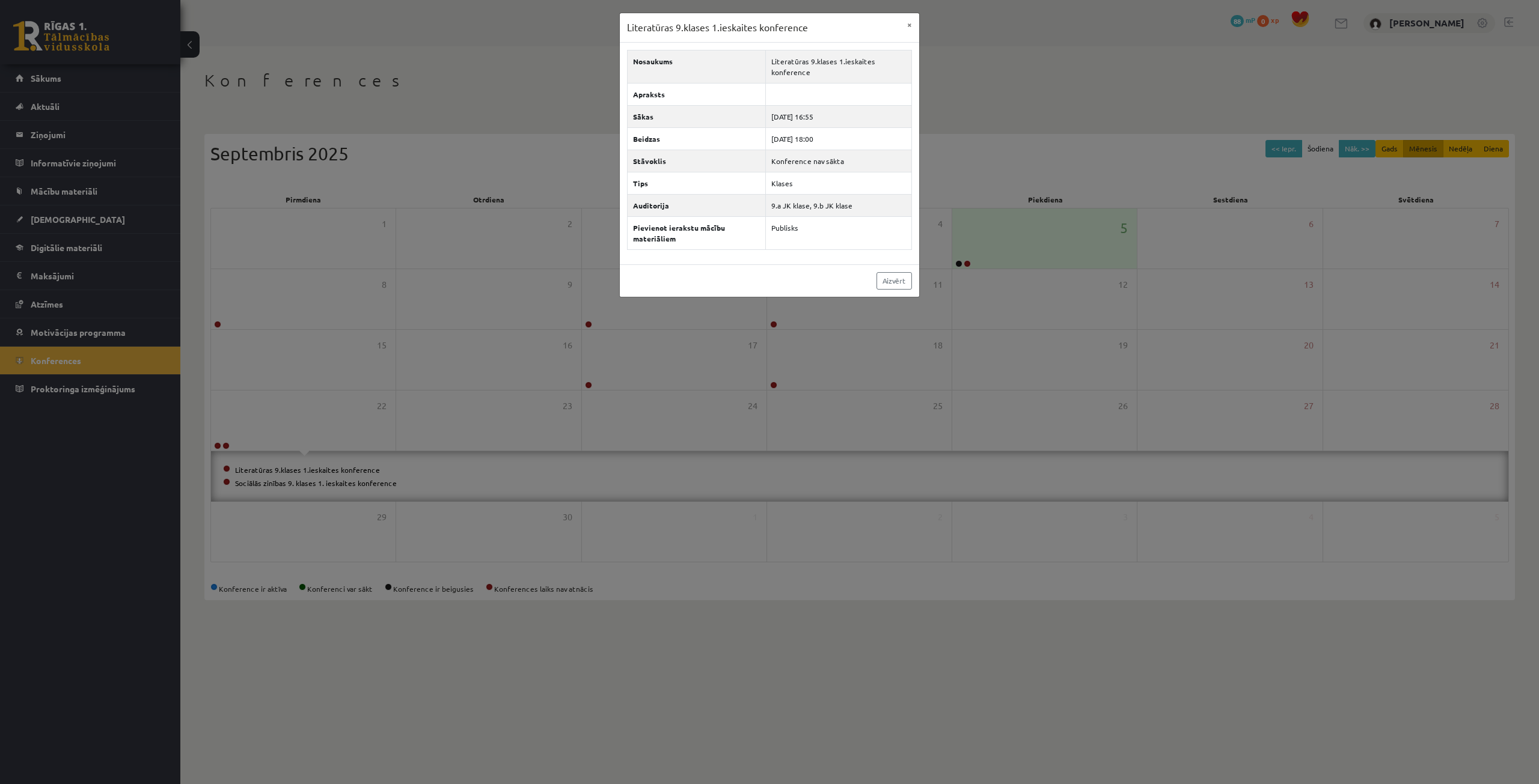
click at [307, 480] on div "Literatūras 9.klases 1.ieskaites konference × Nosaukums Literatūras 9.klases 1.…" at bounding box center [769, 392] width 1539 height 784
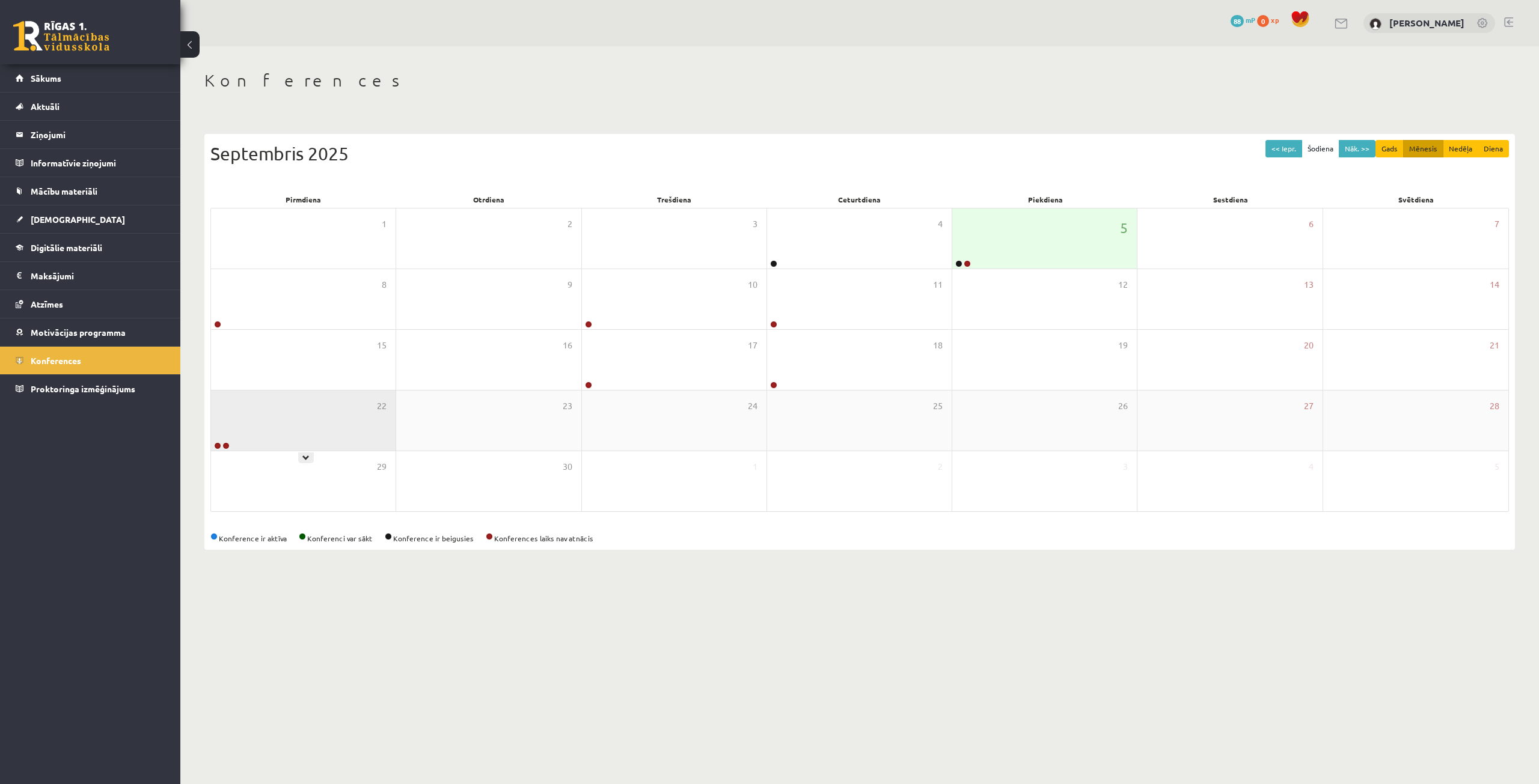
click at [304, 433] on div "22" at bounding box center [303, 420] width 185 height 60
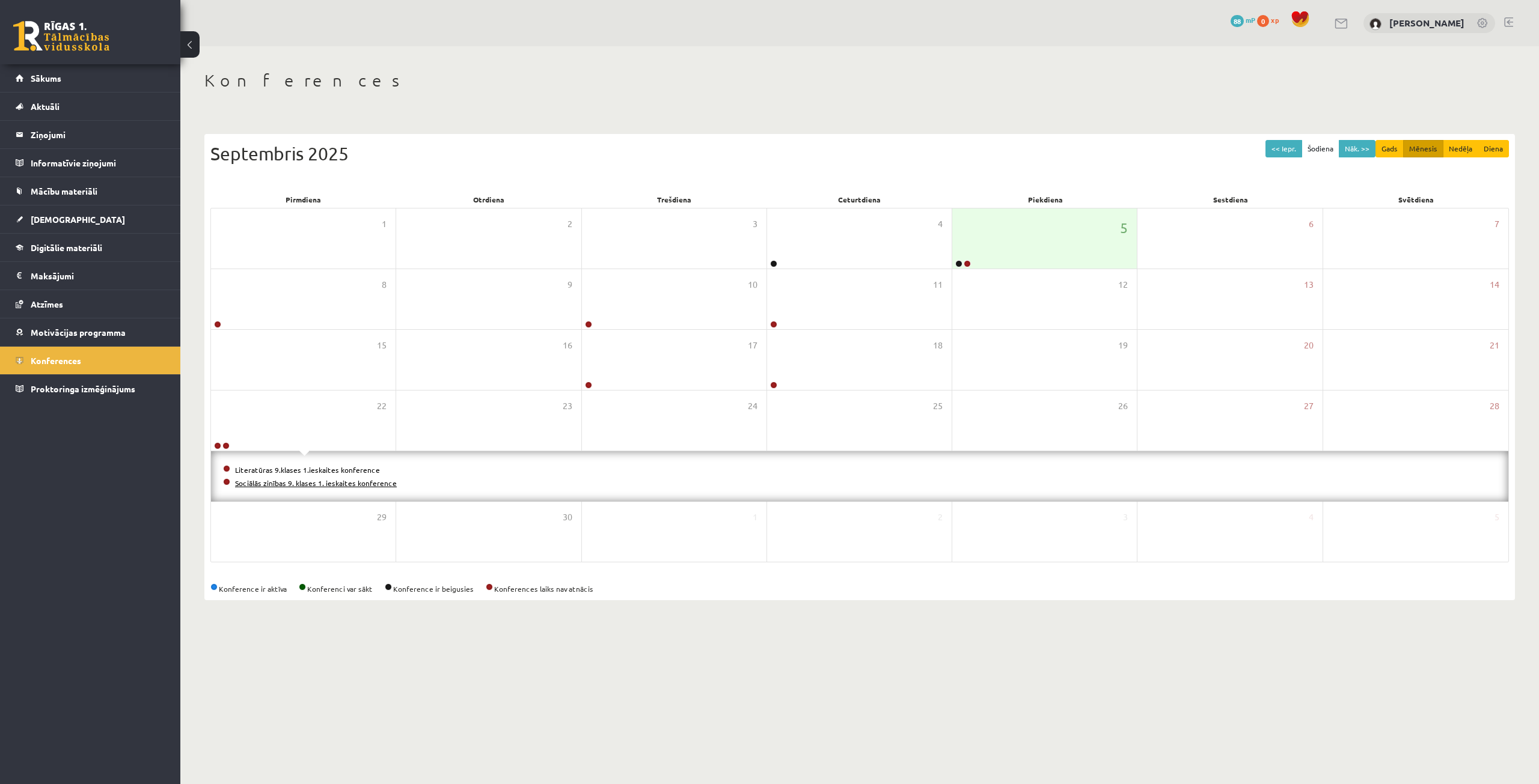
click at [308, 483] on link "Sociālās zinības 9. klases 1. ieskaites konference" at bounding box center [315, 483] width 162 height 10
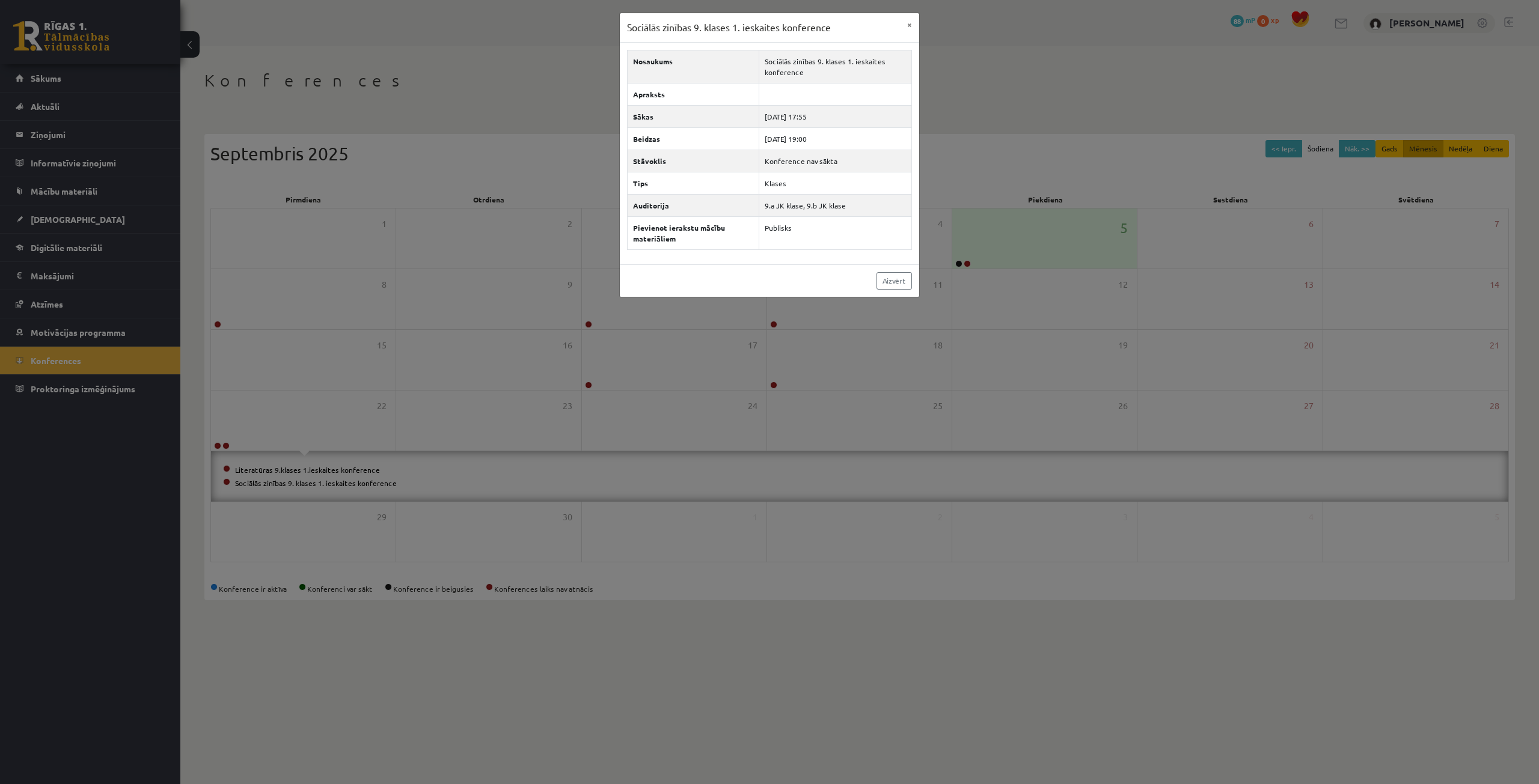
click at [355, 392] on div "Sociālās zinības 9. klases 1. ieskaites konference × Nosaukums Sociālās zinības…" at bounding box center [769, 392] width 1539 height 784
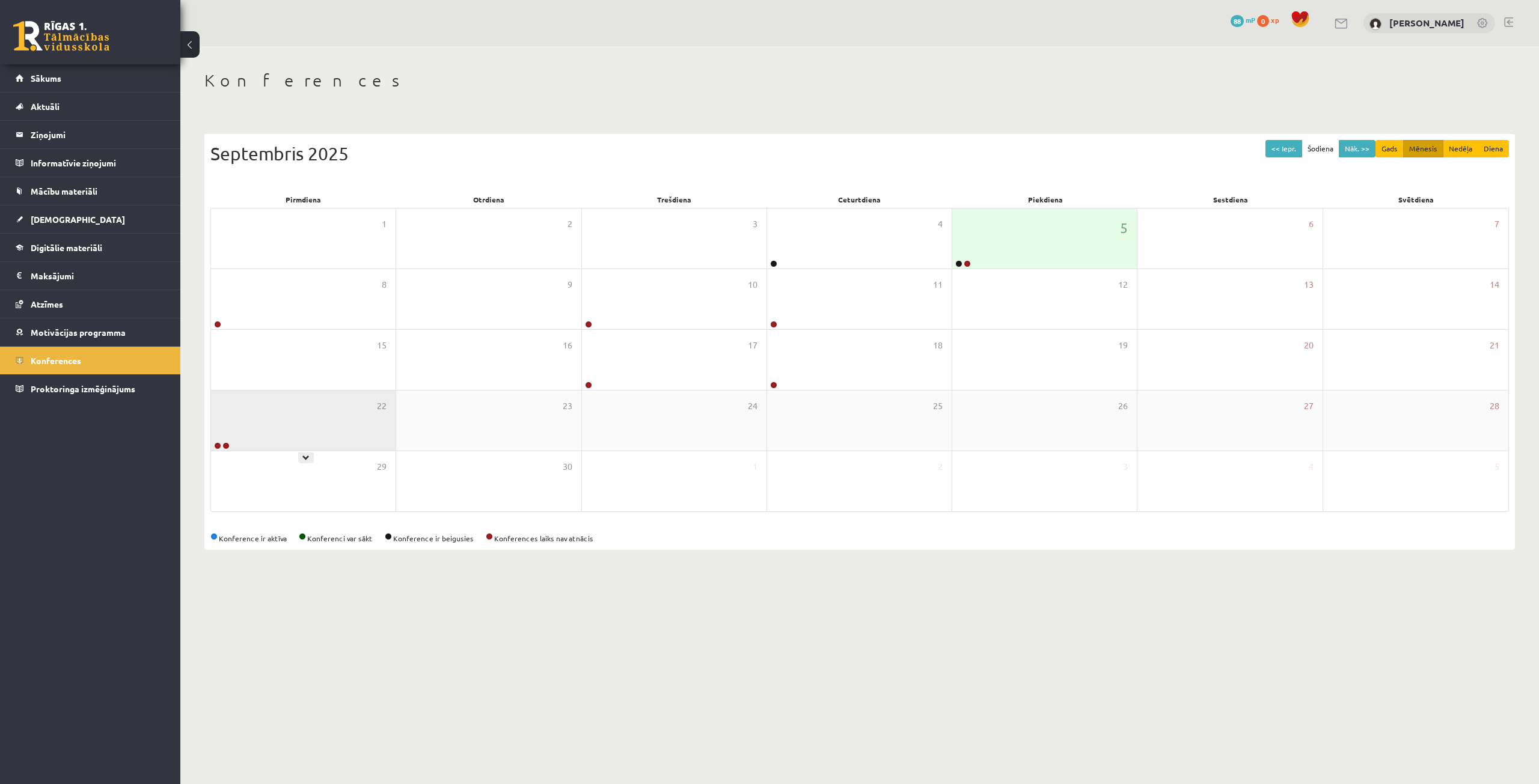
click at [361, 405] on div "22" at bounding box center [303, 420] width 185 height 60
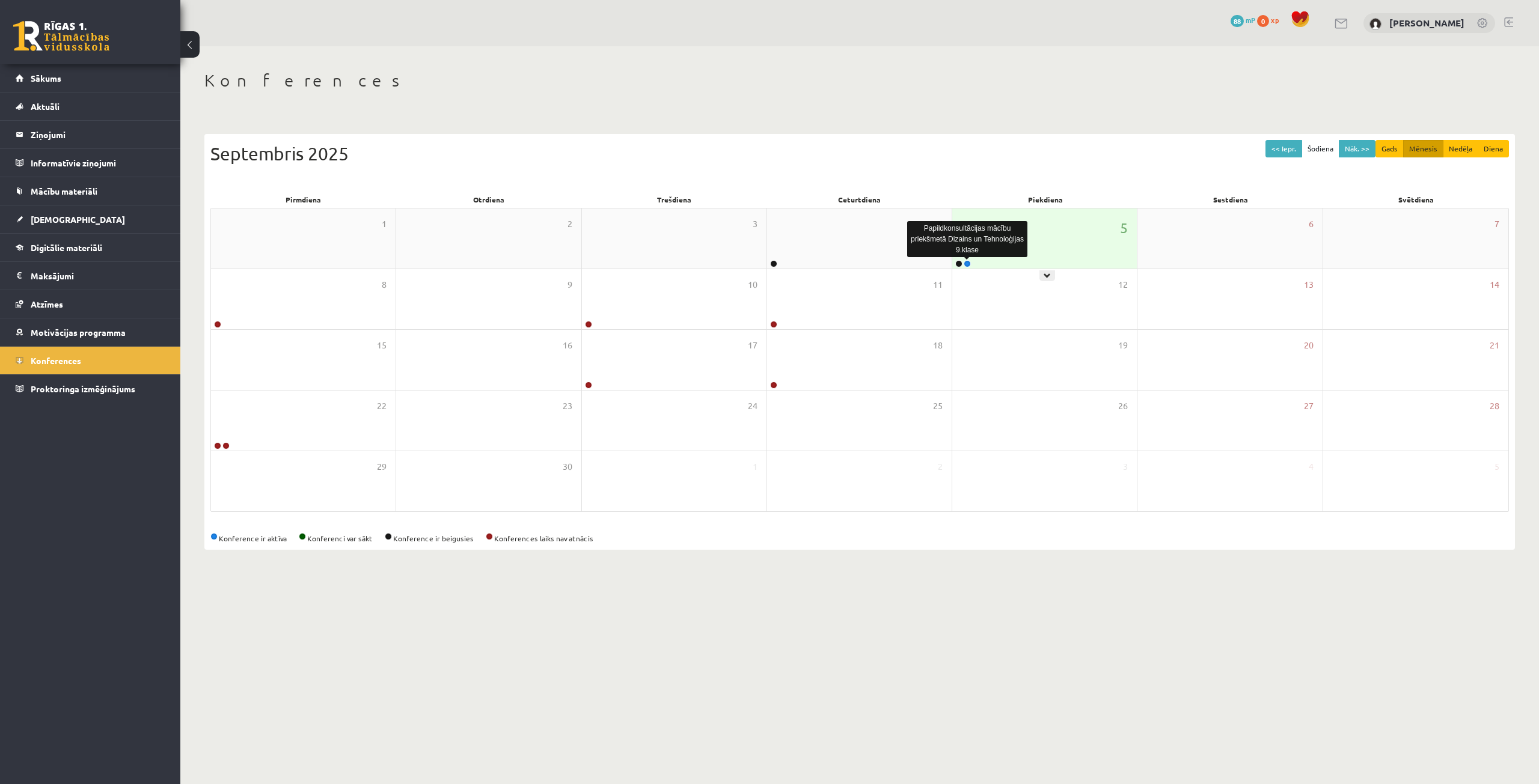
click at [968, 264] on link at bounding box center [967, 264] width 7 height 7
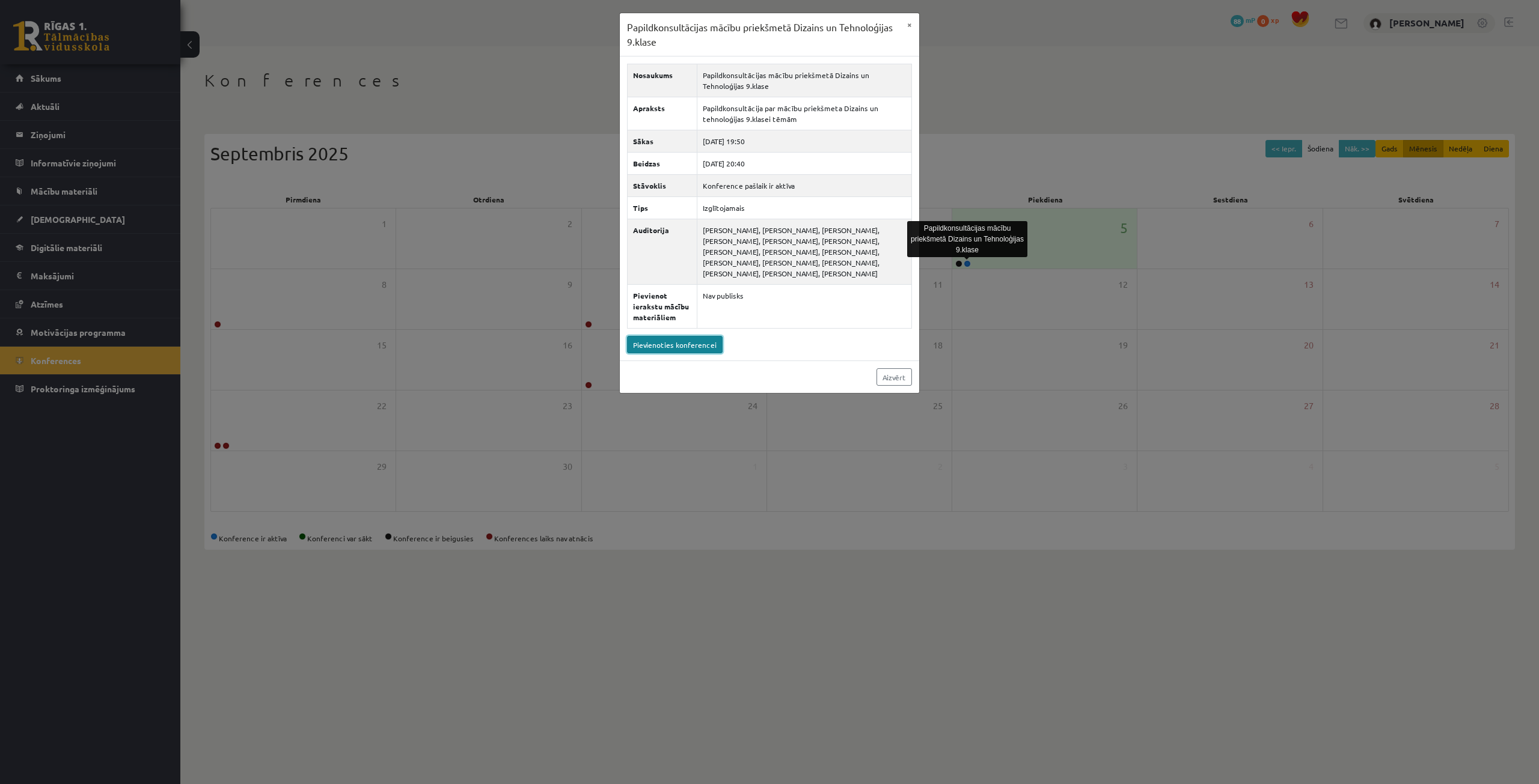
click at [697, 343] on link "Pievienoties konferencei" at bounding box center [675, 344] width 96 height 18
click at [913, 29] on button "×" at bounding box center [910, 25] width 19 height 23
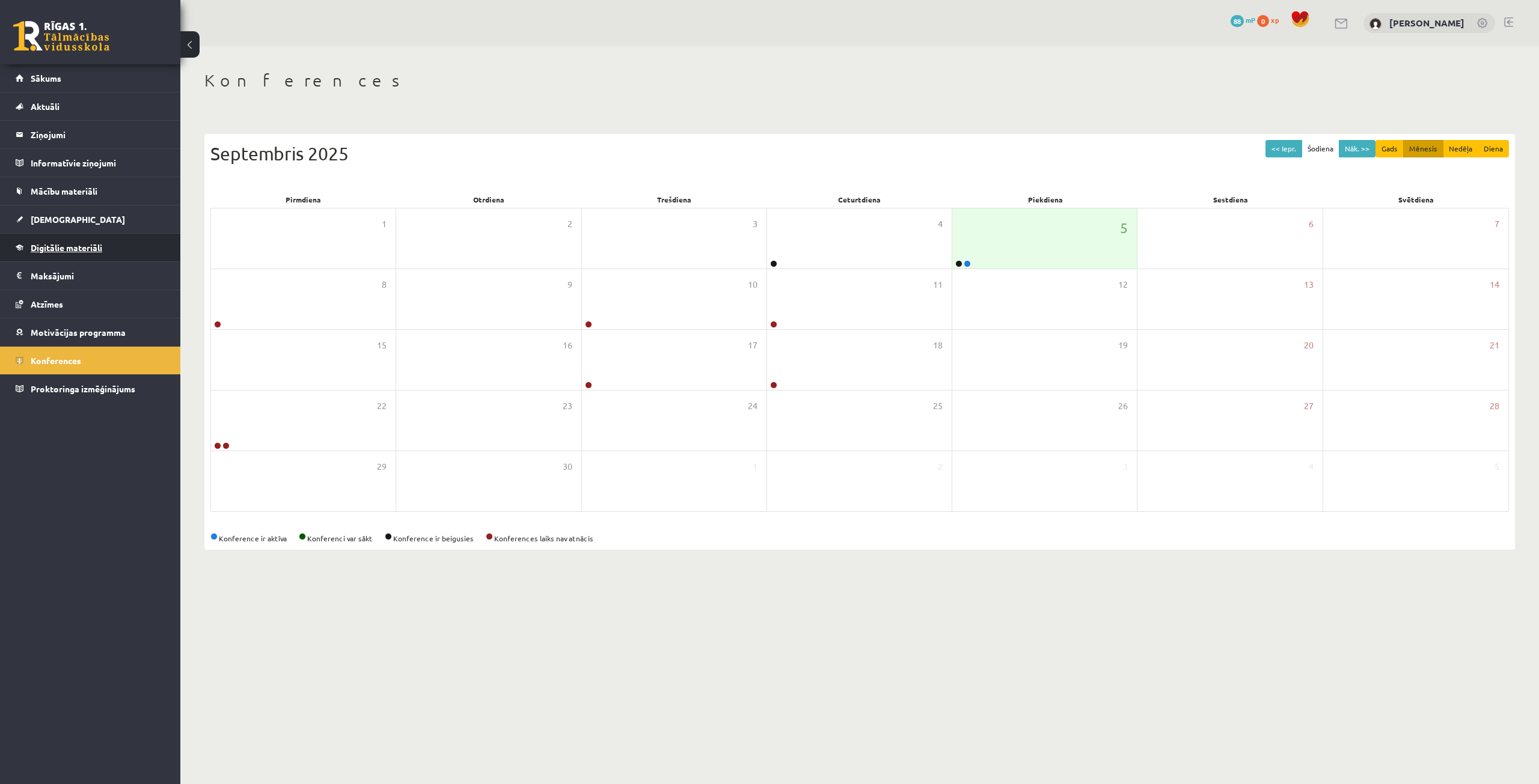
click at [67, 237] on link "Digitālie materiāli" at bounding box center [90, 247] width 149 height 28
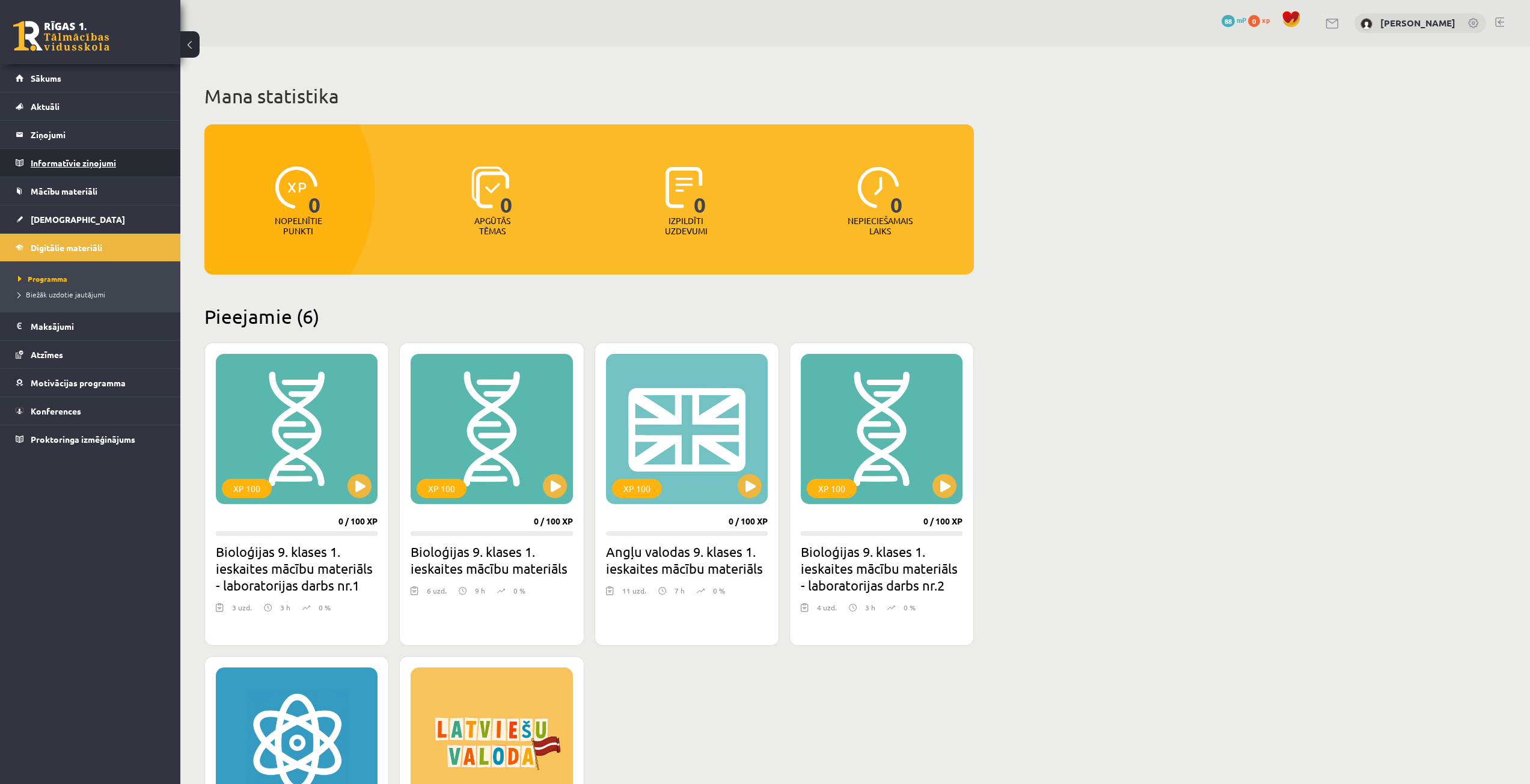
click at [140, 160] on legend "Informatīvie ziņojumi 0" at bounding box center [98, 163] width 134 height 28
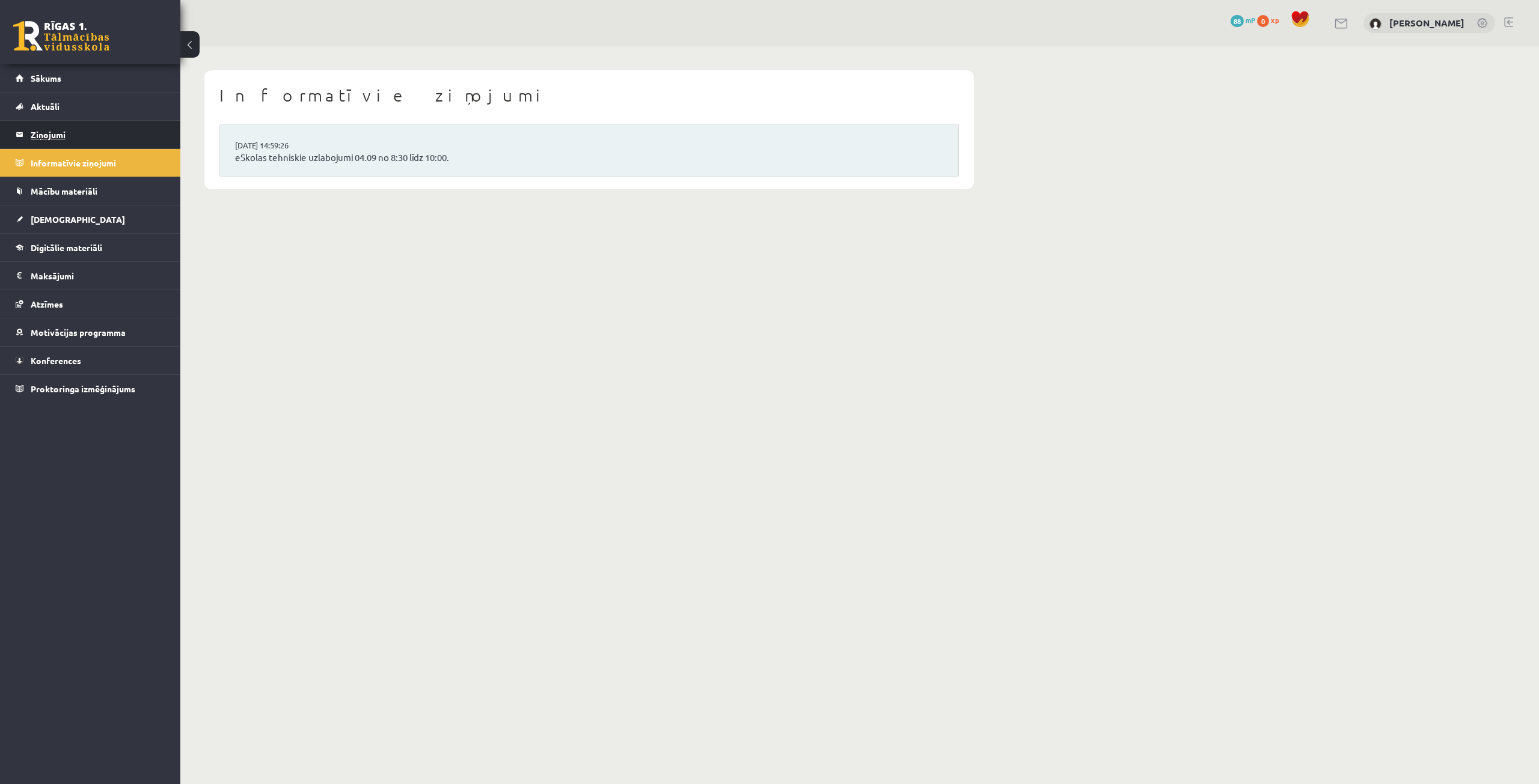
click at [97, 131] on legend "Ziņojumi 0" at bounding box center [98, 135] width 134 height 28
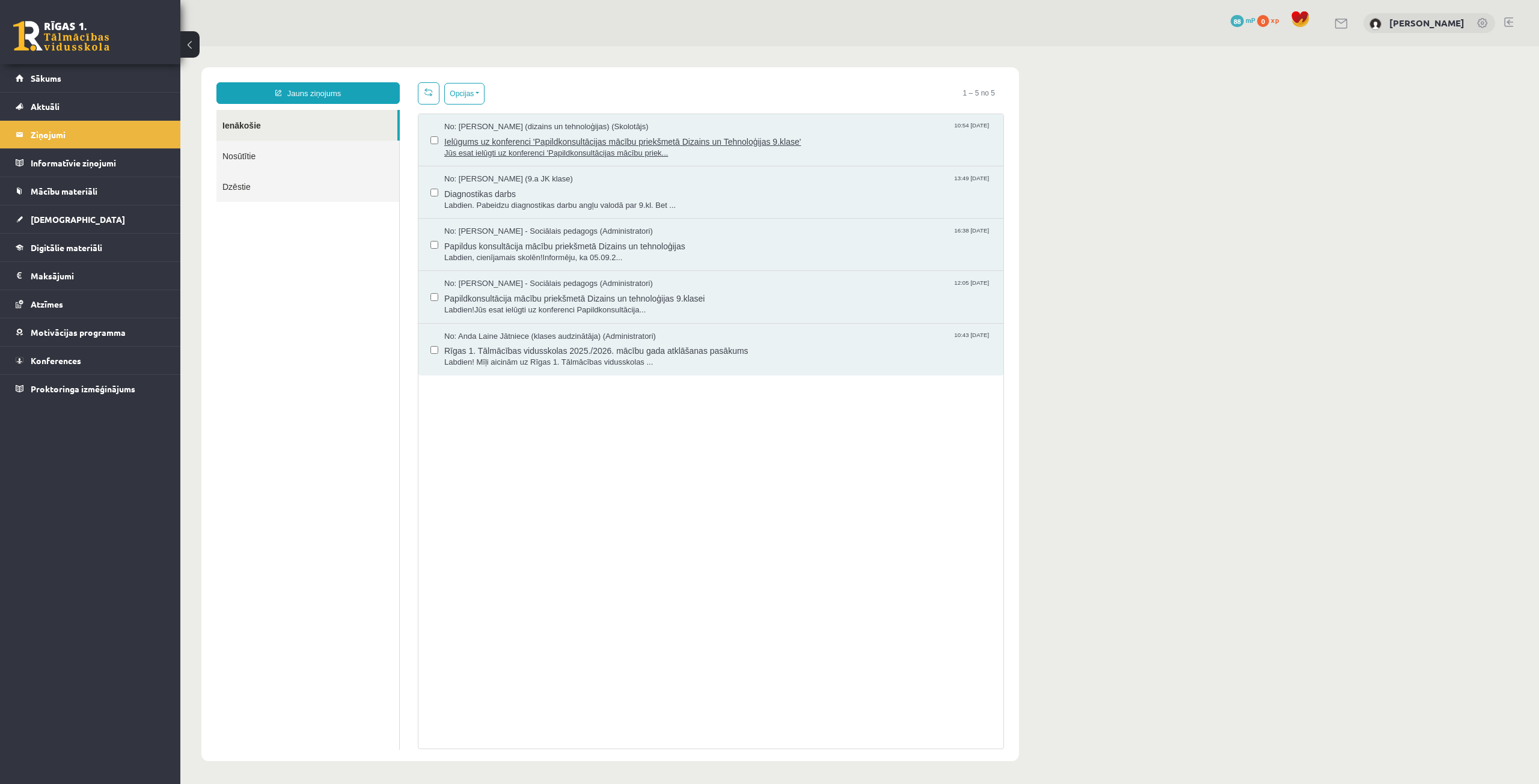
click at [695, 140] on span "Ielūgums uz konferenci 'Papildkonsultācijas mācību priekšmetā Dizains un Tehnol…" at bounding box center [718, 140] width 547 height 15
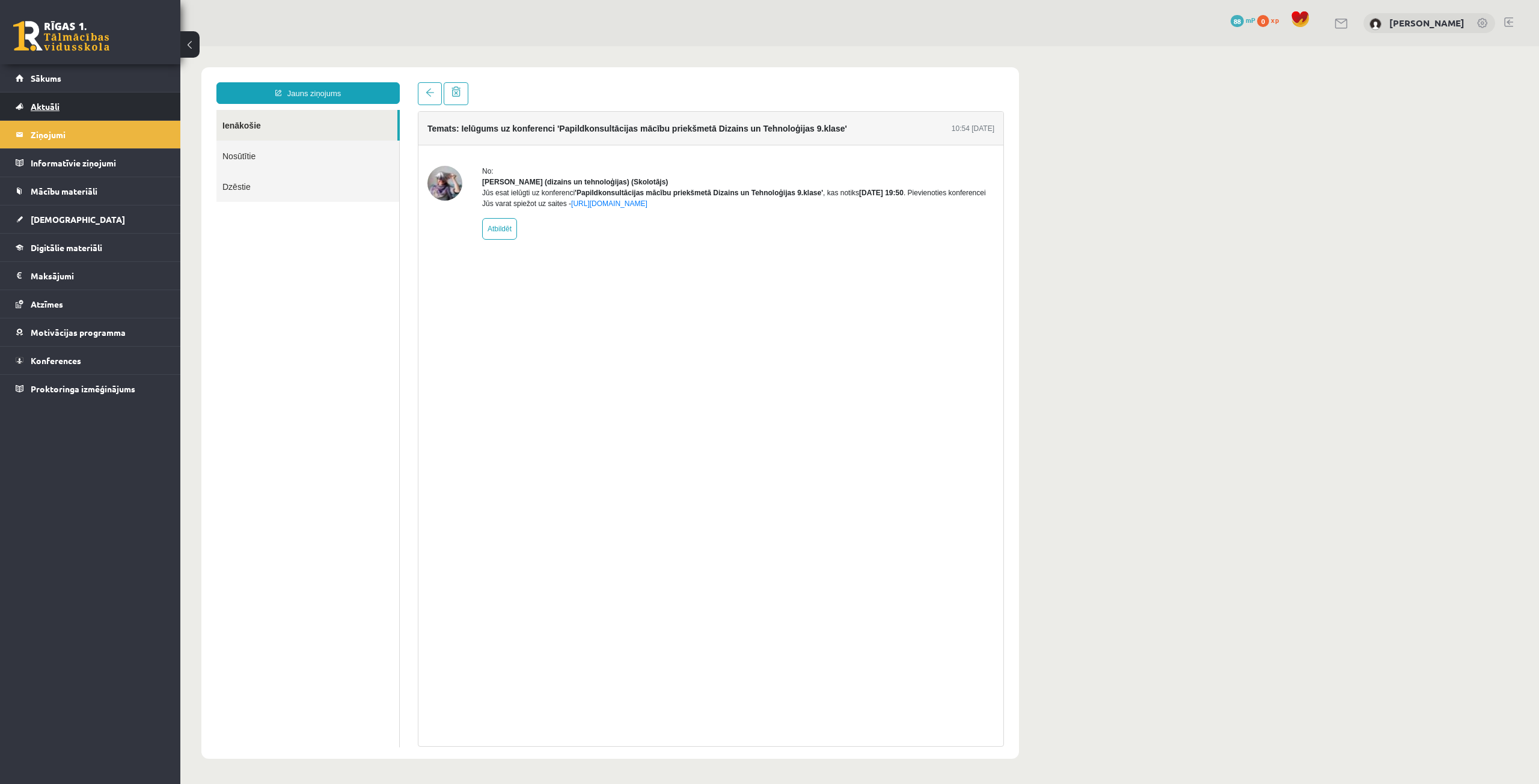
click at [73, 94] on link "Aktuāli" at bounding box center [90, 106] width 149 height 28
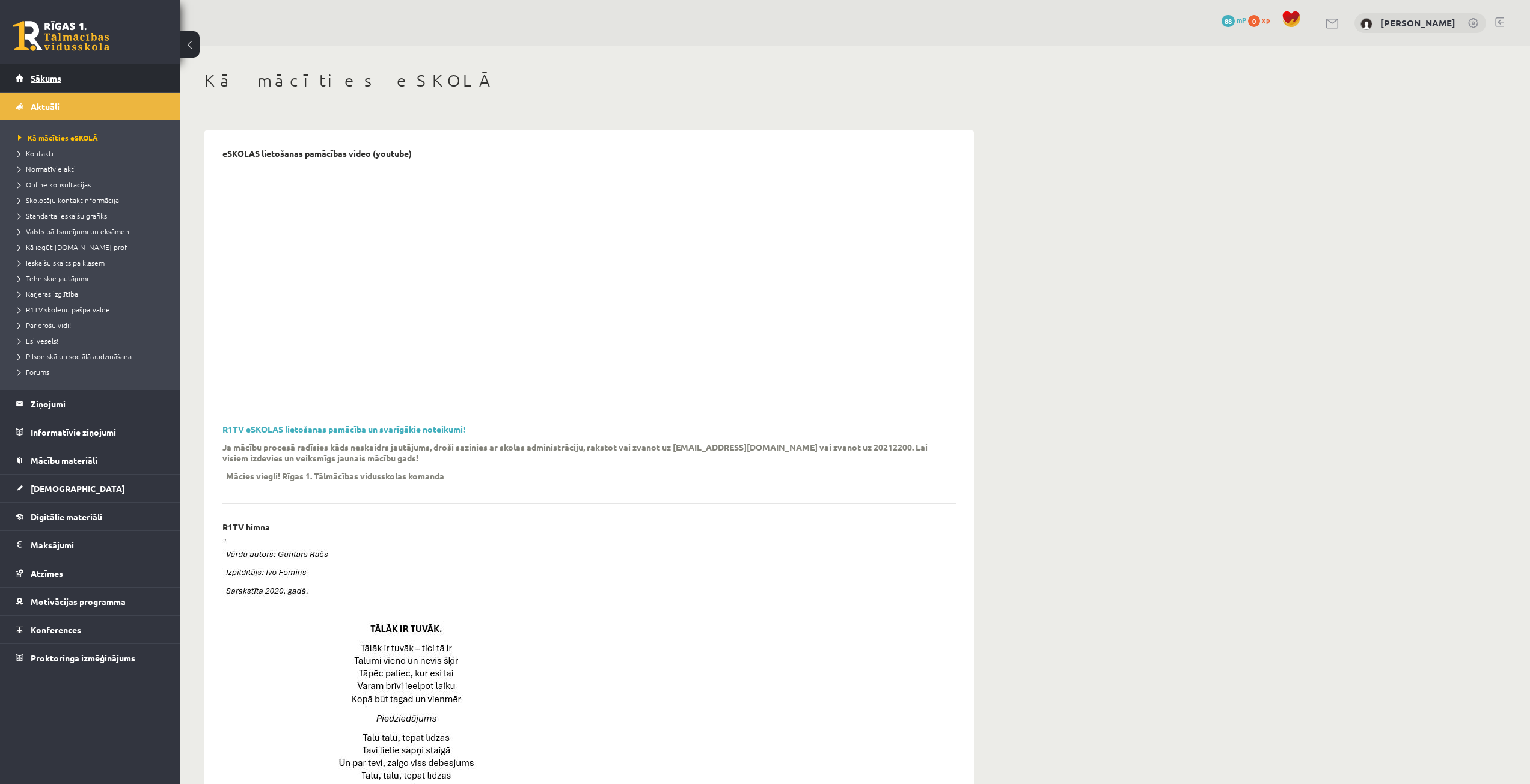
click at [78, 83] on link "Sākums" at bounding box center [90, 78] width 149 height 28
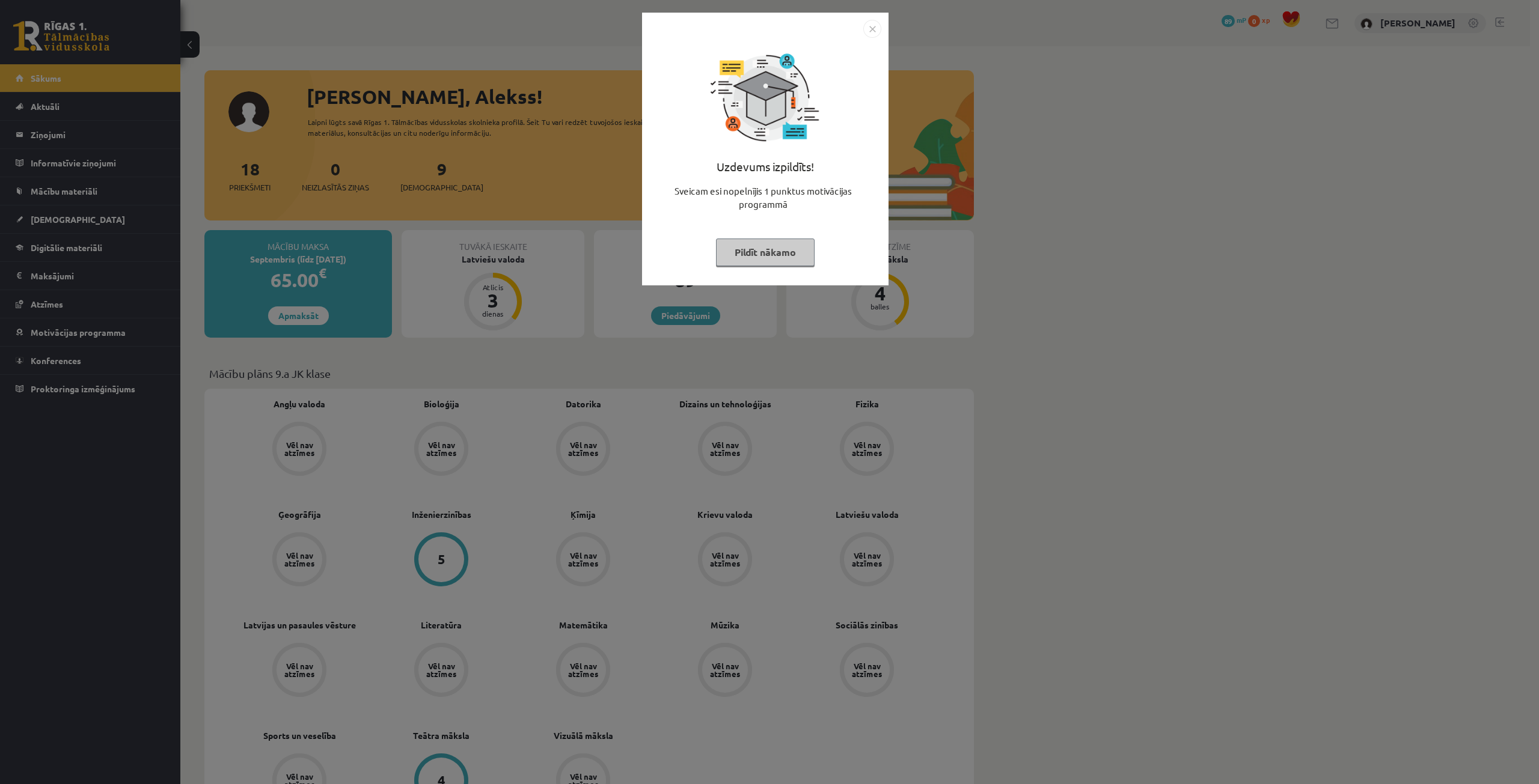
click at [790, 260] on button "Pildīt nākamo" at bounding box center [765, 252] width 99 height 28
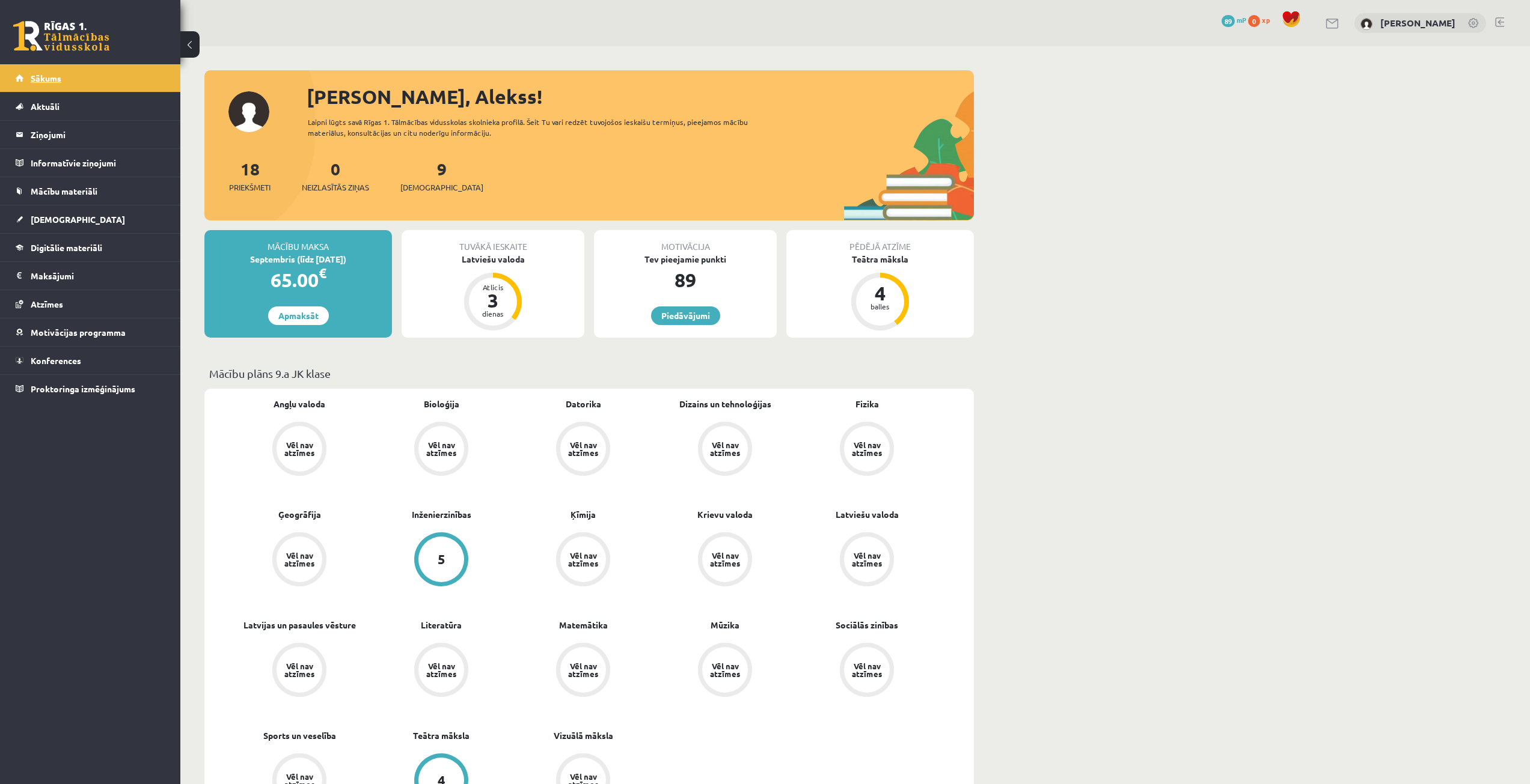
click at [61, 79] on span "Sākums" at bounding box center [46, 78] width 31 height 11
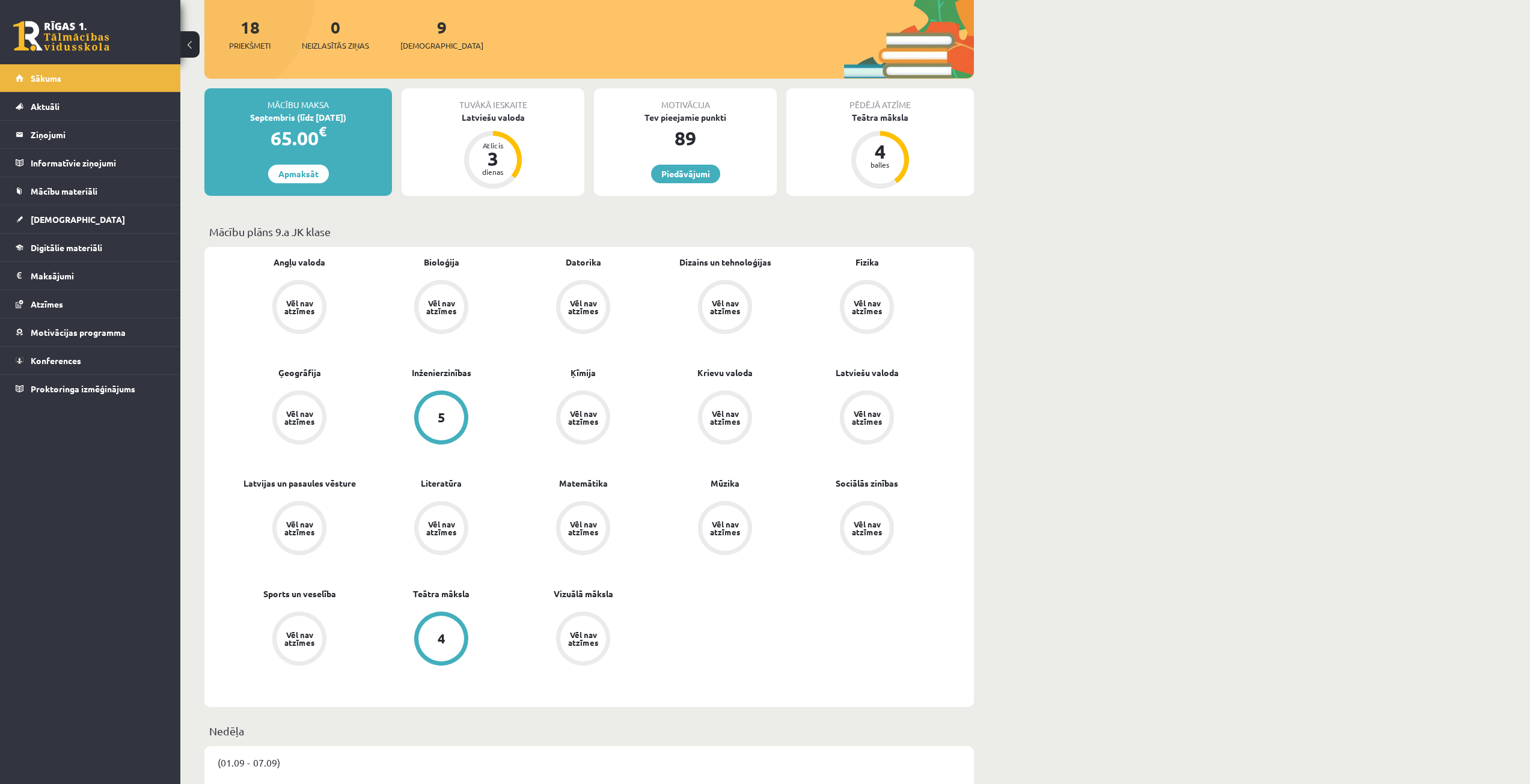
scroll to position [180, 0]
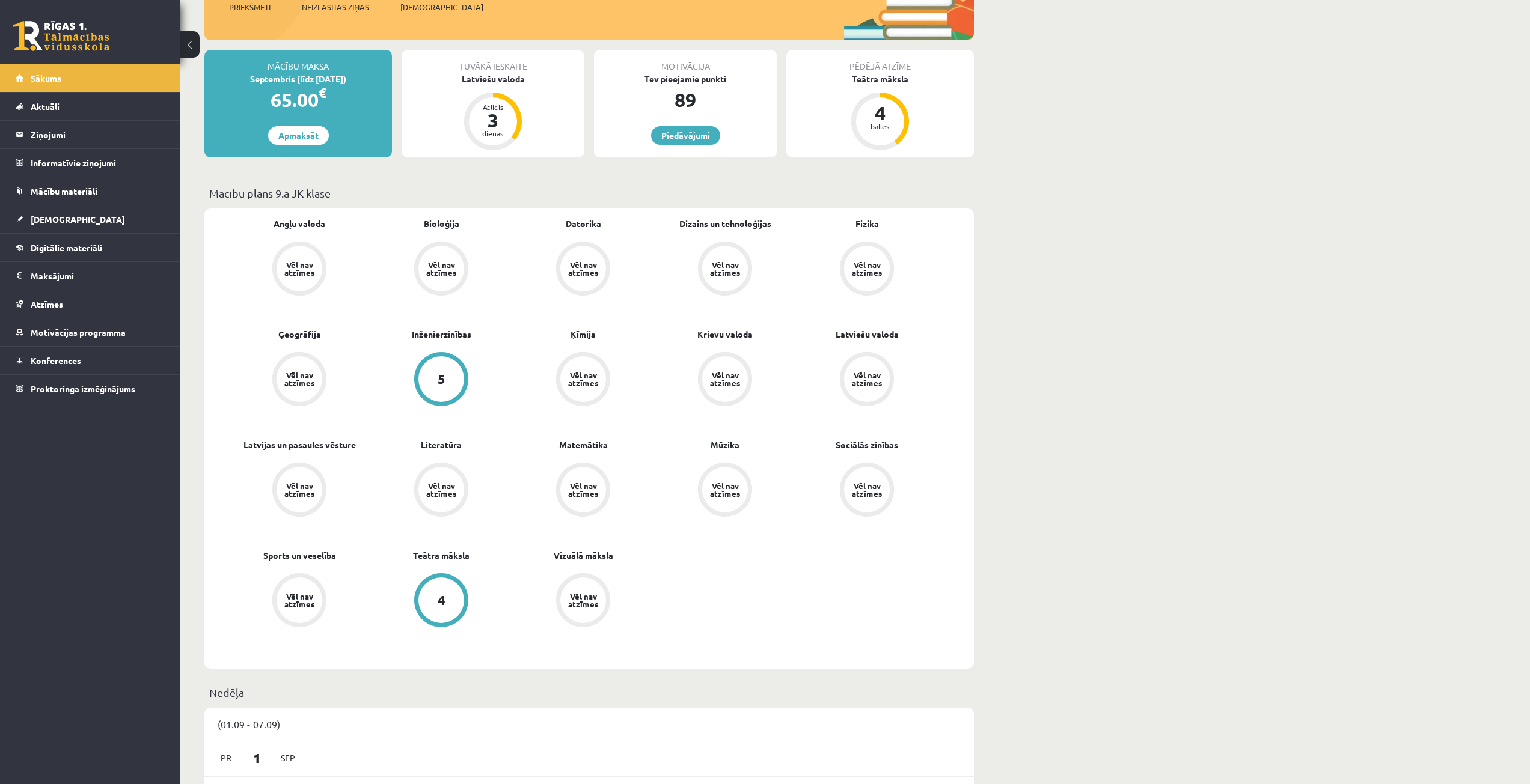
click at [861, 372] on div "Vēl nav atzīmes" at bounding box center [867, 379] width 34 height 16
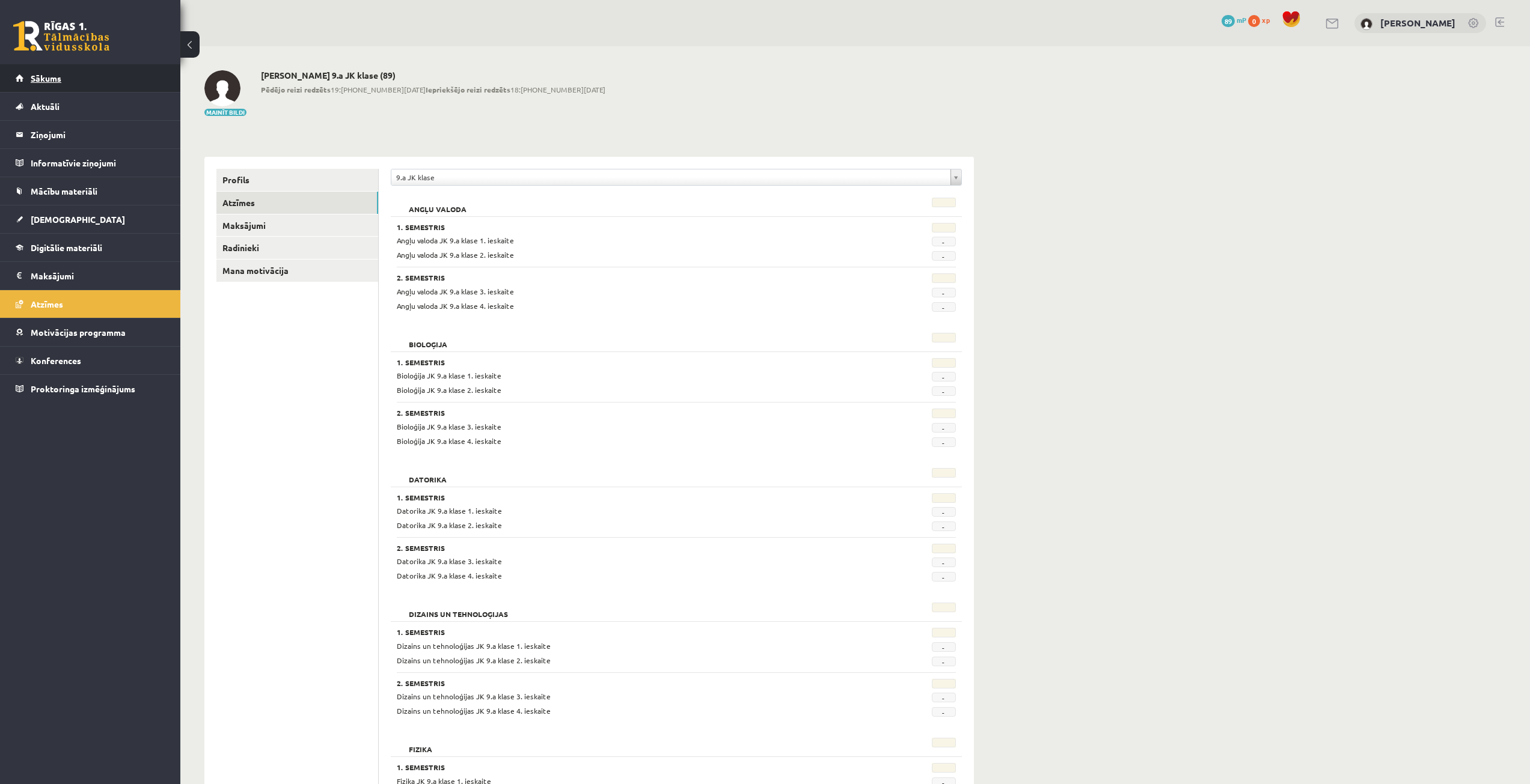
click at [77, 76] on link "Sākums" at bounding box center [90, 78] width 149 height 28
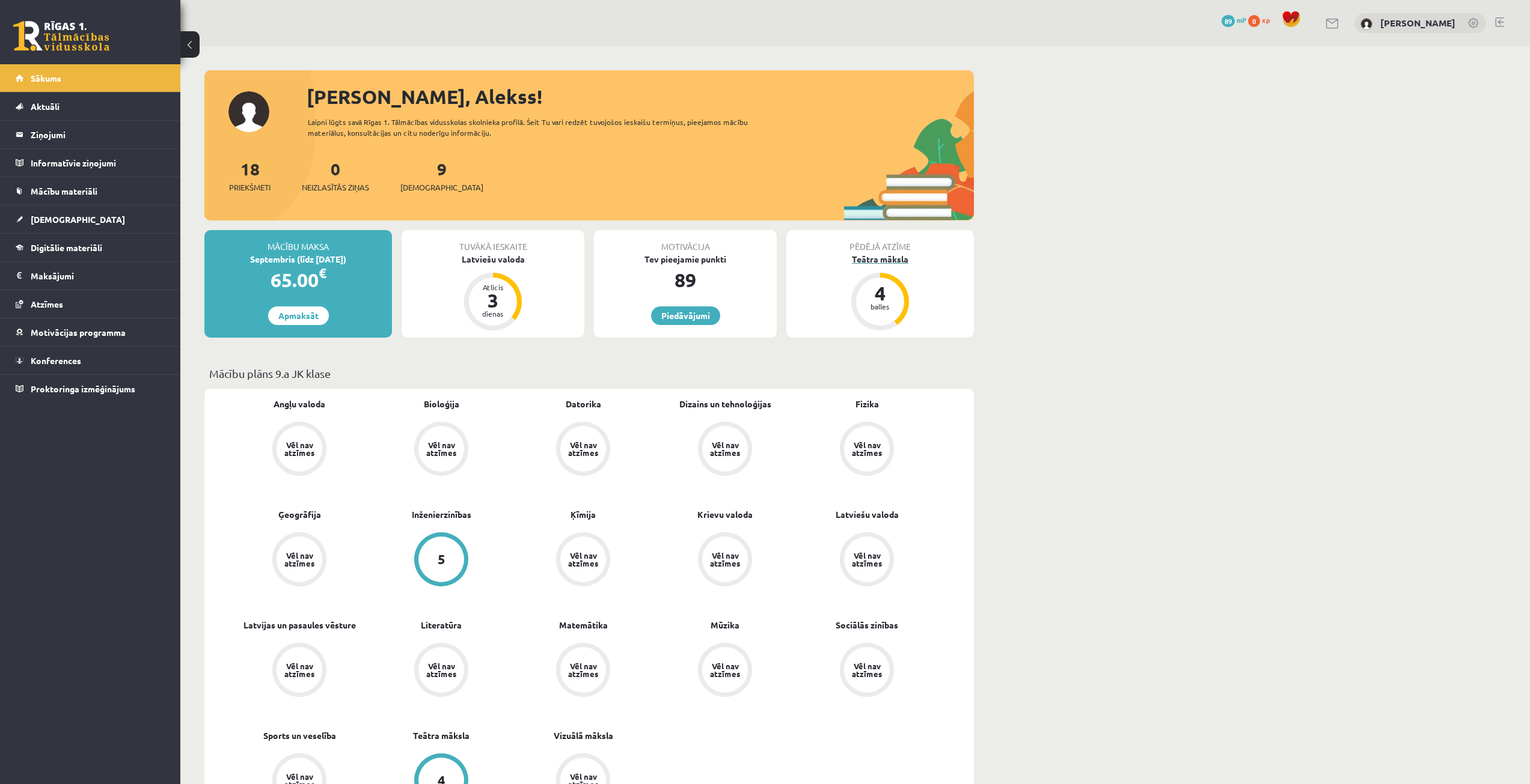
click at [894, 261] on div "Teātra māksla" at bounding box center [880, 259] width 188 height 13
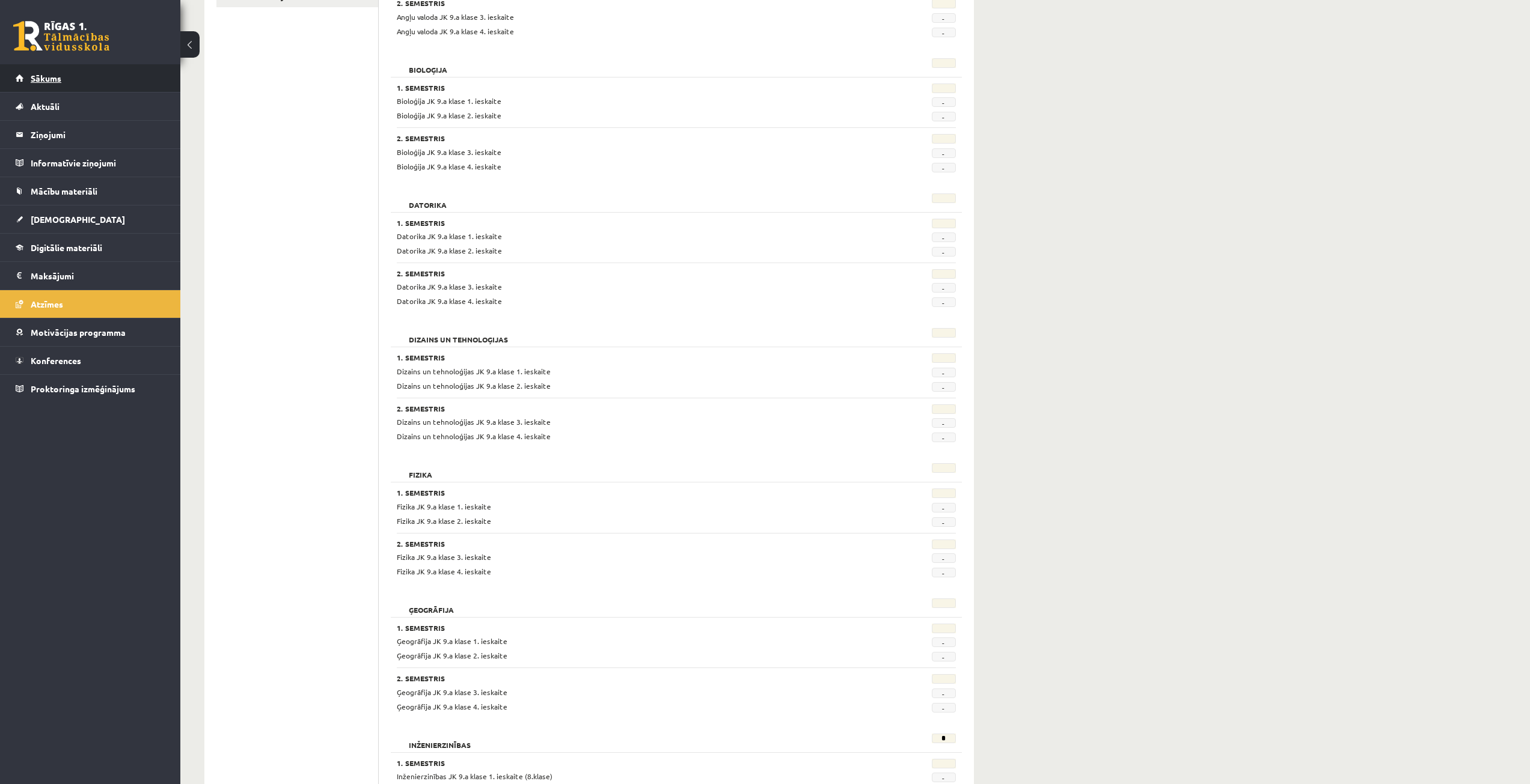
scroll to position [240, 0]
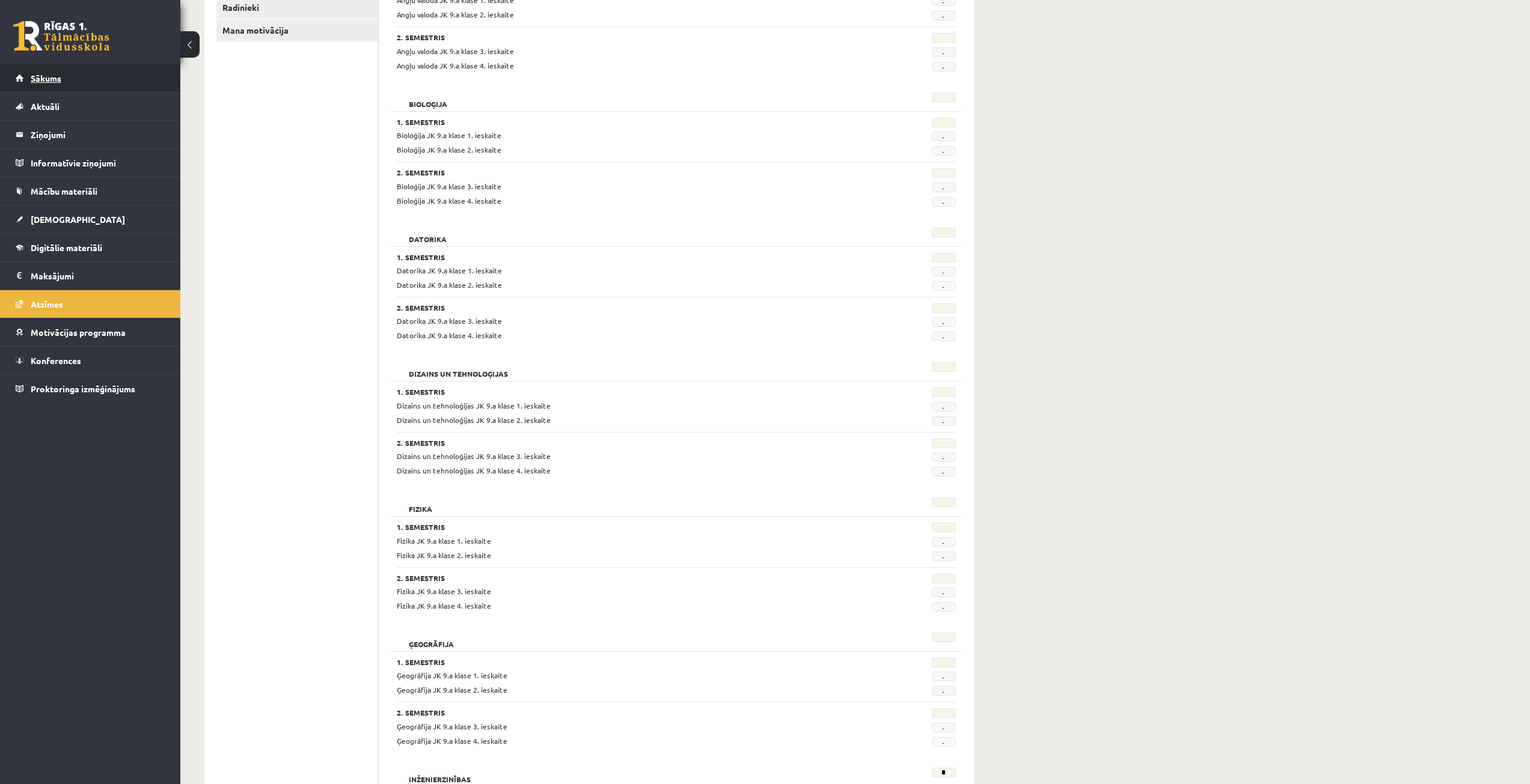
click at [92, 90] on link "Sākums" at bounding box center [90, 78] width 149 height 28
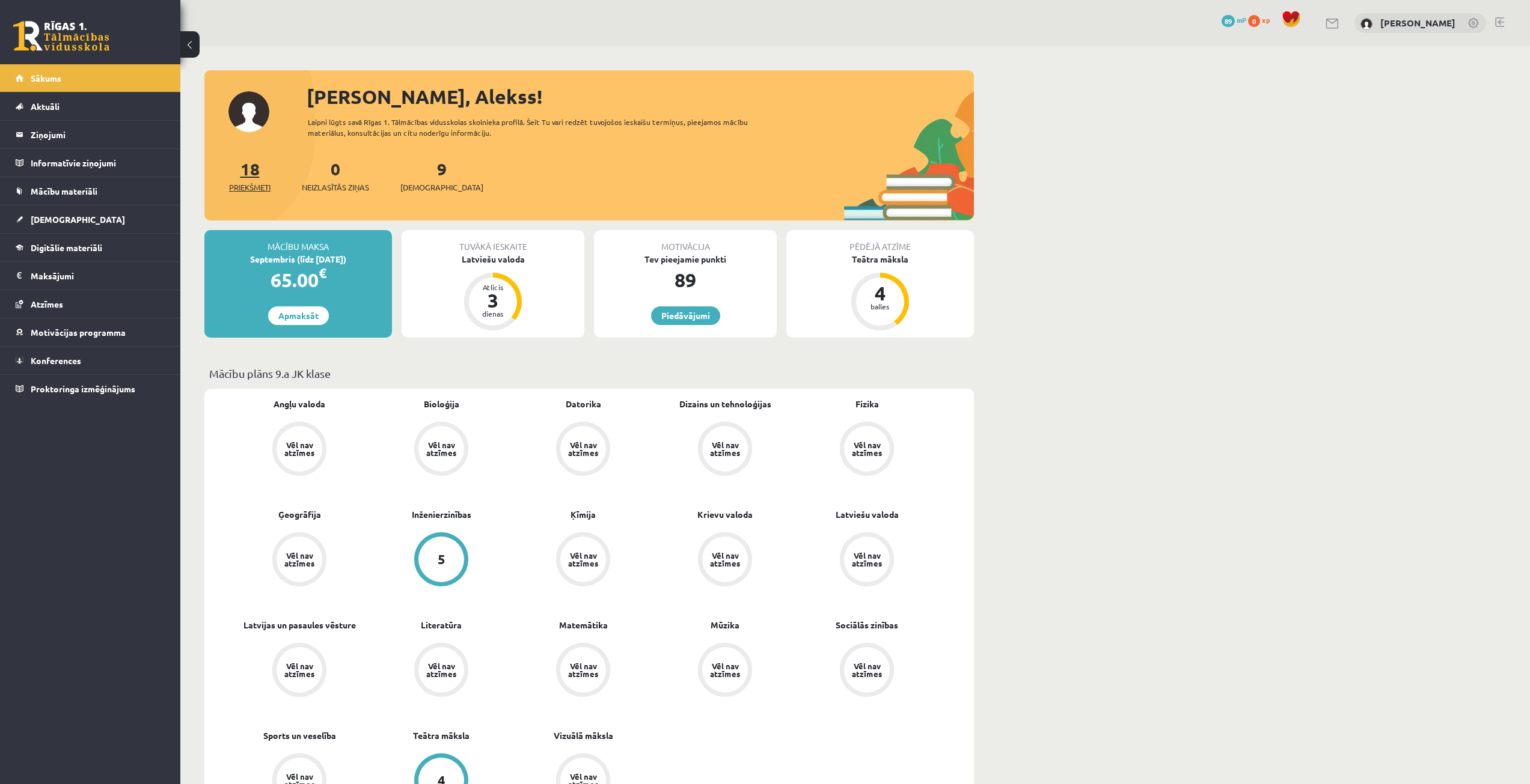
click at [257, 185] on span "Priekšmeti" at bounding box center [249, 188] width 42 height 12
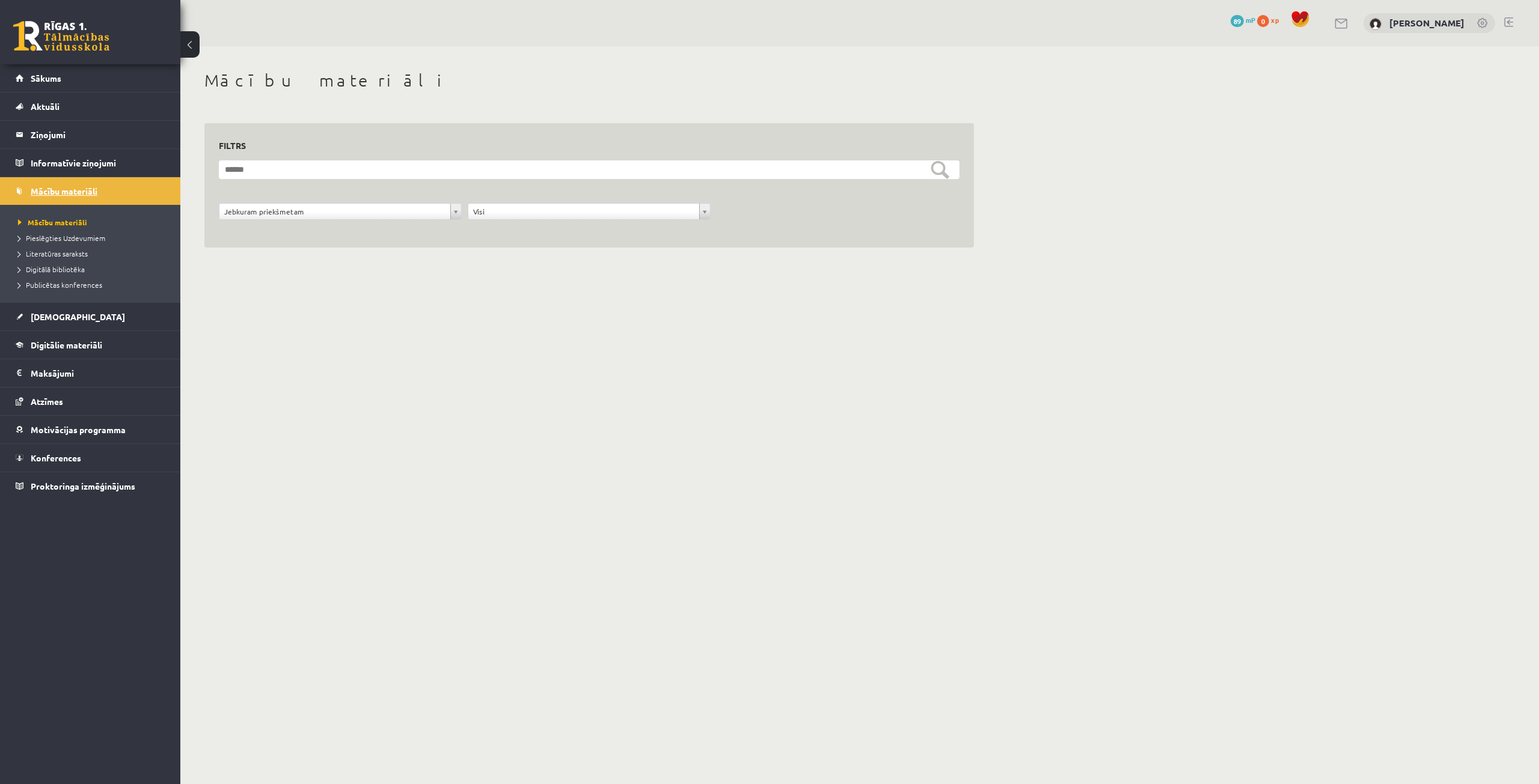
click at [144, 191] on link "Mācību materiāli" at bounding box center [90, 191] width 149 height 28
click at [130, 85] on link "Sākums" at bounding box center [90, 78] width 149 height 28
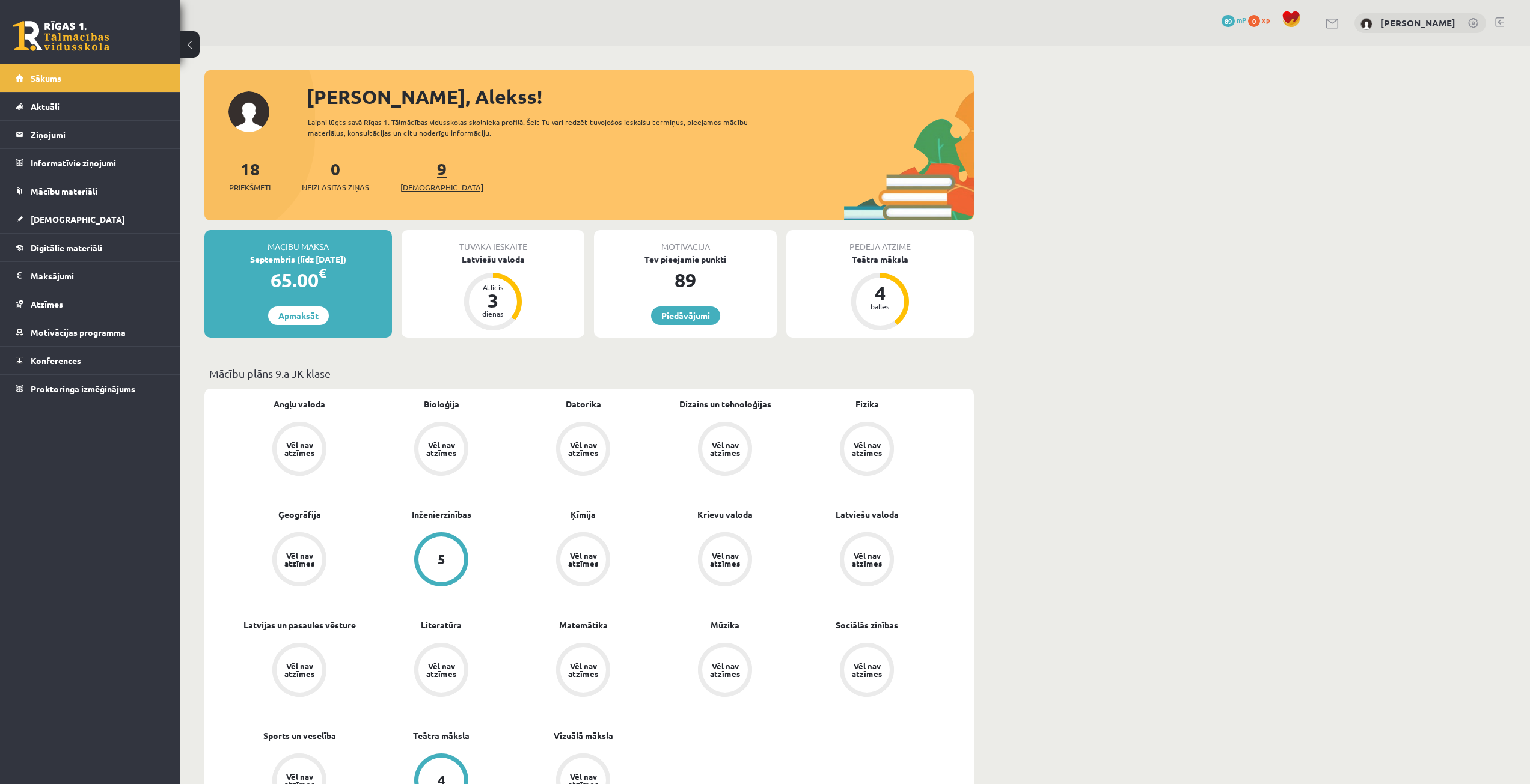
click at [419, 190] on span "[DEMOGRAPHIC_DATA]" at bounding box center [442, 188] width 83 height 12
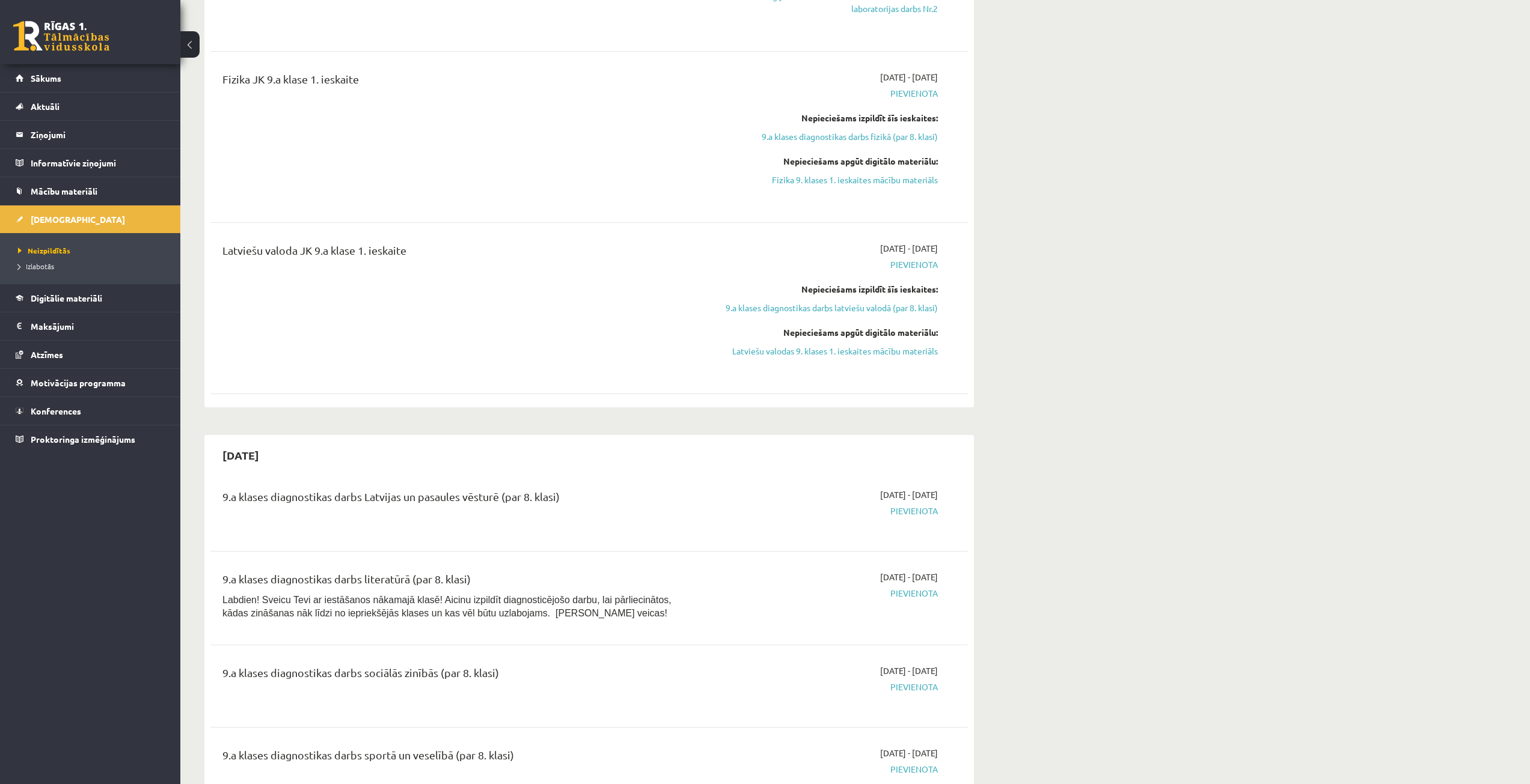
scroll to position [1022, 0]
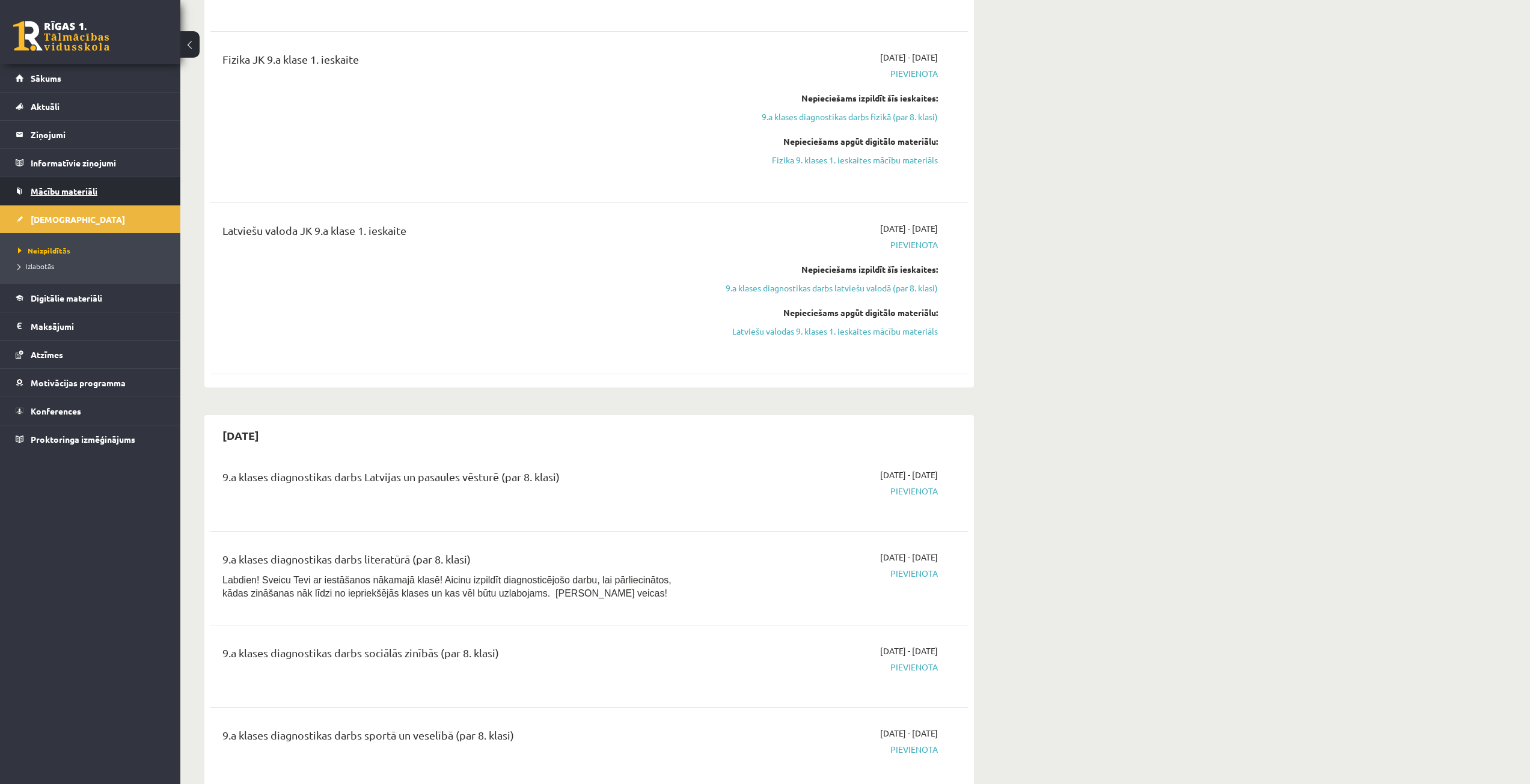
click at [91, 182] on link "Mācību materiāli" at bounding box center [90, 191] width 149 height 28
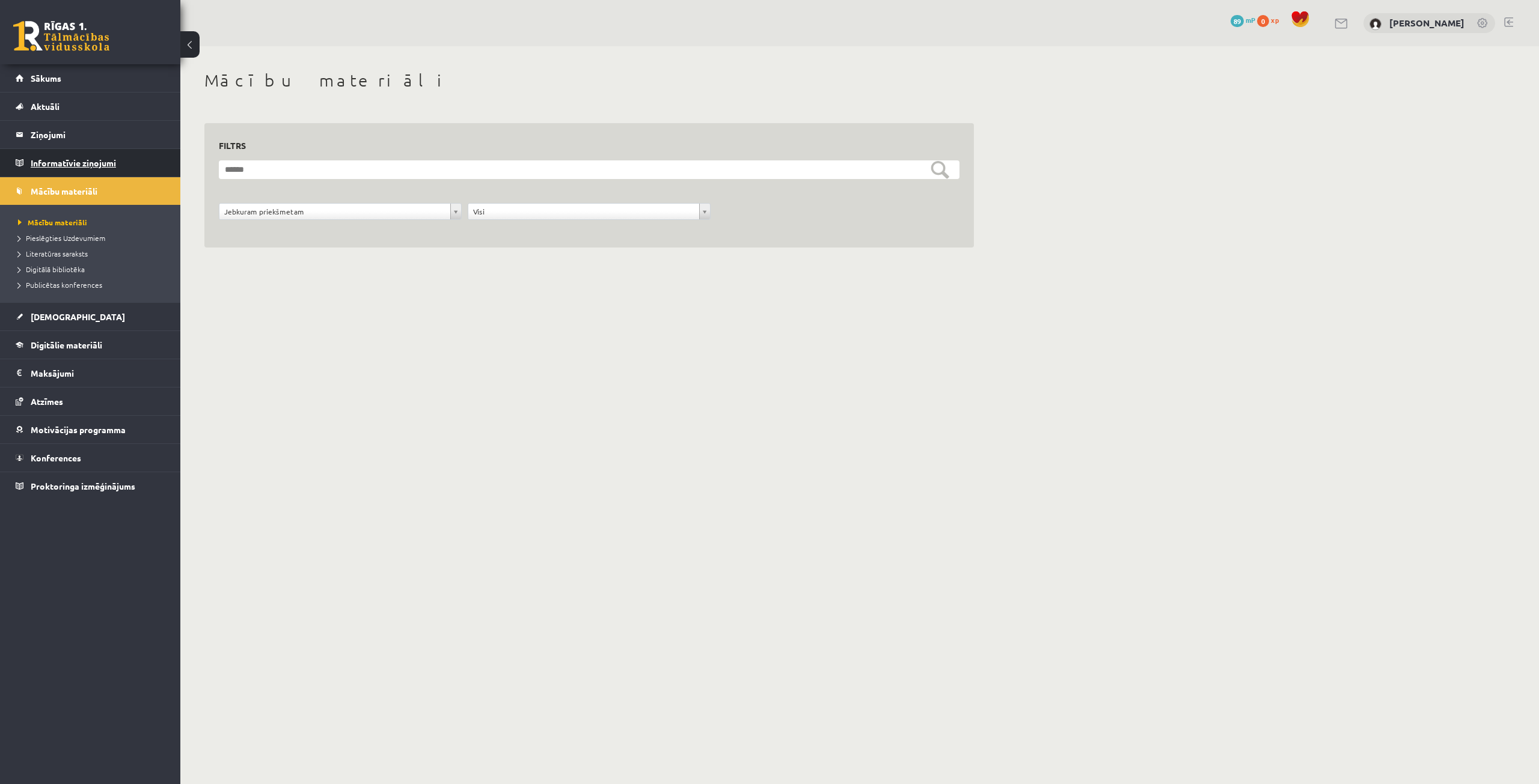
click at [90, 163] on legend "Informatīvie ziņojumi 0" at bounding box center [98, 163] width 134 height 28
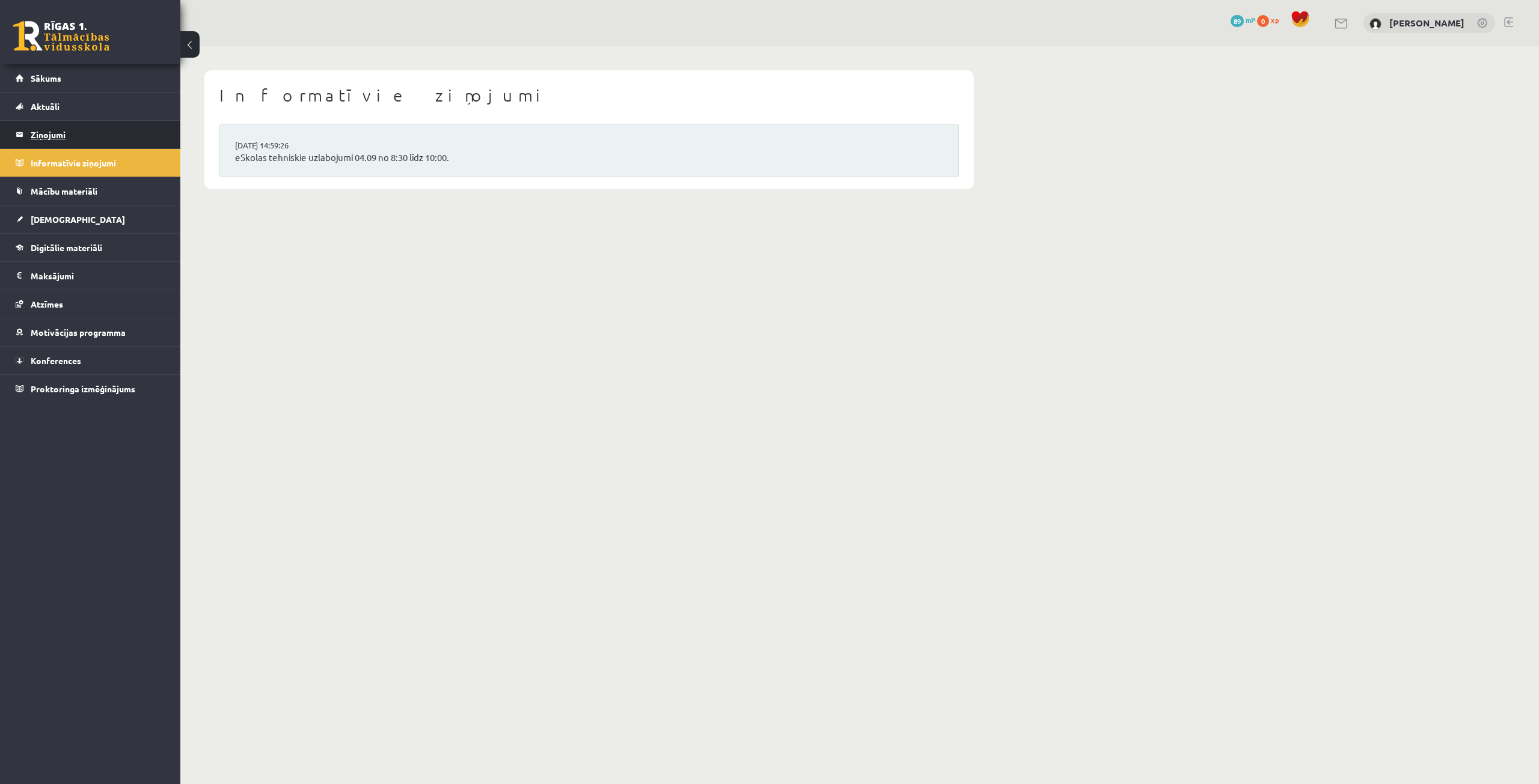
click at [62, 134] on legend "Ziņojumi 0" at bounding box center [98, 135] width 134 height 28
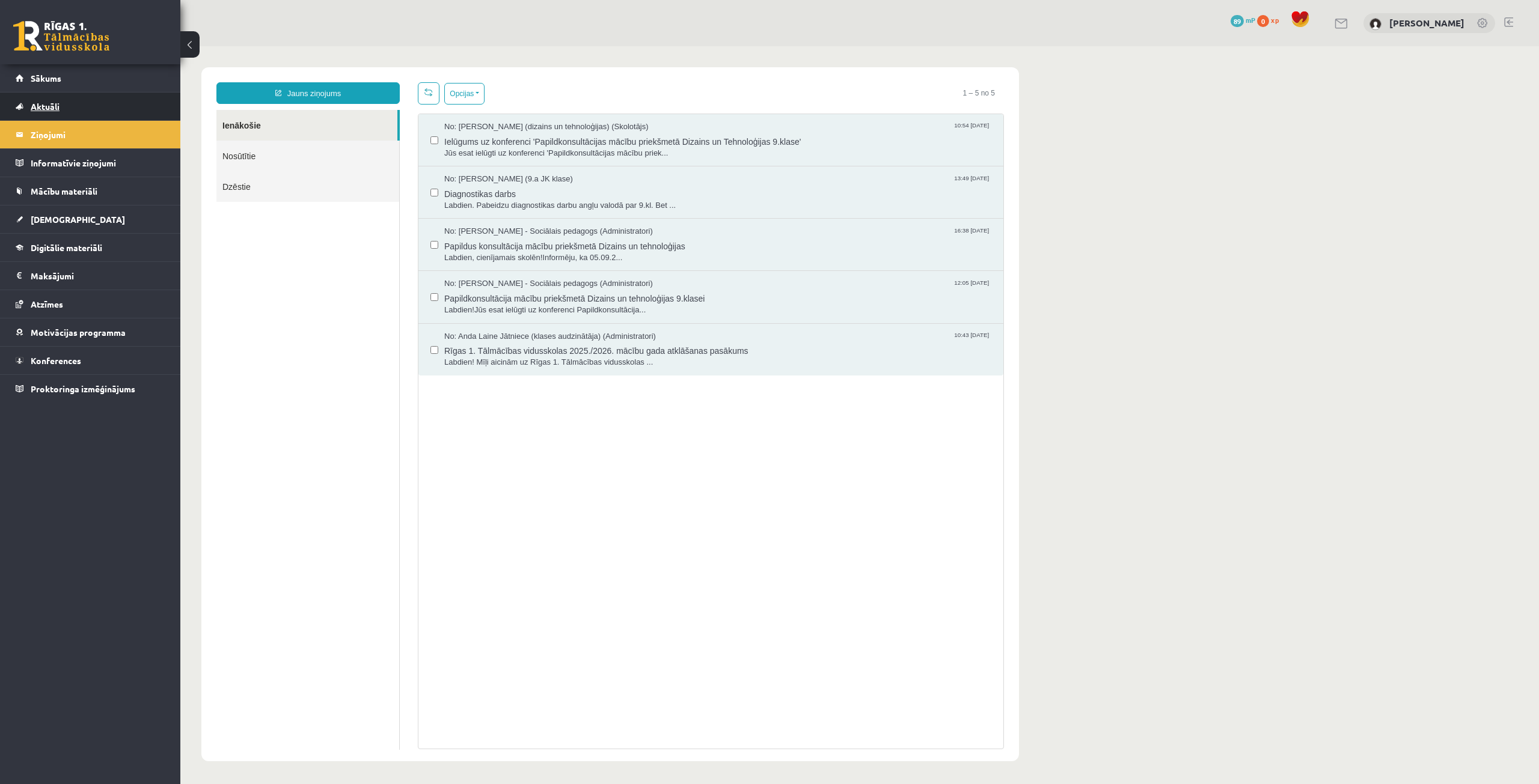
click at [75, 111] on link "Aktuāli" at bounding box center [90, 106] width 149 height 28
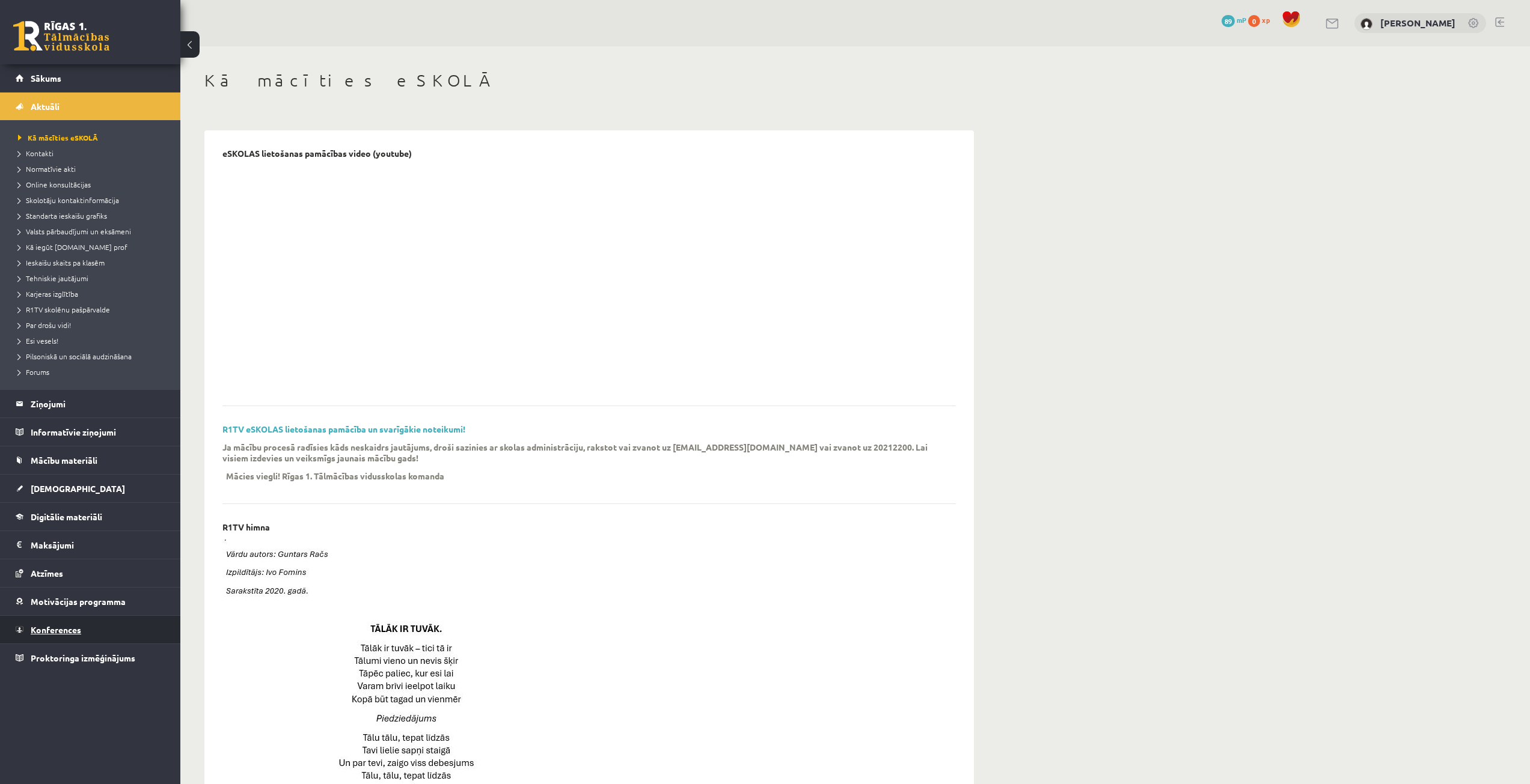
click at [91, 621] on link "Konferences" at bounding box center [90, 630] width 149 height 28
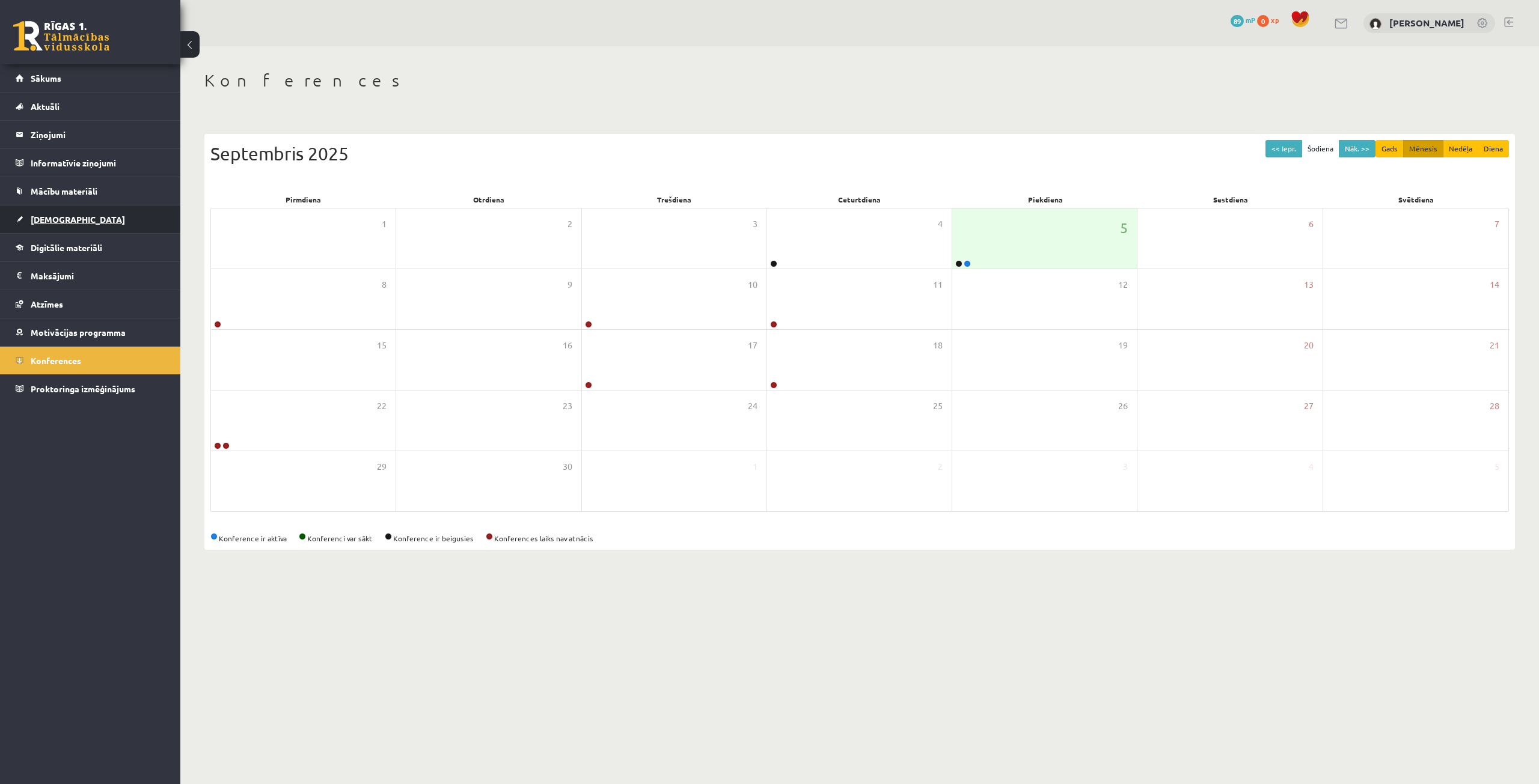
click at [24, 209] on link "[DEMOGRAPHIC_DATA]" at bounding box center [90, 220] width 149 height 28
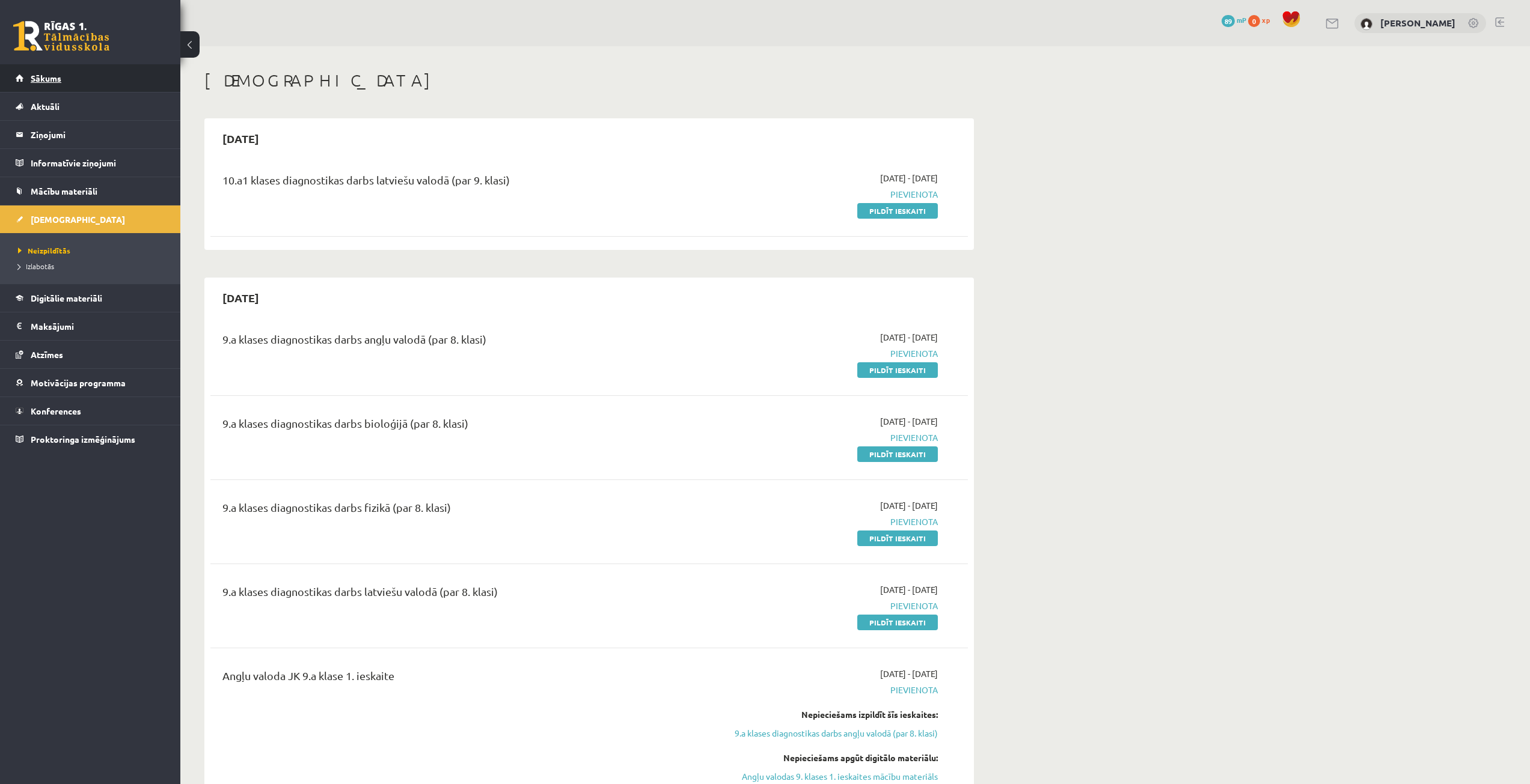
click at [44, 85] on link "Sākums" at bounding box center [90, 78] width 149 height 28
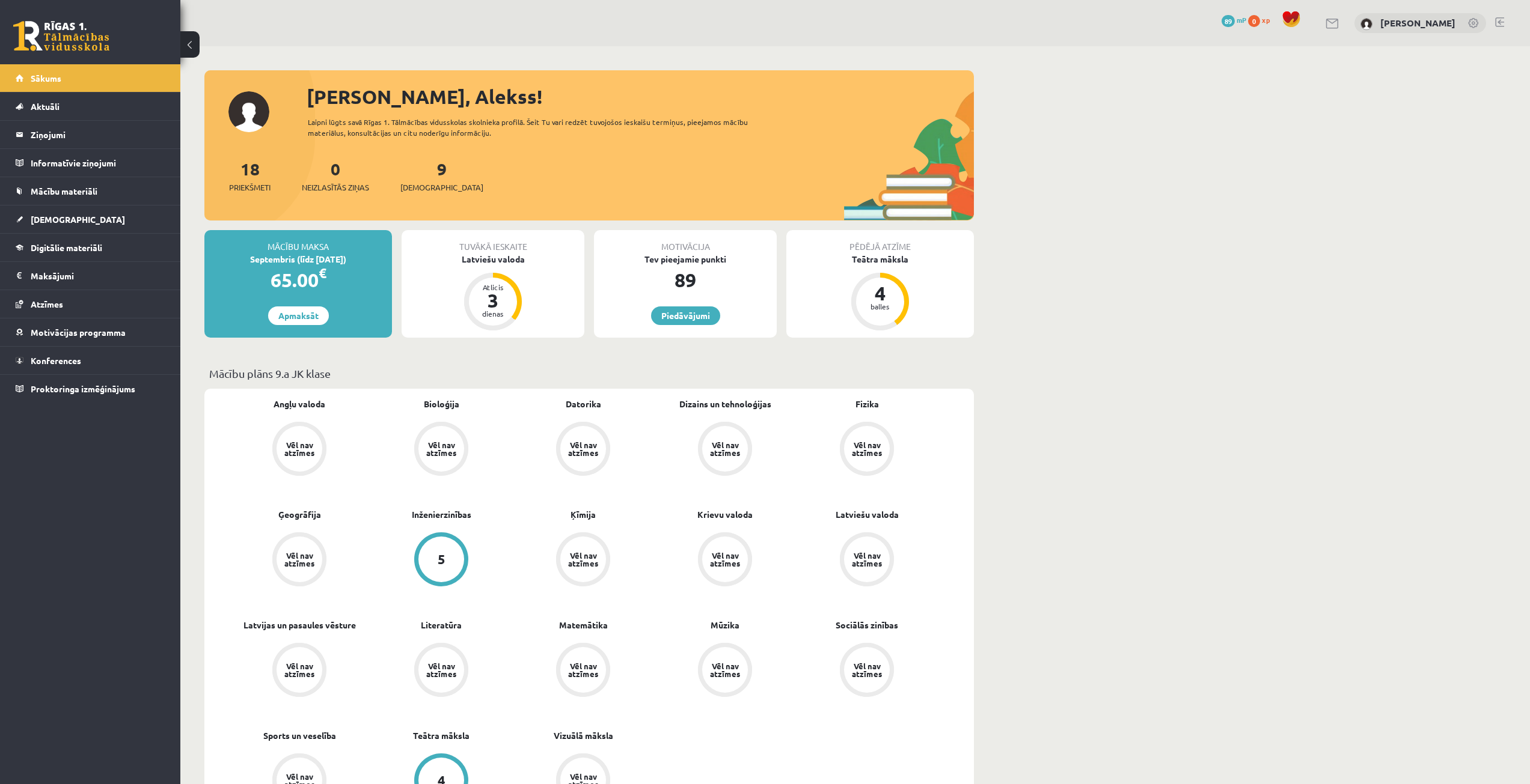
drag, startPoint x: 1161, startPoint y: 283, endPoint x: 1141, endPoint y: 272, distance: 22.8
